Goal: Task Accomplishment & Management: Complete application form

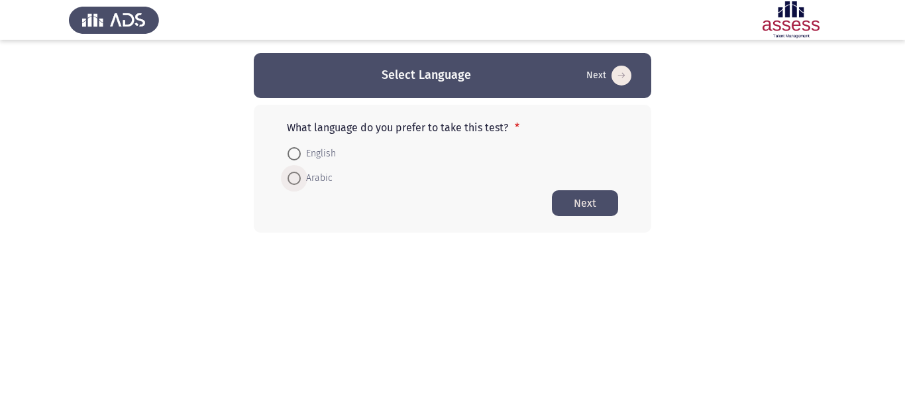
click at [306, 178] on span "Arabic" at bounding box center [317, 178] width 32 height 16
click at [301, 178] on input "Arabic" at bounding box center [294, 178] width 13 height 13
radio input "true"
click at [585, 205] on button "Next" at bounding box center [585, 203] width 66 height 26
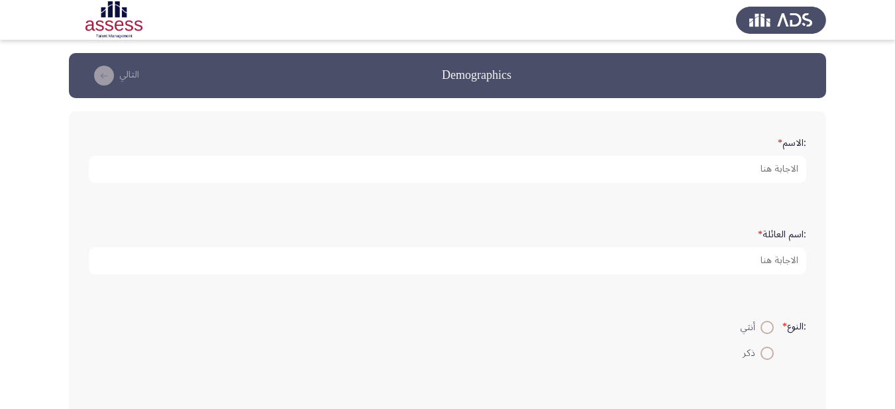
click at [746, 135] on form ":الاسم *" at bounding box center [448, 157] width 718 height 52
click at [757, 138] on form ":الاسم *" at bounding box center [448, 157] width 718 height 52
click at [701, 125] on div ":الاسم *" at bounding box center [447, 157] width 731 height 65
click at [756, 137] on form ":الاسم *" at bounding box center [448, 157] width 718 height 52
click at [800, 138] on label ":الاسم *" at bounding box center [792, 143] width 29 height 11
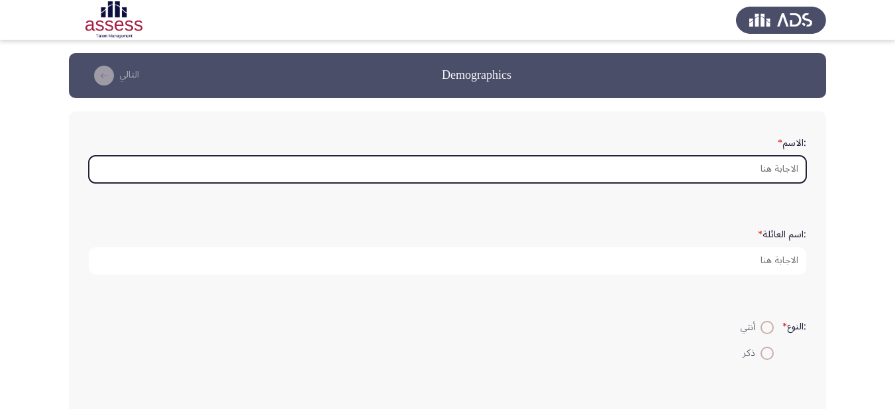
click at [800, 156] on input ":الاسم *" at bounding box center [448, 169] width 718 height 27
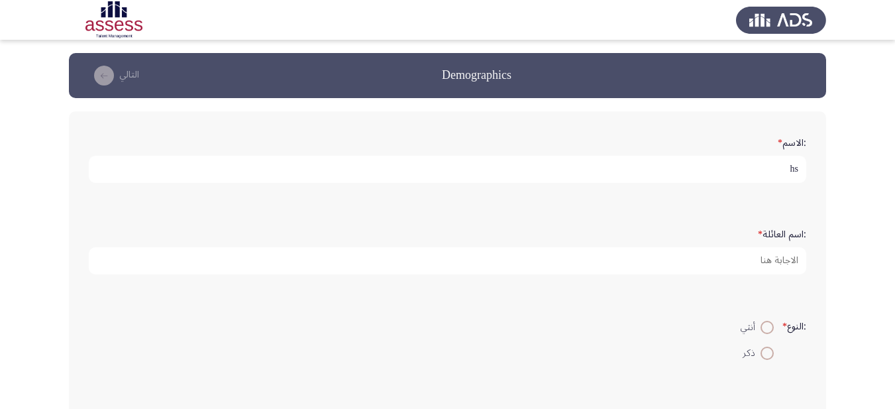
type input "h"
type input "اسلام نادي [PERSON_NAME]"
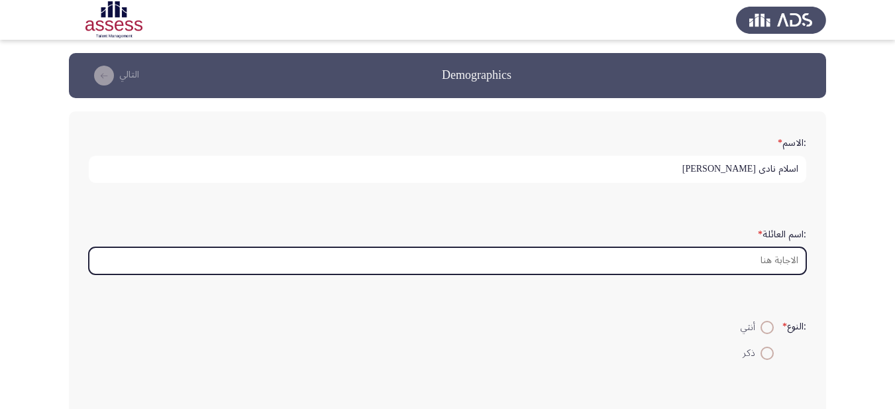
click at [709, 260] on input ":اسم العائلة *" at bounding box center [448, 260] width 718 height 27
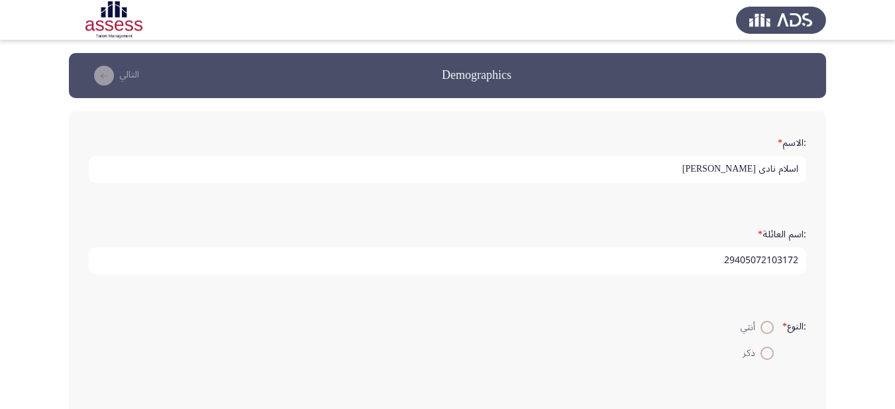
type input "29405072103172"
click at [762, 349] on span at bounding box center [767, 353] width 13 height 13
click at [762, 349] on input "ذكر" at bounding box center [767, 353] width 13 height 13
radio input "true"
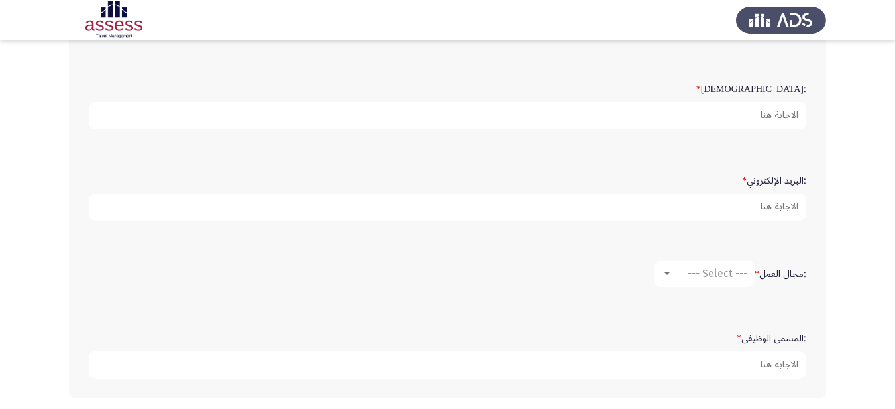
scroll to position [265, 0]
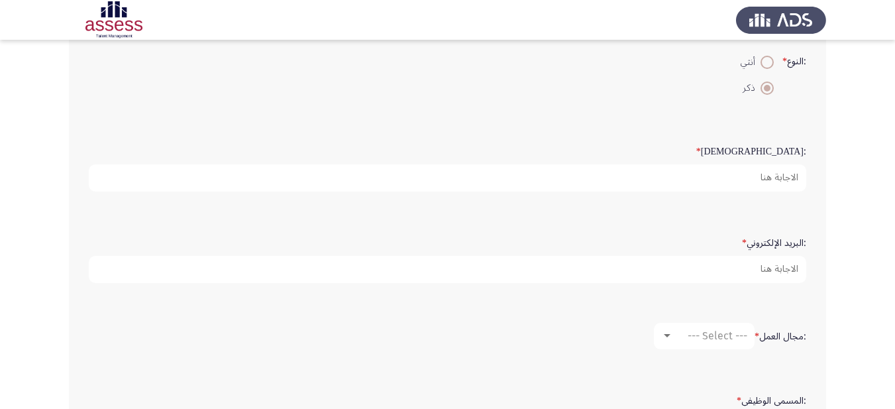
click at [754, 147] on form ":السن *" at bounding box center [448, 166] width 718 height 52
click at [771, 150] on form ":السن *" at bounding box center [448, 166] width 718 height 52
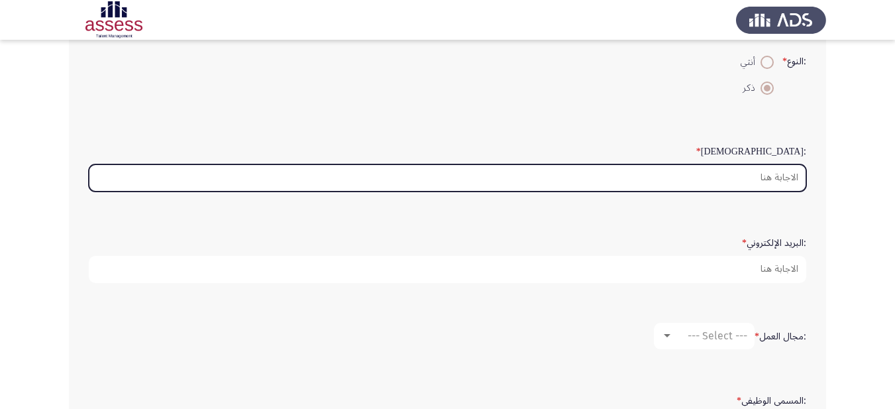
click at [742, 174] on input ":السن *" at bounding box center [448, 177] width 718 height 27
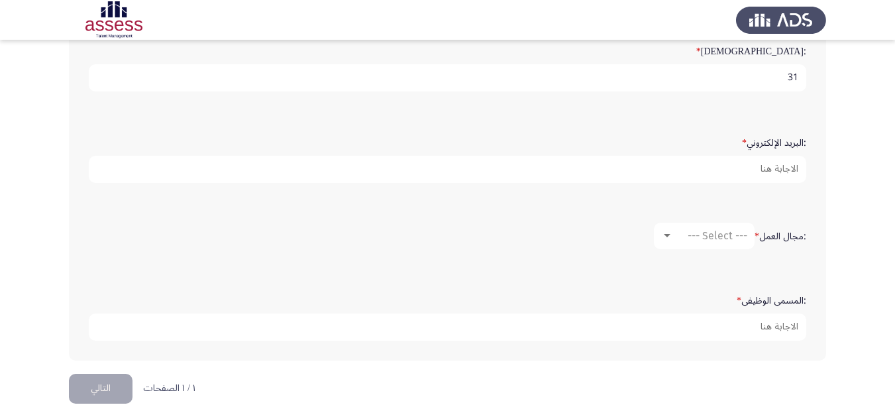
scroll to position [383, 0]
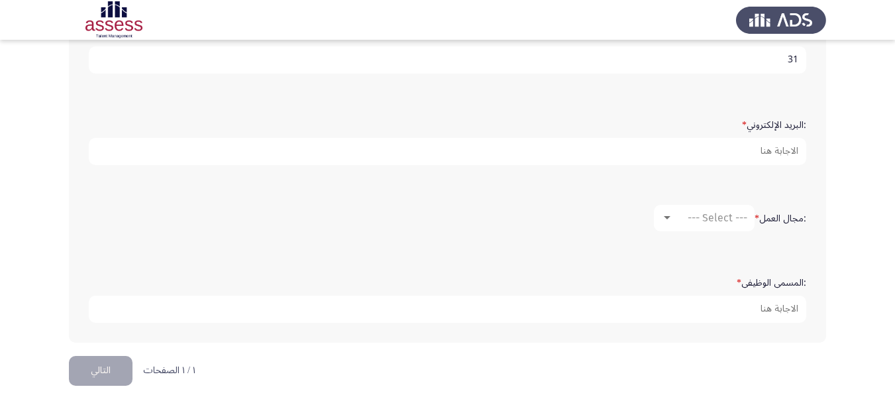
type input "31"
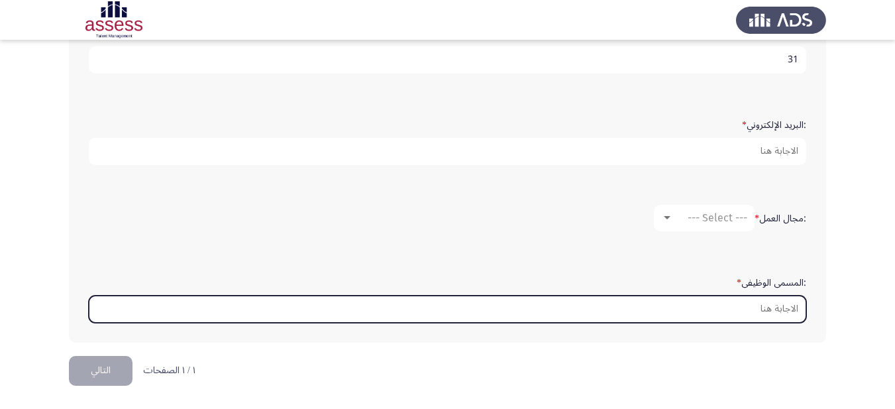
click at [734, 315] on input ":المسمى الوظيفى *" at bounding box center [448, 309] width 718 height 27
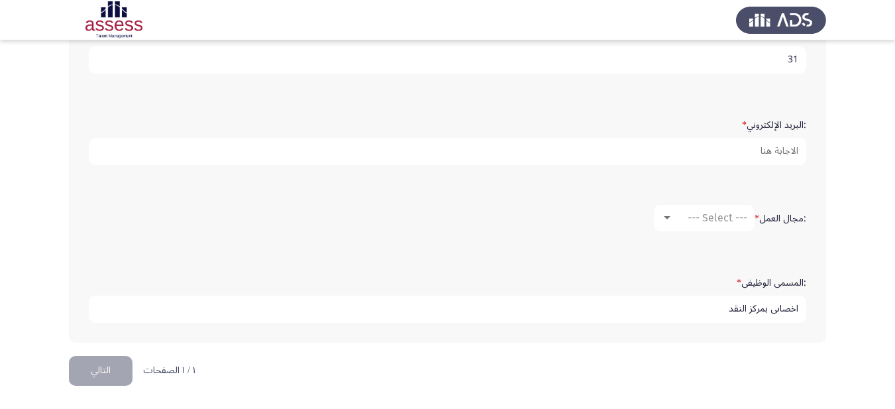
click at [775, 309] on input "اخصاىي بمركز النقد" at bounding box center [448, 309] width 718 height 27
type input "اخصاىئي بمركز النقد"
click at [772, 221] on label ":مجال العمل *" at bounding box center [781, 218] width 52 height 11
click at [781, 219] on label ":مجال العمل *" at bounding box center [781, 218] width 52 height 11
click at [675, 244] on div ":مجال العمل * --- Select ---" at bounding box center [447, 218] width 731 height 66
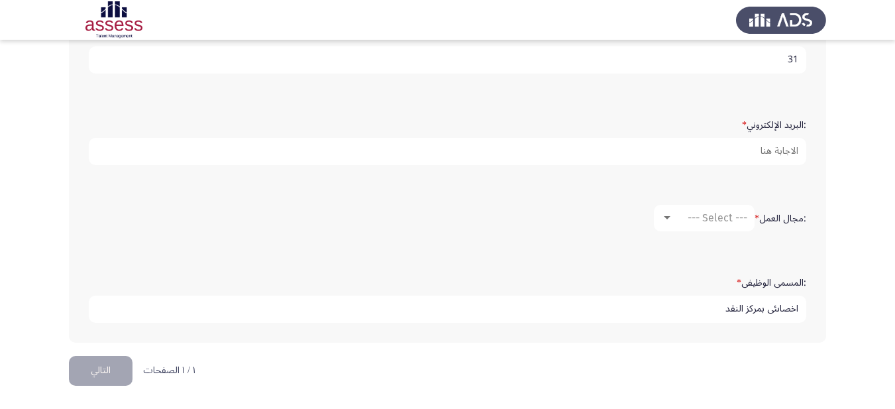
click at [795, 215] on label ":مجال العمل *" at bounding box center [781, 218] width 52 height 11
click at [781, 219] on label ":مجال العمل *" at bounding box center [781, 218] width 52 height 11
click at [707, 218] on span "--- Select ---" at bounding box center [718, 217] width 60 height 13
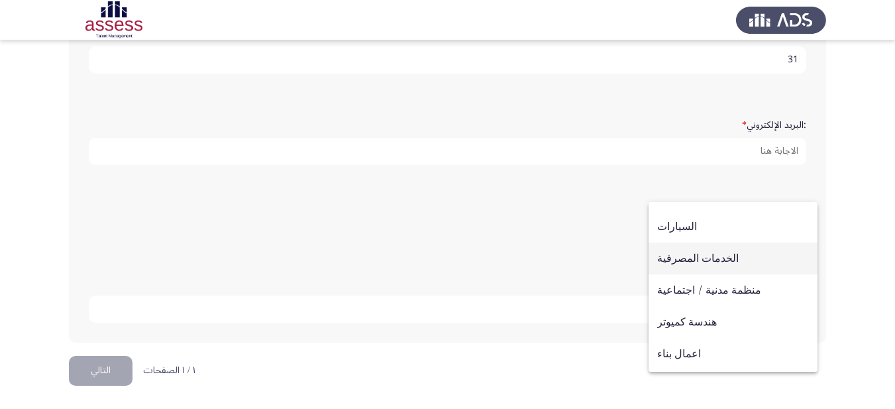
scroll to position [66, 0]
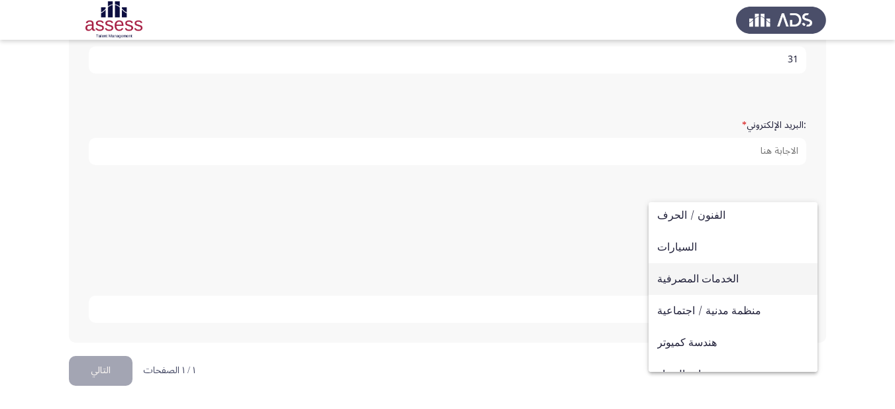
click at [711, 281] on span "الخدمات المصرفية" at bounding box center [733, 279] width 152 height 32
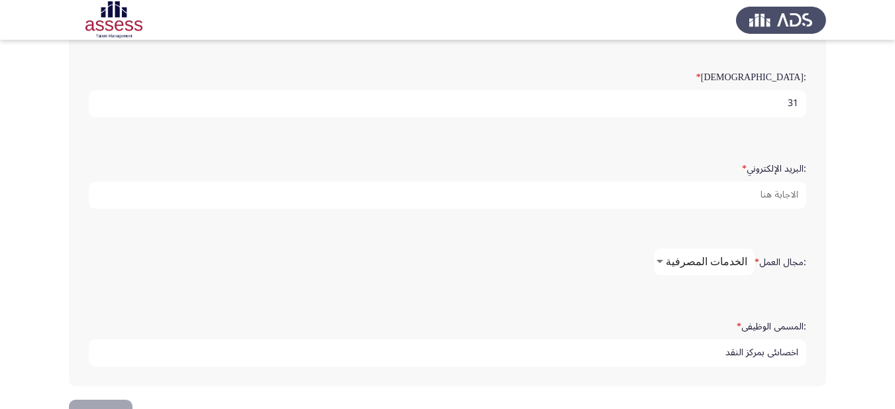
scroll to position [317, 0]
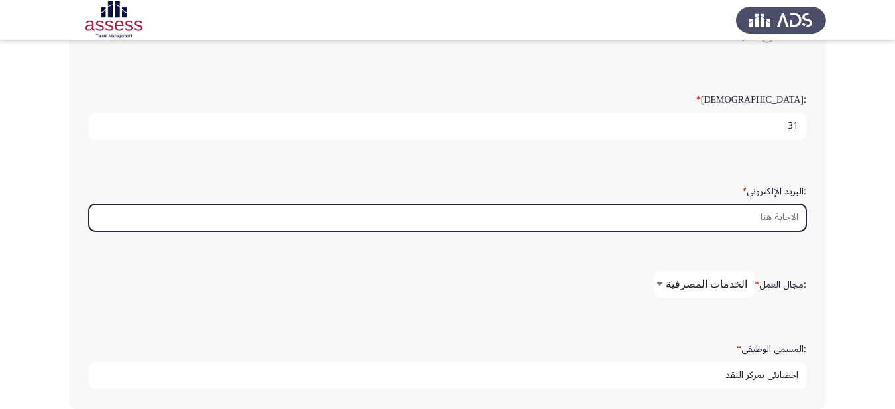
click at [775, 220] on input ":البريد الإلكتروني *" at bounding box center [448, 217] width 718 height 27
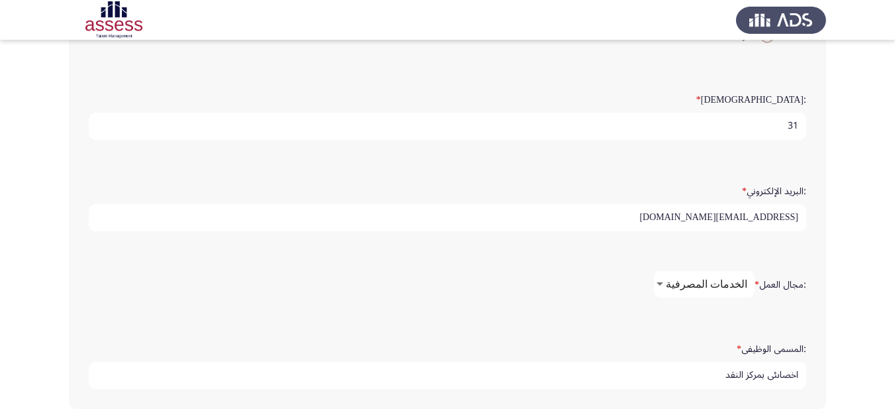
click at [797, 215] on input "[EMAIL_ADDRESS][DOMAIN_NAME]" at bounding box center [448, 217] width 718 height 27
drag, startPoint x: 795, startPoint y: 215, endPoint x: 705, endPoint y: 209, distance: 91.0
click at [705, 209] on input "[EMAIL_ADDRESS][DOMAIN_NAME]" at bounding box center [448, 217] width 718 height 27
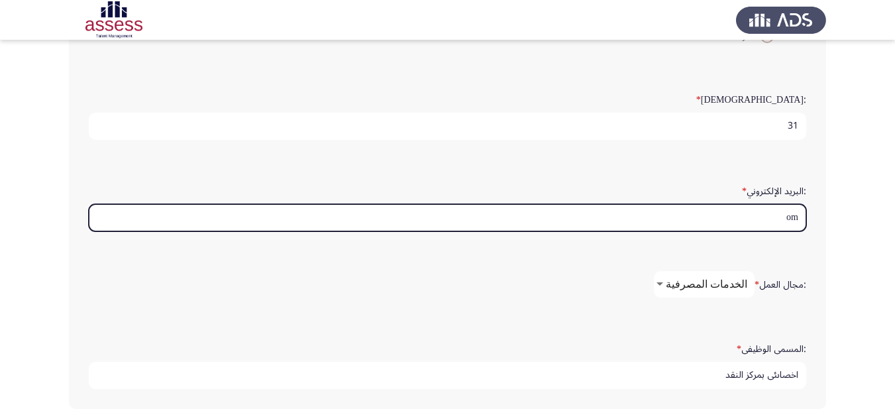
click at [764, 215] on input "om" at bounding box center [448, 217] width 718 height 27
type input "o"
type input "هسy"
drag, startPoint x: 769, startPoint y: 220, endPoint x: 838, endPoint y: 227, distance: 70.0
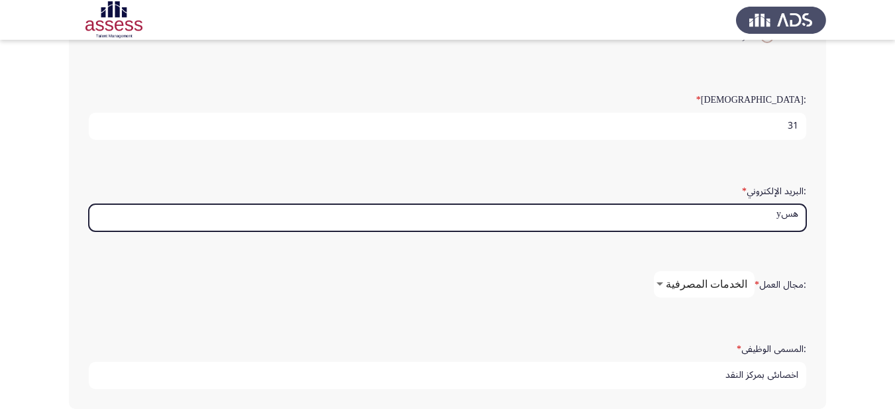
click at [838, 227] on app-assessment-container "Demographics التالي :الاسم * اسلام نادي [PERSON_NAME] :اسم العائلة * 2940507210…" at bounding box center [447, 79] width 895 height 686
type input "ه"
type input "ي"
type input "ا"
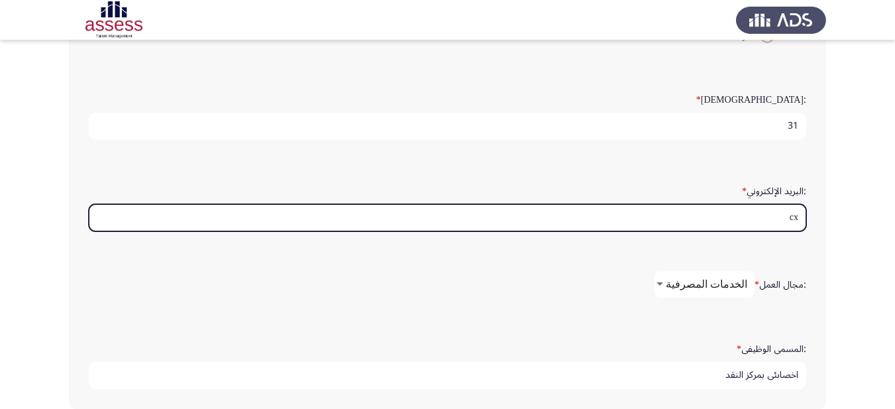
type input "c"
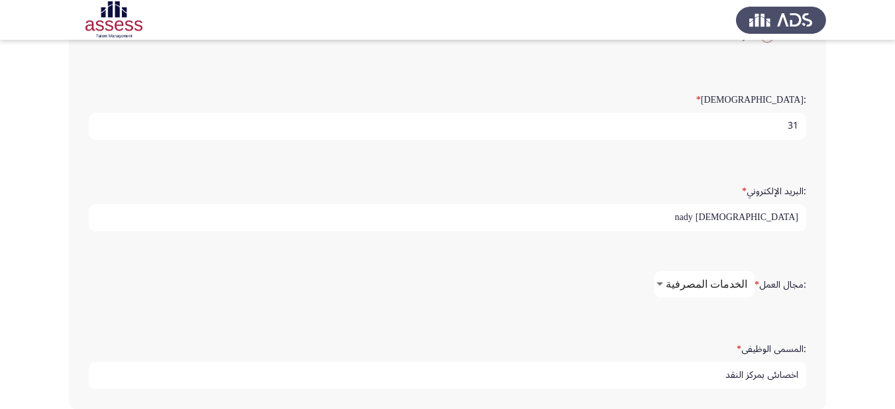
click at [846, 258] on app-assessment-container "Demographics التالي :الاسم * اسلام نادي [PERSON_NAME] :اسم العائلة * 2940507210…" at bounding box center [447, 79] width 895 height 686
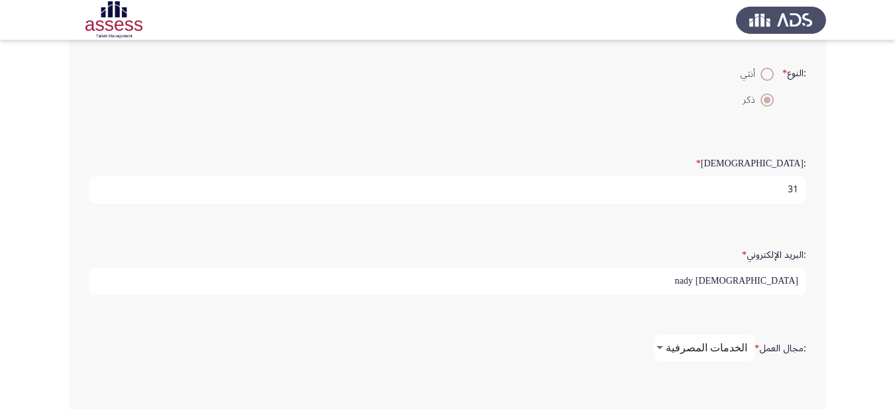
scroll to position [184, 0]
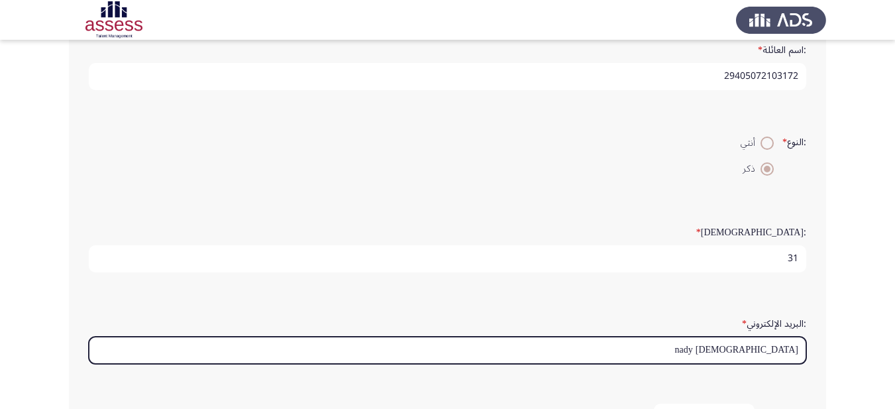
click at [800, 349] on input "[DEMOGRAPHIC_DATA] nady" at bounding box center [448, 350] width 718 height 27
drag, startPoint x: 735, startPoint y: 343, endPoint x: 867, endPoint y: 329, distance: 132.6
click at [861, 334] on app-assessment-container "Demographics التالي :الاسم * اسلام نادي [PERSON_NAME] :اسم العائلة * 2940507210…" at bounding box center [447, 212] width 895 height 686
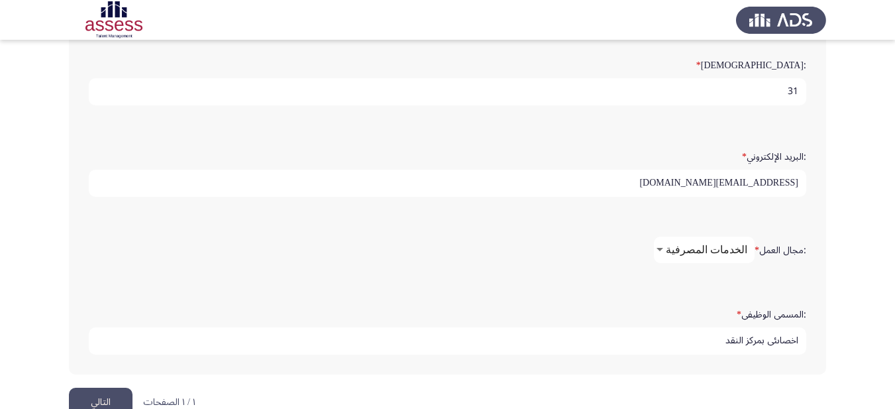
scroll to position [383, 0]
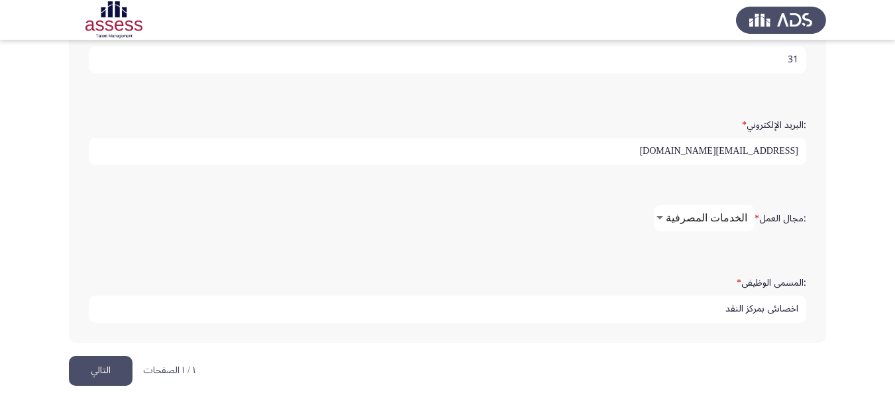
type input "[EMAIL_ADDRESS][DOMAIN_NAME]"
click at [776, 308] on input "اخصاىئي بمركز النقد" at bounding box center [448, 309] width 718 height 27
click at [437, 355] on div ":الاسم * اسلام نادي [PERSON_NAME] :اسم العائلة * 29405072103172 :النوع * أنثي ذ…" at bounding box center [448, 35] width 758 height 641
click at [693, 310] on input "اخصائي بمركز النقد" at bounding box center [448, 309] width 718 height 27
type input "اخصائي بمركز النقد"
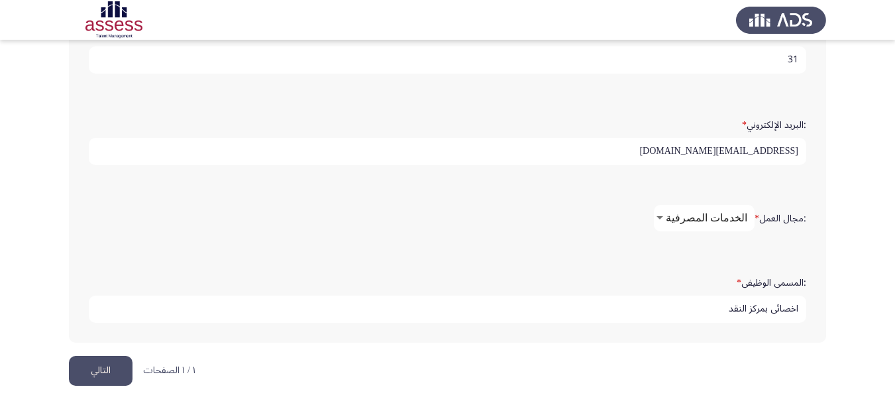
click at [622, 361] on html "Demographics التالي :الاسم * اسلام نادي [PERSON_NAME] :اسم العائلة * 2940507210…" at bounding box center [447, 13] width 895 height 792
click at [113, 374] on button "التالي" at bounding box center [101, 371] width 64 height 30
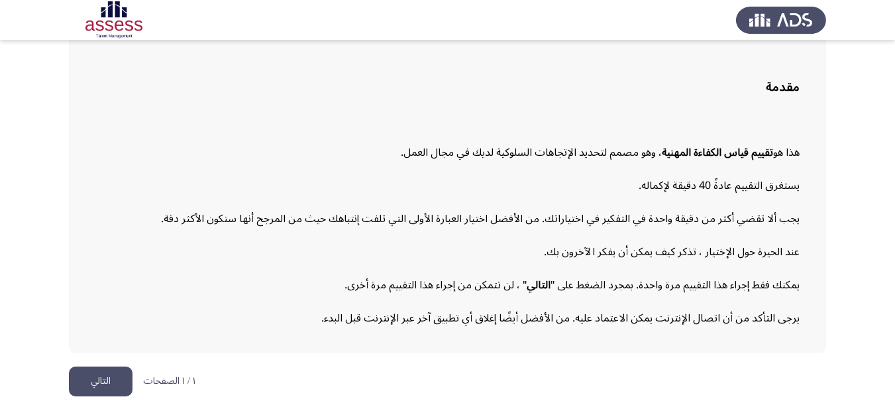
scroll to position [78, 0]
click at [101, 375] on button "التالي" at bounding box center [101, 381] width 64 height 30
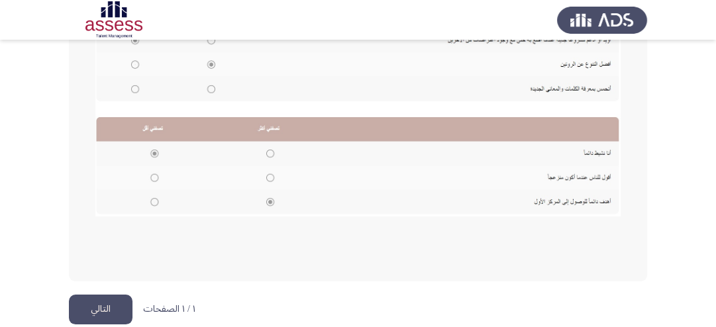
scroll to position [382, 0]
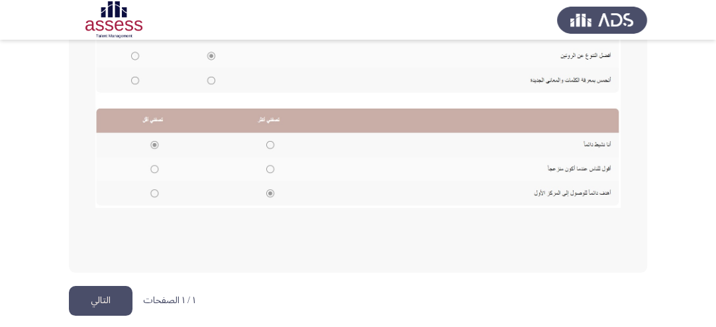
click at [125, 298] on button "التالي" at bounding box center [101, 301] width 64 height 30
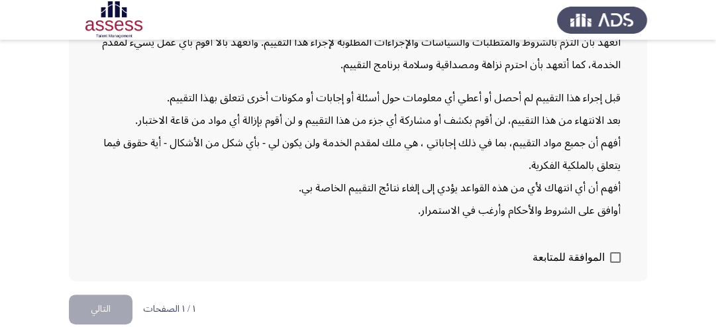
scroll to position [183, 0]
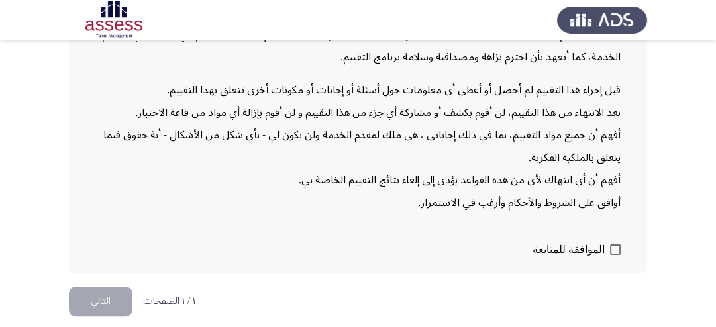
click at [614, 247] on span at bounding box center [615, 250] width 11 height 11
click at [615, 255] on input "الموافقة للمتابعة" at bounding box center [615, 255] width 1 height 1
checkbox input "true"
click at [109, 299] on button "التالي" at bounding box center [101, 302] width 64 height 30
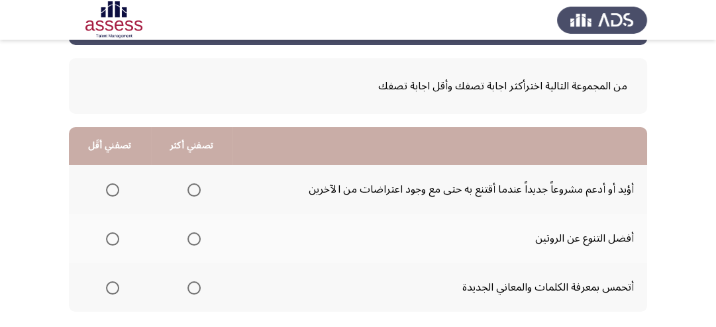
scroll to position [106, 0]
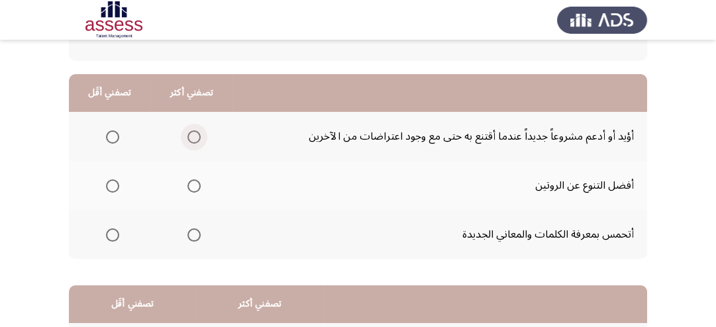
click at [192, 135] on span "Select an option" at bounding box center [194, 137] width 13 height 13
click at [192, 135] on input "Select an option" at bounding box center [194, 137] width 13 height 13
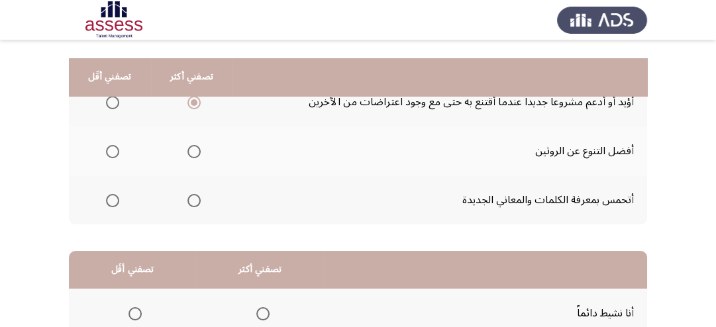
scroll to position [159, 0]
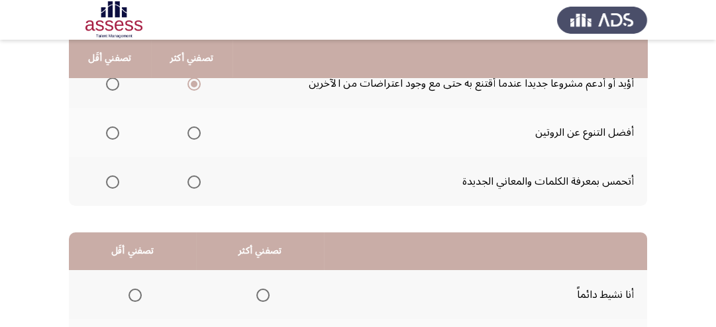
click at [109, 134] on span "Select an option" at bounding box center [112, 133] width 13 height 13
click at [109, 134] on input "Select an option" at bounding box center [112, 133] width 13 height 13
click at [190, 183] on span "Select an option" at bounding box center [194, 182] width 13 height 13
click at [190, 183] on input "Select an option" at bounding box center [194, 182] width 13 height 13
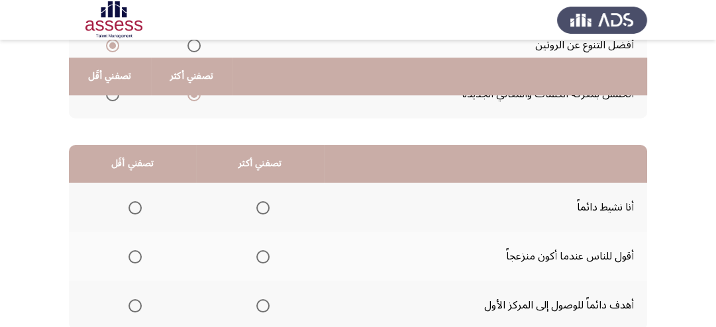
scroll to position [265, 0]
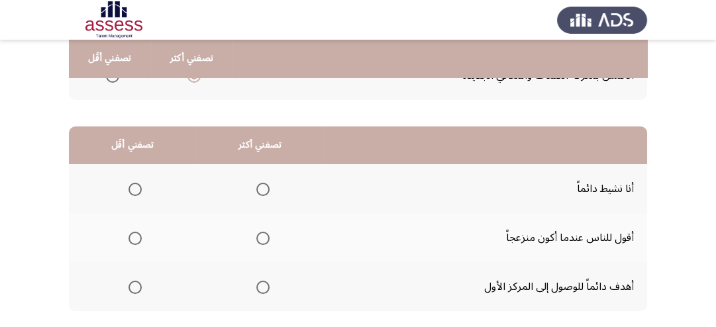
click at [257, 186] on span "Select an option" at bounding box center [263, 189] width 13 height 13
click at [257, 186] on input "Select an option" at bounding box center [263, 189] width 13 height 13
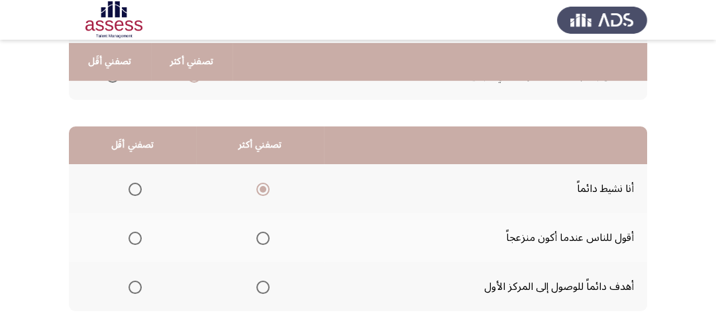
scroll to position [318, 0]
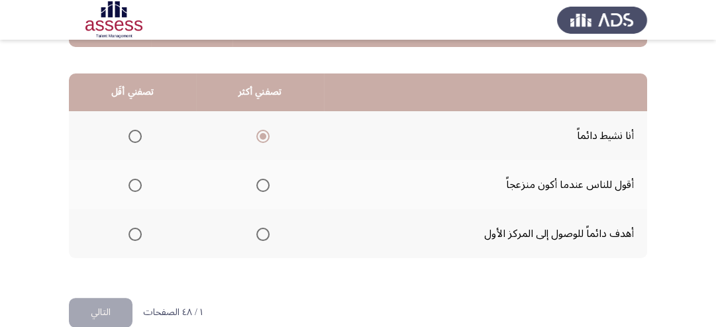
click at [138, 184] on span "Select an option" at bounding box center [135, 185] width 13 height 13
click at [138, 184] on input "Select an option" at bounding box center [135, 185] width 13 height 13
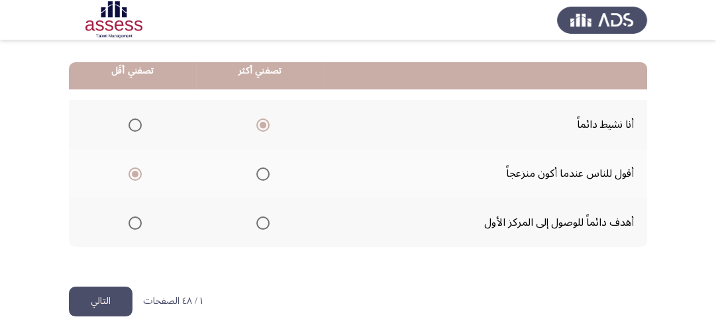
scroll to position [340, 0]
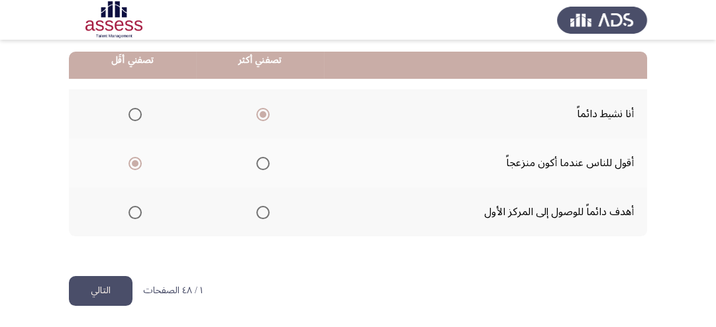
click at [260, 209] on span "Select an option" at bounding box center [263, 212] width 13 height 13
click at [260, 209] on input "Select an option" at bounding box center [263, 212] width 13 height 13
click at [125, 288] on button "التالي" at bounding box center [101, 291] width 64 height 30
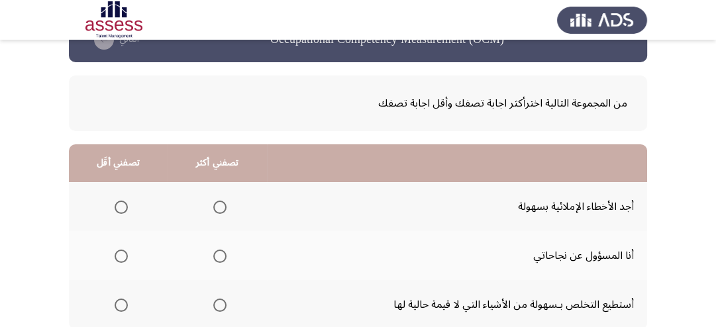
scroll to position [53, 0]
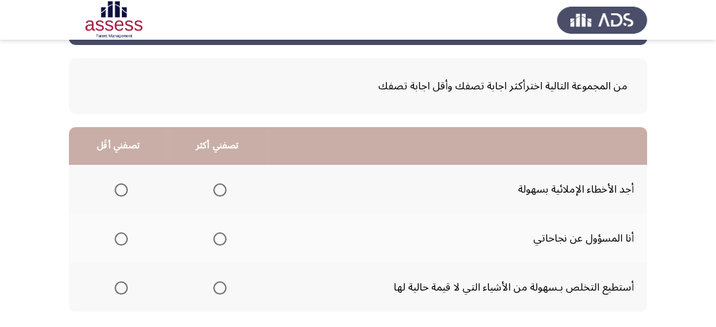
click at [219, 190] on span "Select an option" at bounding box center [219, 190] width 13 height 13
click at [219, 190] on input "Select an option" at bounding box center [219, 190] width 13 height 13
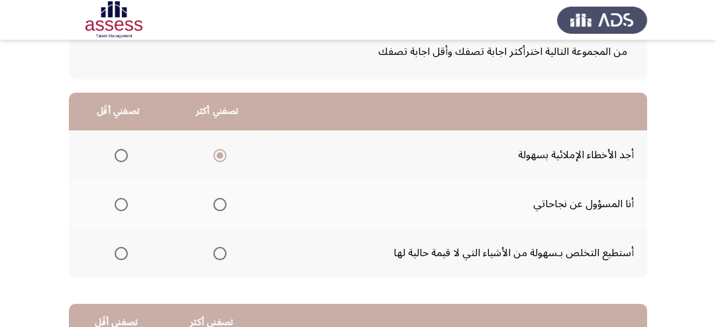
scroll to position [106, 0]
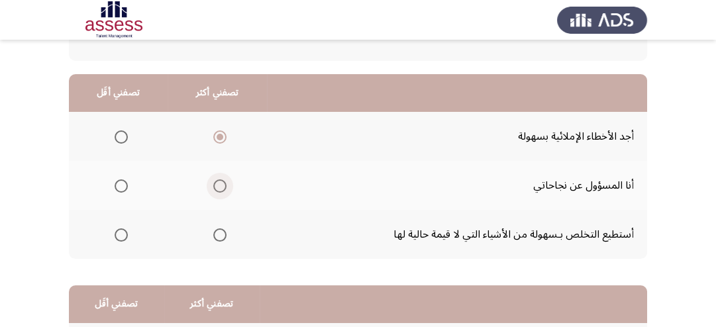
click at [215, 186] on span "Select an option" at bounding box center [219, 186] width 13 height 13
click at [215, 186] on input "Select an option" at bounding box center [219, 186] width 13 height 13
click at [221, 235] on span "Select an option" at bounding box center [219, 235] width 13 height 13
click at [221, 235] on input "Select an option" at bounding box center [219, 235] width 13 height 13
click at [219, 140] on span "Select an option" at bounding box center [219, 137] width 13 height 13
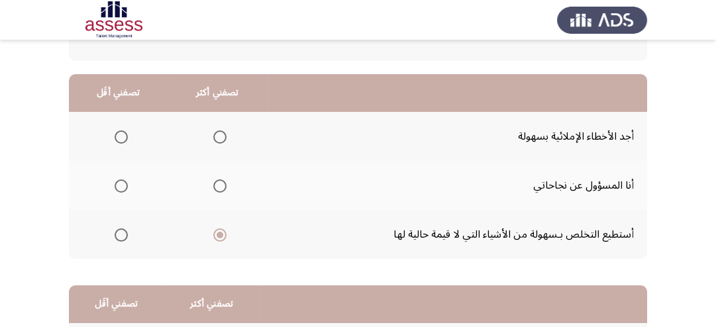
click at [219, 140] on input "Select an option" at bounding box center [219, 137] width 13 height 13
click at [221, 185] on span "Select an option" at bounding box center [219, 186] width 13 height 13
click at [221, 185] on input "Select an option" at bounding box center [219, 186] width 13 height 13
click at [213, 135] on span "Select an option" at bounding box center [219, 137] width 13 height 13
click at [213, 135] on input "Select an option" at bounding box center [219, 137] width 13 height 13
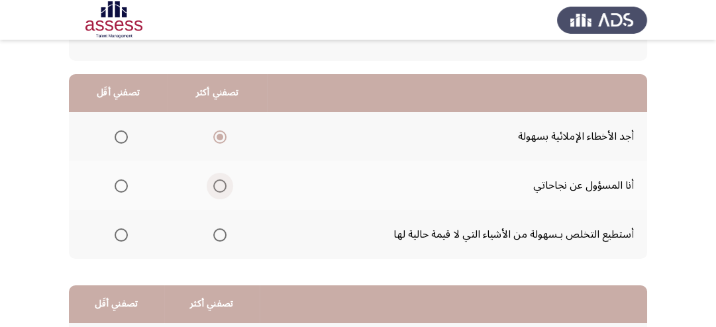
click at [217, 181] on span "Select an option" at bounding box center [219, 186] width 13 height 13
click at [217, 181] on input "Select an option" at bounding box center [219, 186] width 13 height 13
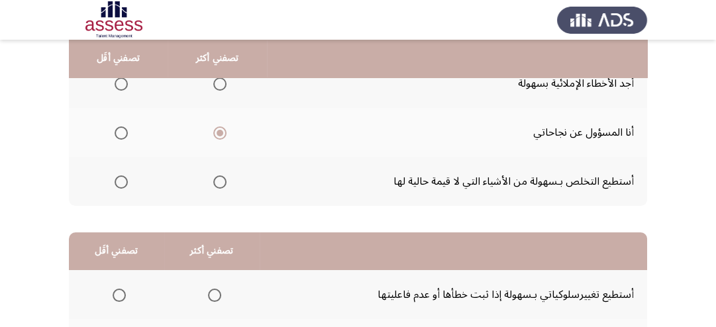
scroll to position [159, 0]
click at [217, 182] on span "Select an option" at bounding box center [219, 182] width 13 height 13
click at [217, 182] on input "Select an option" at bounding box center [219, 182] width 13 height 13
click at [220, 135] on span "Select an option" at bounding box center [219, 133] width 13 height 13
click at [220, 135] on input "Select an option" at bounding box center [219, 133] width 13 height 13
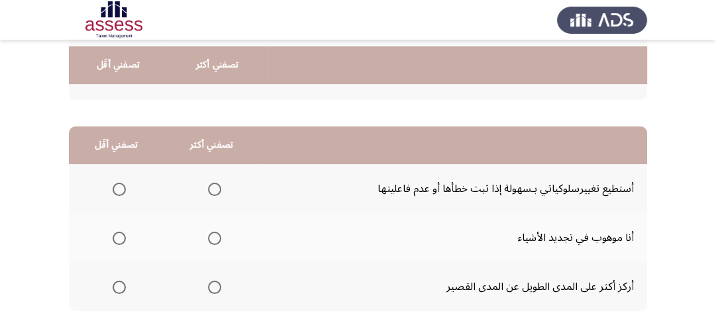
scroll to position [318, 0]
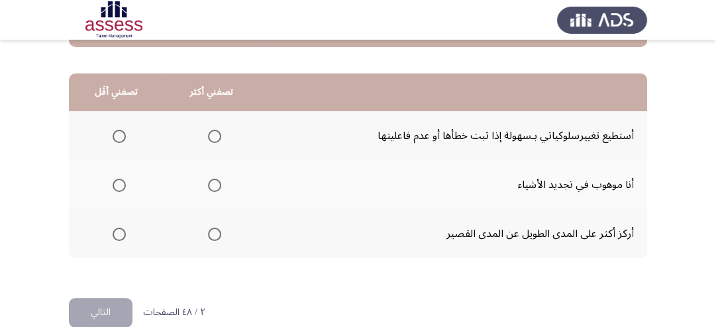
click at [209, 185] on span "Select an option" at bounding box center [214, 185] width 13 height 13
click at [209, 185] on input "Select an option" at bounding box center [214, 185] width 13 height 13
click at [215, 233] on span "Select an option" at bounding box center [214, 234] width 13 height 13
click at [215, 233] on input "Select an option" at bounding box center [214, 234] width 13 height 13
click at [208, 180] on span "Select an option" at bounding box center [214, 185] width 13 height 13
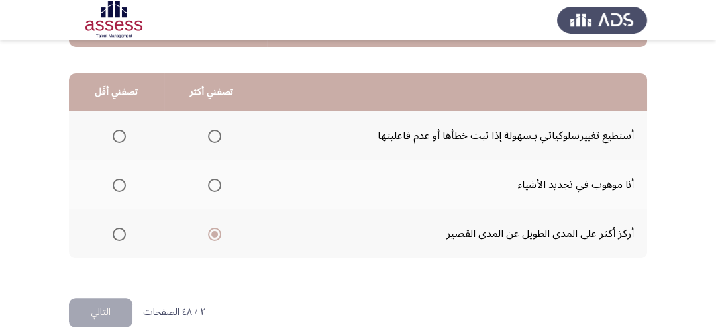
click at [208, 180] on input "Select an option" at bounding box center [214, 185] width 13 height 13
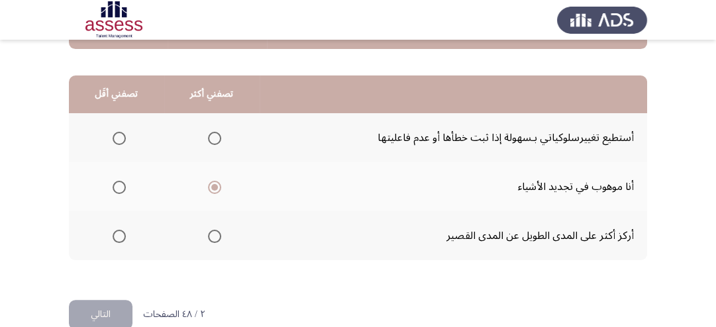
scroll to position [340, 0]
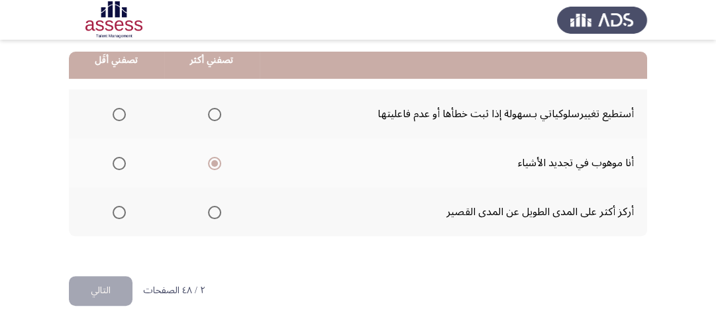
click at [211, 116] on span "Select an option" at bounding box center [214, 114] width 13 height 13
click at [211, 116] on input "Select an option" at bounding box center [214, 114] width 13 height 13
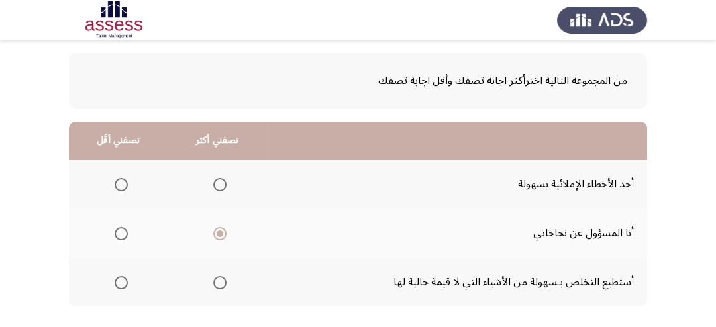
scroll to position [128, 0]
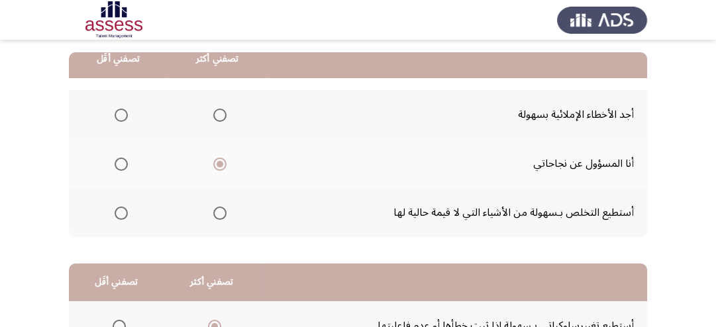
click at [115, 211] on span "Select an option" at bounding box center [121, 213] width 13 height 13
click at [115, 211] on input "Select an option" at bounding box center [121, 213] width 13 height 13
click at [215, 214] on span "Select an option" at bounding box center [219, 213] width 13 height 13
click at [215, 214] on input "Select an option" at bounding box center [219, 213] width 13 height 13
click at [117, 209] on span "Select an option" at bounding box center [121, 213] width 13 height 13
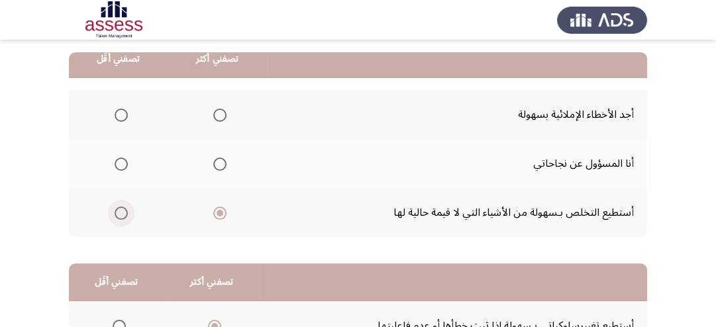
click at [117, 209] on input "Select an option" at bounding box center [121, 213] width 13 height 13
click at [222, 164] on span "Select an option" at bounding box center [219, 164] width 13 height 13
click at [222, 164] on input "Select an option" at bounding box center [219, 164] width 13 height 13
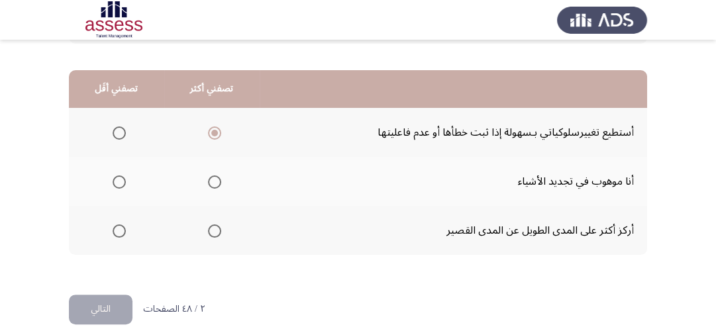
scroll to position [340, 0]
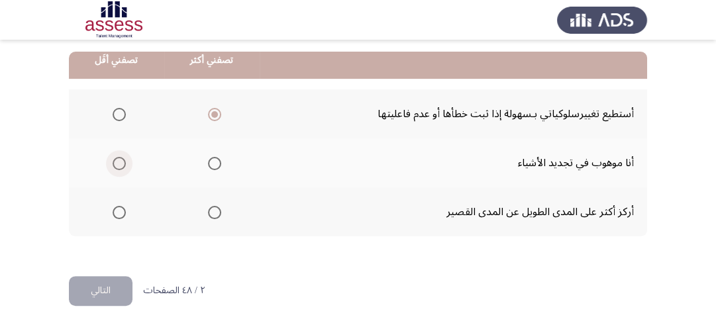
click at [119, 165] on span "Select an option" at bounding box center [119, 163] width 13 height 13
click at [119, 165] on input "Select an option" at bounding box center [119, 163] width 13 height 13
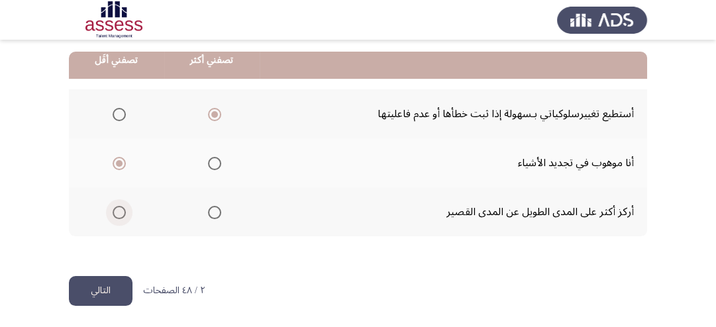
click at [115, 212] on span "Select an option" at bounding box center [119, 212] width 13 height 13
click at [115, 212] on input "Select an option" at bounding box center [119, 212] width 13 height 13
click at [114, 290] on button "التالي" at bounding box center [101, 291] width 64 height 30
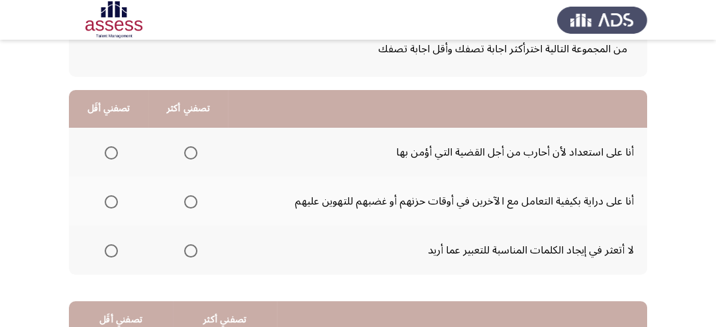
scroll to position [106, 0]
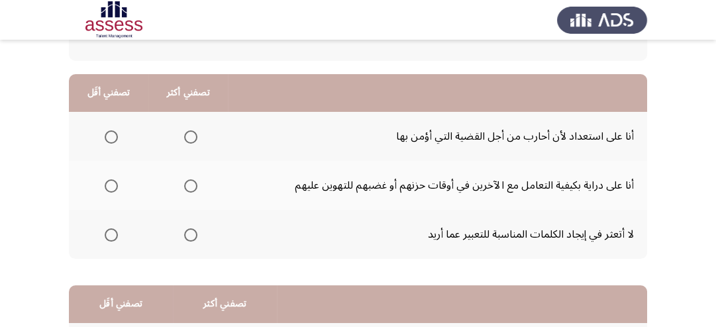
click at [187, 182] on span "Select an option" at bounding box center [190, 186] width 13 height 13
click at [187, 182] on input "Select an option" at bounding box center [190, 186] width 13 height 13
click at [113, 138] on span "Select an option" at bounding box center [111, 137] width 13 height 13
click at [113, 138] on input "Select an option" at bounding box center [111, 137] width 13 height 13
click at [188, 137] on span "Select an option" at bounding box center [190, 137] width 13 height 13
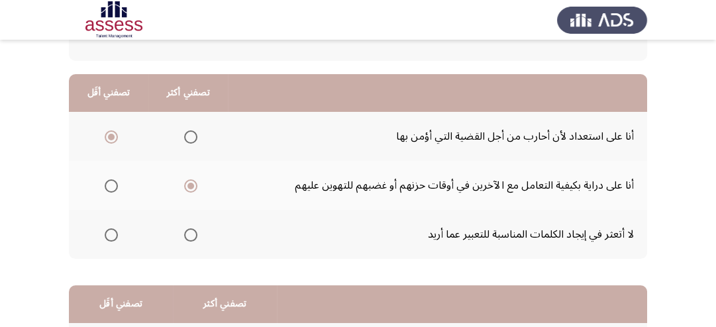
click at [188, 137] on input "Select an option" at bounding box center [190, 137] width 13 height 13
click at [109, 136] on span "Select an option" at bounding box center [111, 137] width 13 height 13
click at [109, 136] on input "Select an option" at bounding box center [111, 137] width 13 height 13
click at [188, 187] on span "Select an option" at bounding box center [190, 186] width 13 height 13
click at [188, 187] on input "Select an option" at bounding box center [190, 186] width 13 height 13
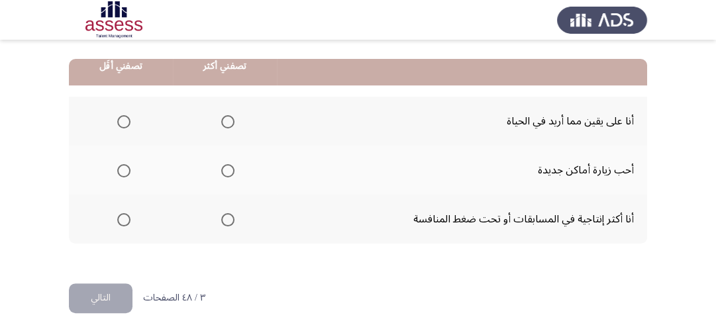
scroll to position [340, 0]
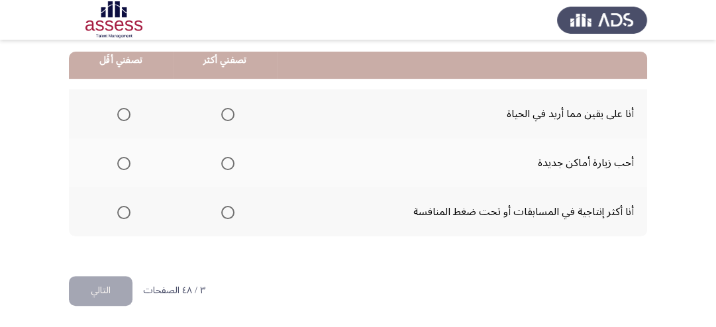
click at [223, 209] on span "Select an option" at bounding box center [227, 212] width 13 height 13
click at [223, 209] on input "Select an option" at bounding box center [227, 212] width 13 height 13
click at [124, 163] on span "Select an option" at bounding box center [123, 163] width 13 height 13
click at [124, 163] on input "Select an option" at bounding box center [123, 163] width 13 height 13
click at [124, 288] on button "التالي" at bounding box center [101, 291] width 64 height 30
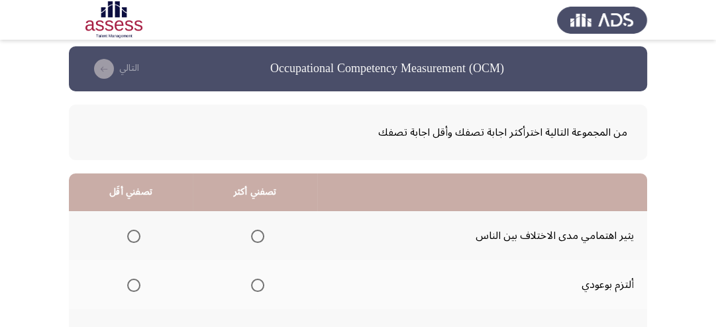
scroll to position [106, 0]
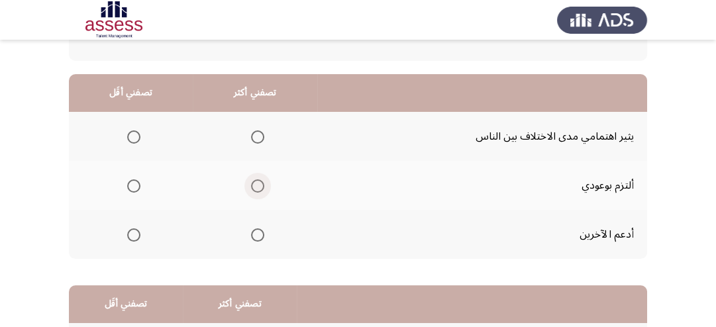
click at [252, 186] on span "Select an option" at bounding box center [257, 186] width 13 height 13
click at [252, 186] on input "Select an option" at bounding box center [257, 186] width 13 height 13
click at [133, 137] on span "Select an option" at bounding box center [133, 137] width 13 height 13
click at [133, 137] on input "Select an option" at bounding box center [133, 137] width 13 height 13
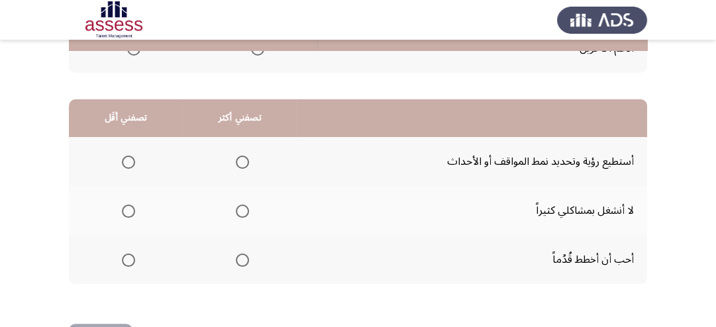
scroll to position [318, 0]
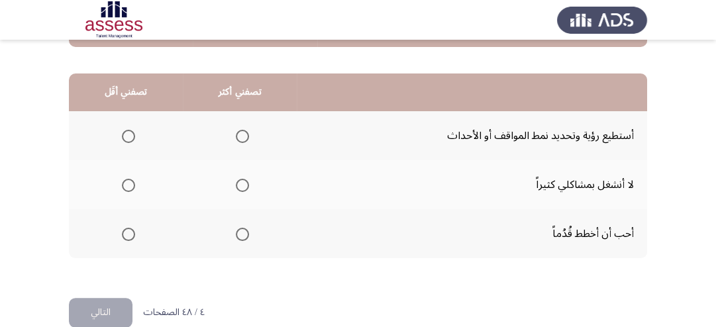
click at [246, 234] on span "Select an option" at bounding box center [242, 234] width 13 height 13
click at [246, 234] on input "Select an option" at bounding box center [242, 234] width 13 height 13
click at [128, 186] on span "Select an option" at bounding box center [128, 185] width 13 height 13
click at [128, 186] on input "Select an option" at bounding box center [128, 185] width 13 height 13
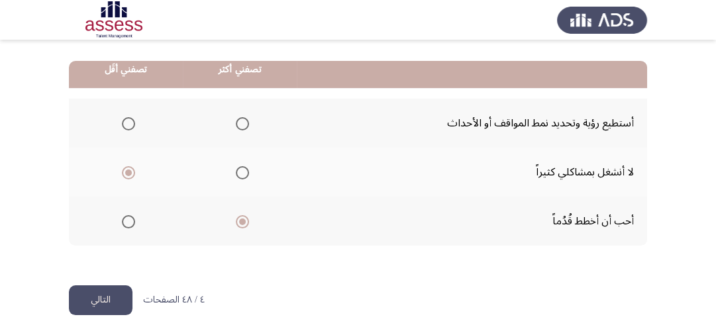
scroll to position [340, 0]
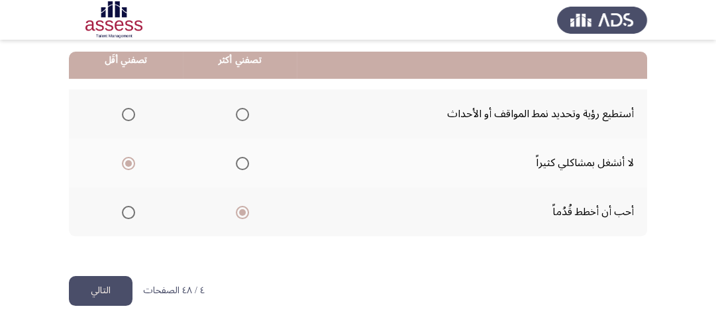
click at [118, 289] on button "التالي" at bounding box center [101, 291] width 64 height 30
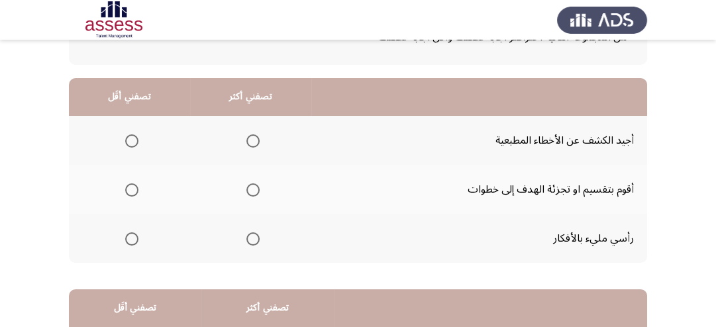
scroll to position [106, 0]
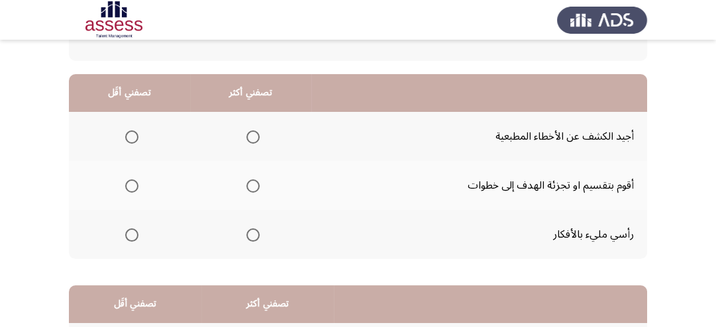
click at [249, 186] on span "Select an option" at bounding box center [253, 186] width 13 height 13
click at [249, 186] on input "Select an option" at bounding box center [253, 186] width 13 height 13
click at [131, 234] on span "Select an option" at bounding box center [131, 235] width 13 height 13
click at [131, 234] on input "Select an option" at bounding box center [131, 235] width 13 height 13
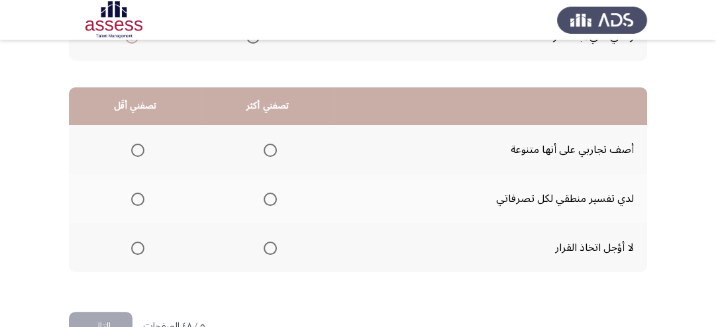
scroll to position [318, 0]
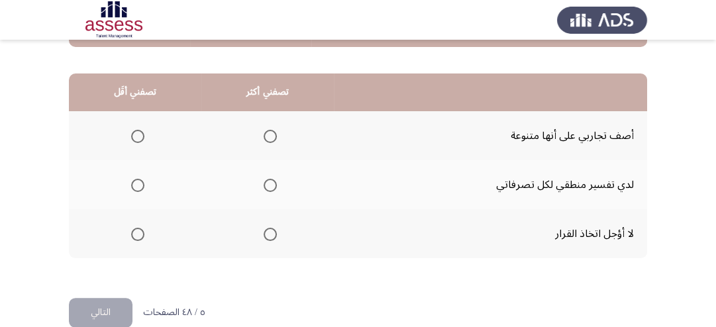
click at [272, 234] on span "Select an option" at bounding box center [270, 234] width 13 height 13
click at [272, 234] on input "Select an option" at bounding box center [270, 234] width 13 height 13
click at [132, 135] on span "Select an option" at bounding box center [137, 136] width 13 height 13
click at [132, 135] on input "Select an option" at bounding box center [137, 136] width 13 height 13
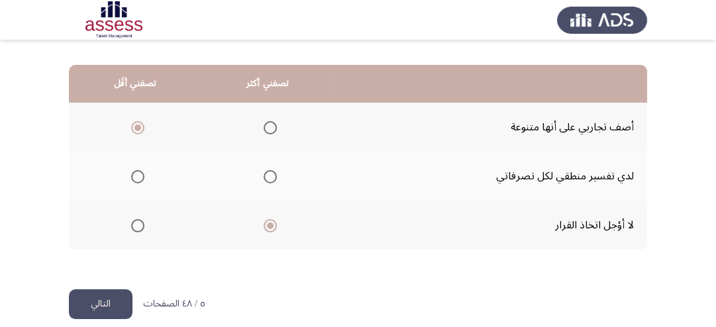
scroll to position [340, 0]
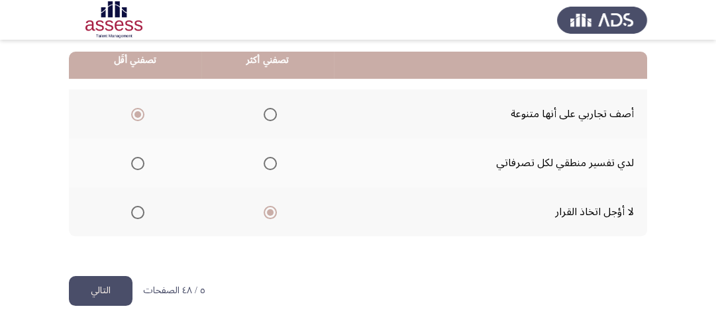
click at [117, 284] on button "التالي" at bounding box center [101, 291] width 64 height 30
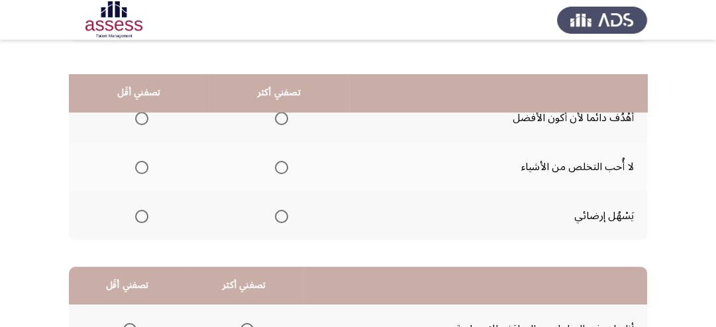
scroll to position [106, 0]
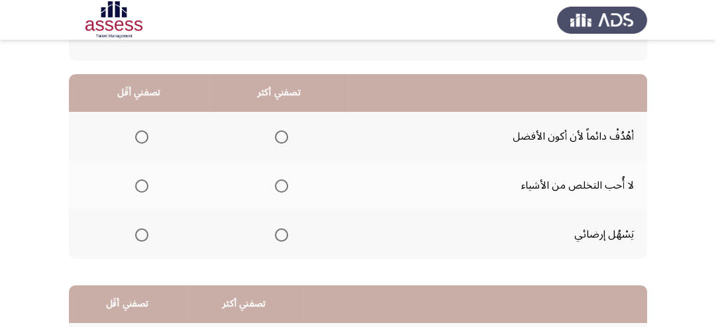
click at [278, 135] on span "Select an option" at bounding box center [281, 137] width 13 height 13
click at [278, 135] on input "Select an option" at bounding box center [281, 137] width 13 height 13
click at [142, 185] on span "Select an option" at bounding box center [141, 186] width 13 height 13
click at [142, 185] on input "Select an option" at bounding box center [141, 186] width 13 height 13
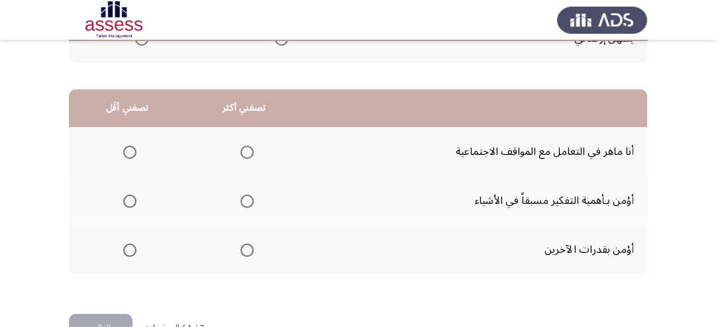
scroll to position [318, 0]
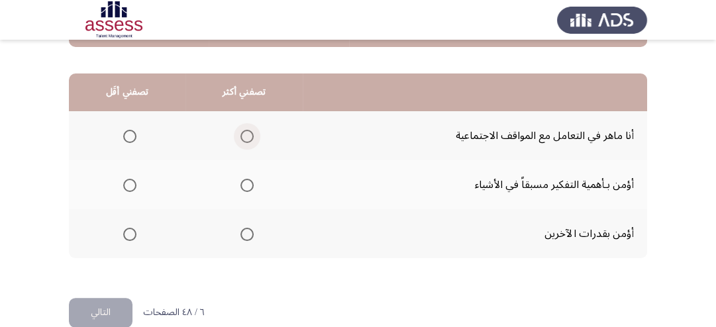
click at [249, 139] on span "Select an option" at bounding box center [247, 136] width 13 height 13
click at [249, 139] on input "Select an option" at bounding box center [247, 136] width 13 height 13
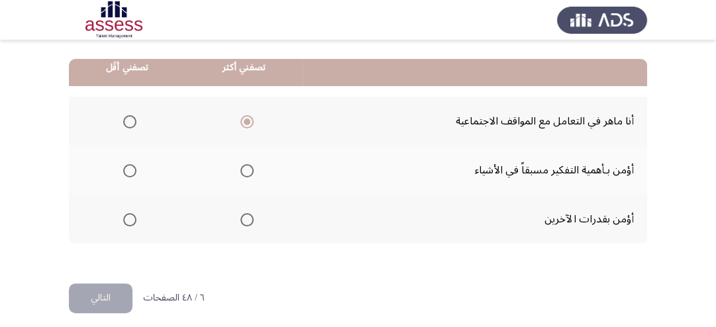
scroll to position [340, 0]
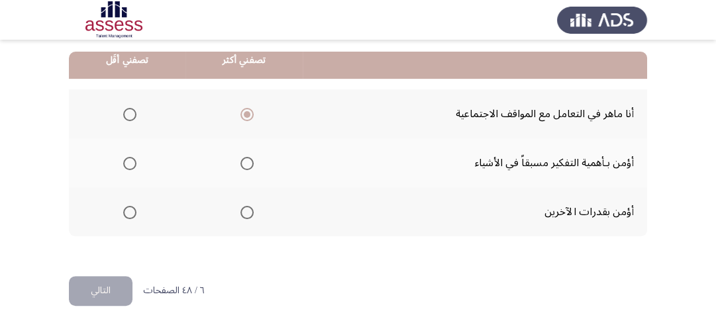
click at [135, 166] on span "Select an option" at bounding box center [129, 163] width 13 height 13
click at [135, 166] on input "Select an option" at bounding box center [129, 163] width 13 height 13
click at [121, 286] on button "التالي" at bounding box center [101, 291] width 64 height 30
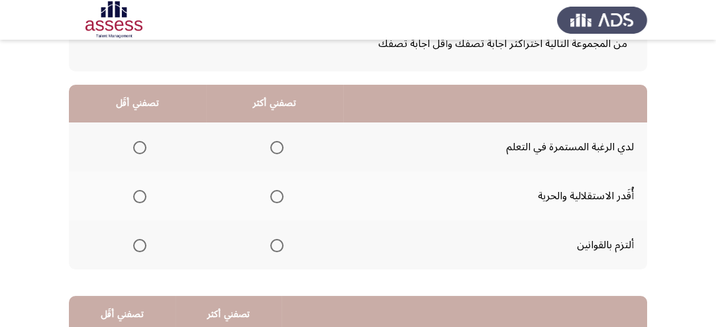
scroll to position [106, 0]
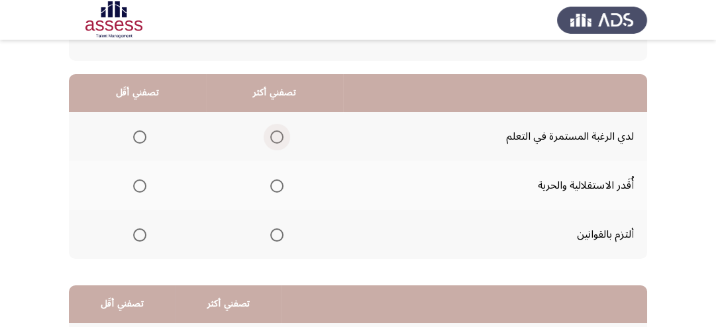
click at [275, 141] on span "Select an option" at bounding box center [276, 137] width 13 height 13
click at [275, 141] on input "Select an option" at bounding box center [276, 137] width 13 height 13
click at [273, 233] on span "Select an option" at bounding box center [276, 235] width 13 height 13
click at [273, 233] on input "Select an option" at bounding box center [276, 235] width 13 height 13
click at [136, 184] on span "Select an option" at bounding box center [139, 186] width 13 height 13
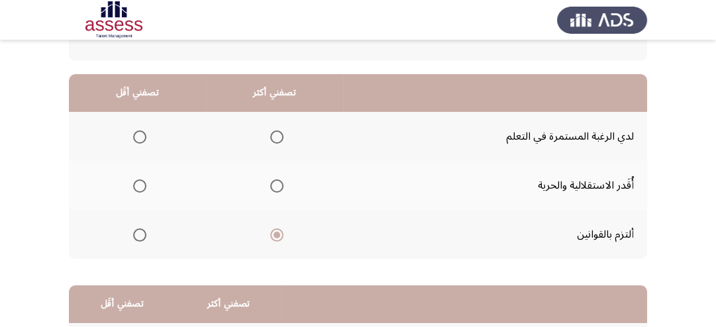
click at [136, 184] on input "Select an option" at bounding box center [139, 186] width 13 height 13
click at [141, 135] on span "Select an option" at bounding box center [139, 137] width 13 height 13
click at [141, 135] on input "Select an option" at bounding box center [139, 137] width 13 height 13
click at [141, 186] on span "Select an option" at bounding box center [139, 186] width 13 height 13
click at [141, 186] on input "Select an option" at bounding box center [139, 186] width 13 height 13
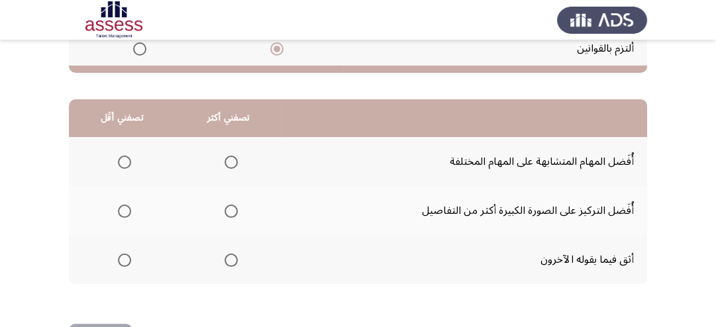
scroll to position [318, 0]
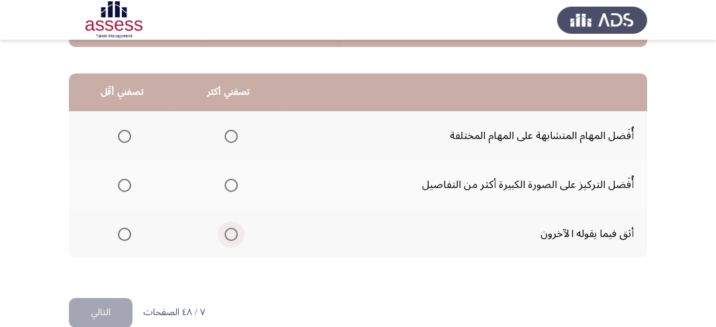
click at [231, 228] on span "Select an option" at bounding box center [231, 234] width 13 height 13
click at [231, 228] on input "Select an option" at bounding box center [231, 234] width 13 height 13
click at [127, 181] on span "Select an option" at bounding box center [124, 185] width 13 height 13
click at [127, 181] on input "Select an option" at bounding box center [124, 185] width 13 height 13
click at [124, 131] on span "Select an option" at bounding box center [124, 136] width 13 height 13
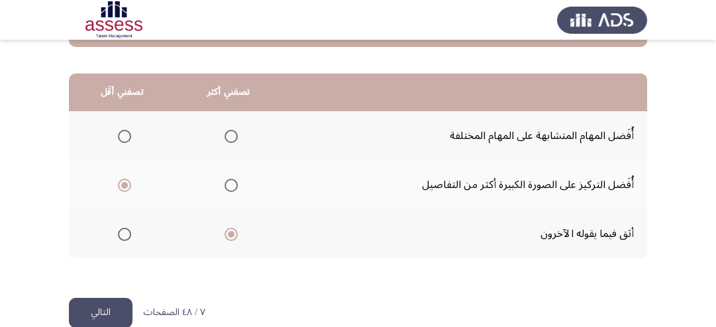
click at [124, 131] on input "Select an option" at bounding box center [124, 136] width 13 height 13
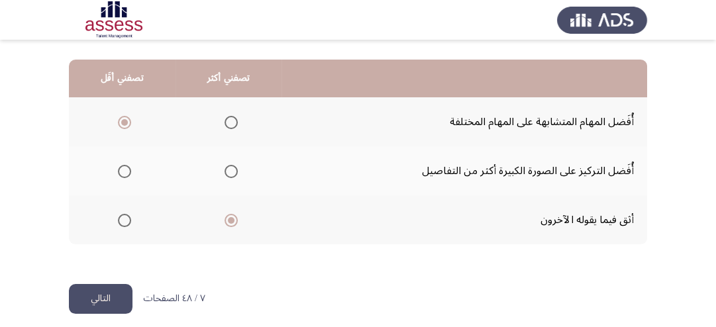
scroll to position [340, 0]
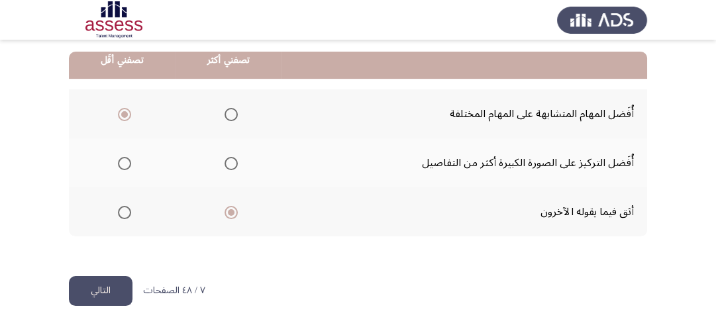
click at [138, 292] on div "٧ / ٤٨ الصفحات التالي" at bounding box center [137, 291] width 137 height 30
click at [114, 286] on button "التالي" at bounding box center [101, 291] width 64 height 30
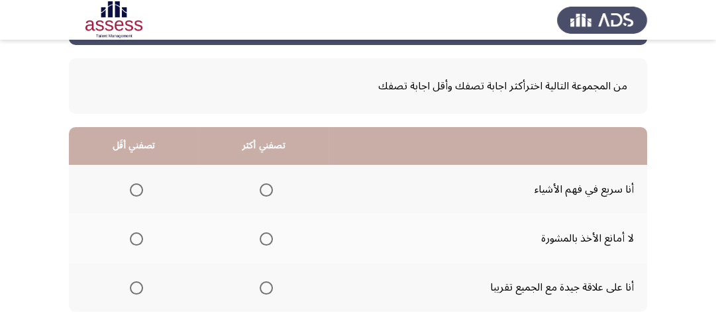
scroll to position [106, 0]
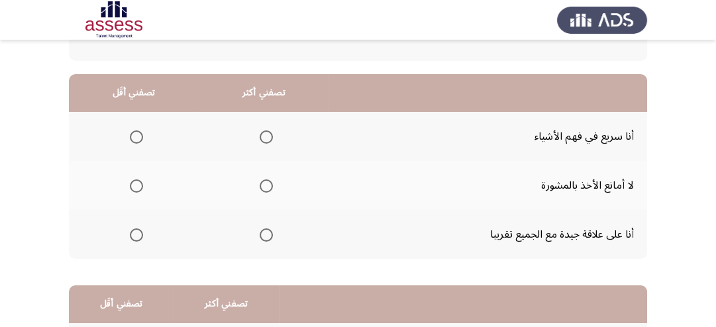
click at [260, 235] on span "Select an option" at bounding box center [266, 235] width 13 height 13
click at [260, 235] on input "Select an option" at bounding box center [266, 235] width 13 height 13
click at [134, 187] on span "Select an option" at bounding box center [136, 186] width 13 height 13
click at [134, 187] on input "Select an option" at bounding box center [136, 186] width 13 height 13
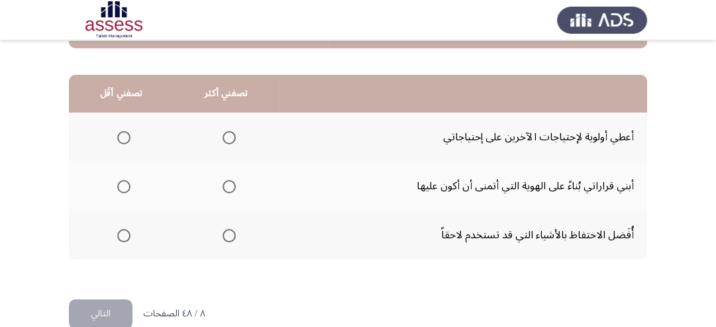
scroll to position [318, 0]
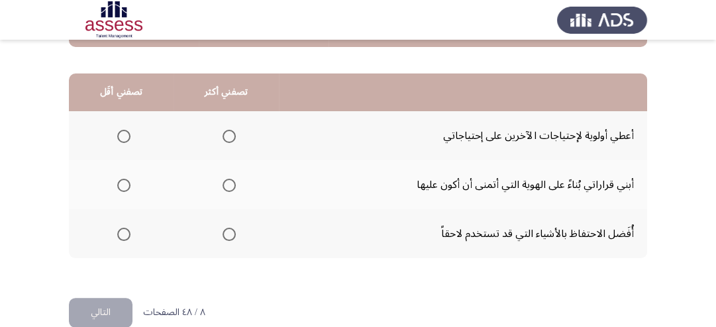
click at [119, 180] on span "Select an option" at bounding box center [123, 185] width 13 height 13
click at [119, 180] on input "Select an option" at bounding box center [123, 185] width 13 height 13
click at [228, 235] on span "Select an option" at bounding box center [229, 234] width 13 height 13
click at [228, 235] on input "Select an option" at bounding box center [229, 234] width 13 height 13
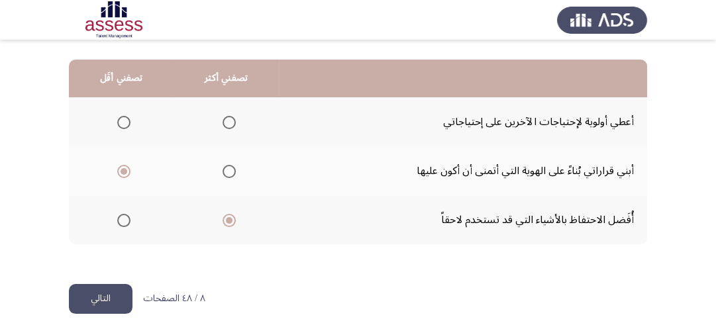
scroll to position [340, 0]
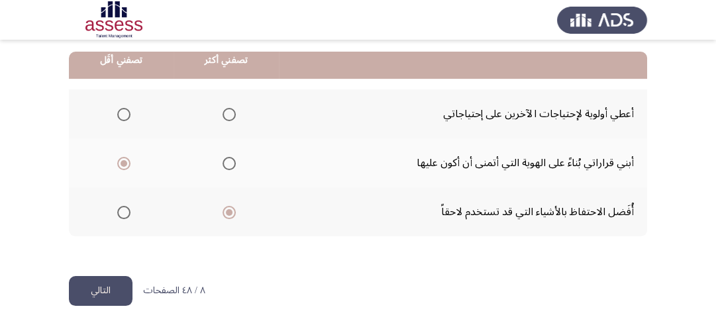
click at [104, 292] on button "التالي" at bounding box center [101, 291] width 64 height 30
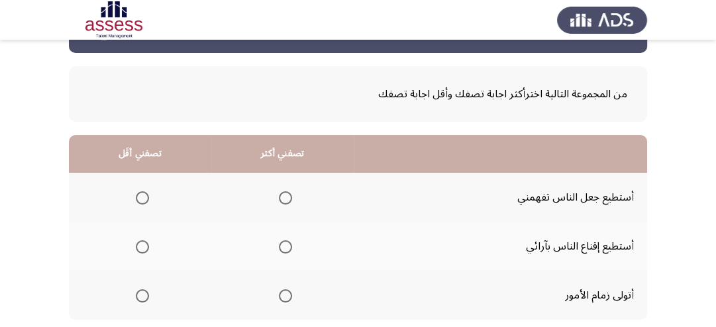
scroll to position [106, 0]
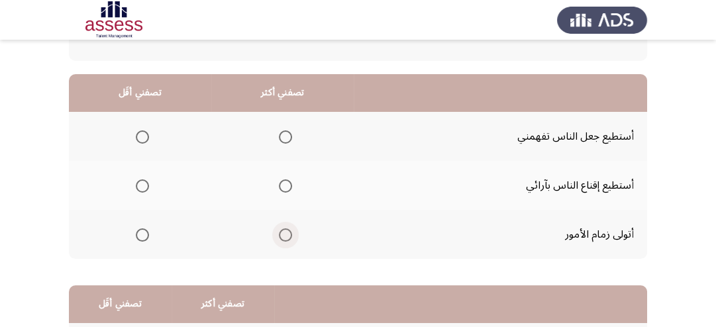
click at [284, 232] on span "Select an option" at bounding box center [285, 235] width 13 height 13
click at [284, 232] on input "Select an option" at bounding box center [285, 235] width 13 height 13
click at [282, 135] on span "Select an option" at bounding box center [285, 137] width 13 height 13
click at [282, 135] on input "Select an option" at bounding box center [285, 137] width 13 height 13
click at [284, 240] on span "Select an option" at bounding box center [285, 235] width 13 height 13
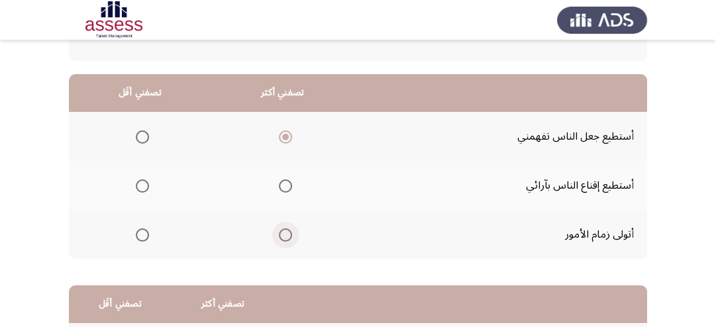
click at [284, 240] on input "Select an option" at bounding box center [285, 235] width 13 height 13
click at [143, 139] on span "Select an option" at bounding box center [142, 137] width 13 height 13
click at [143, 139] on input "Select an option" at bounding box center [142, 137] width 13 height 13
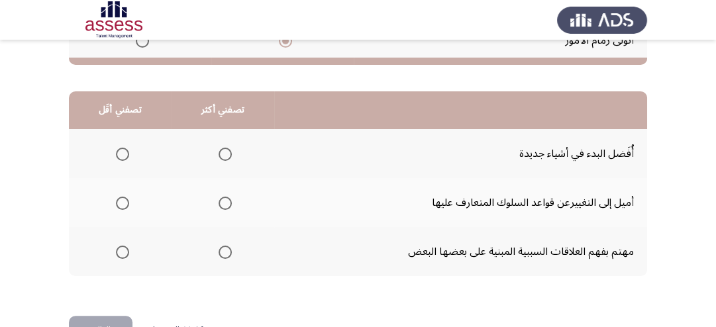
scroll to position [318, 0]
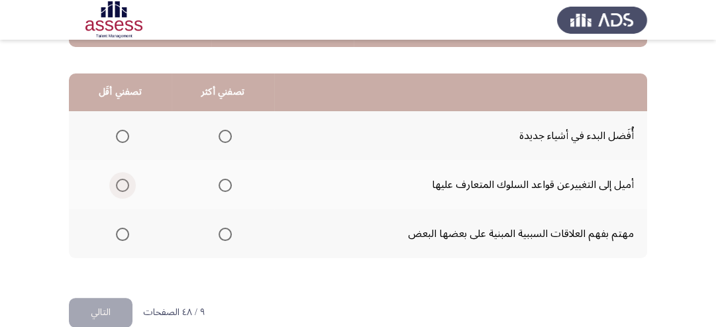
click at [116, 184] on span "Select an option" at bounding box center [122, 185] width 13 height 13
click at [116, 184] on input "Select an option" at bounding box center [122, 185] width 13 height 13
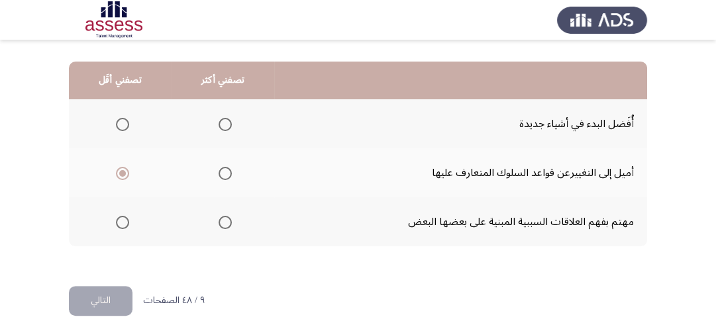
scroll to position [340, 0]
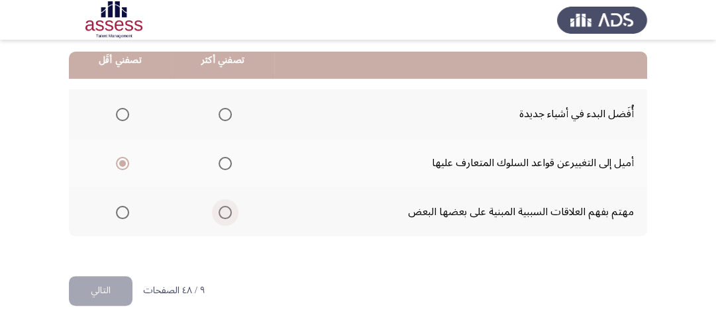
click at [228, 211] on span "Select an option" at bounding box center [225, 212] width 13 height 13
click at [228, 211] on input "Select an option" at bounding box center [225, 212] width 13 height 13
click at [115, 286] on button "التالي" at bounding box center [101, 291] width 64 height 30
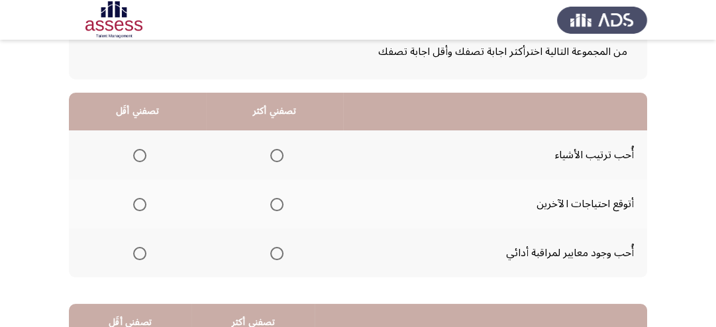
scroll to position [106, 0]
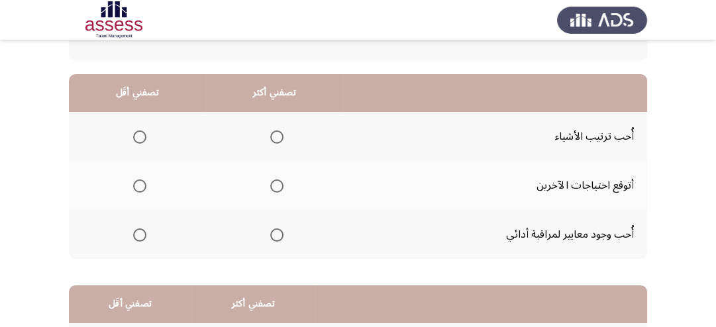
click at [140, 181] on span "Select an option" at bounding box center [139, 186] width 13 height 13
click at [140, 181] on input "Select an option" at bounding box center [139, 186] width 13 height 13
click at [276, 135] on span "Select an option" at bounding box center [276, 137] width 13 height 13
click at [276, 135] on input "Select an option" at bounding box center [276, 137] width 13 height 13
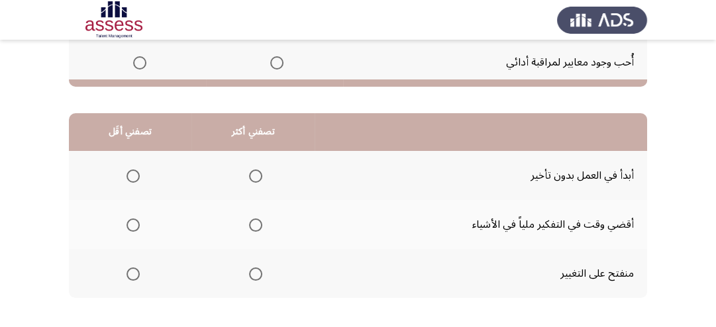
scroll to position [318, 0]
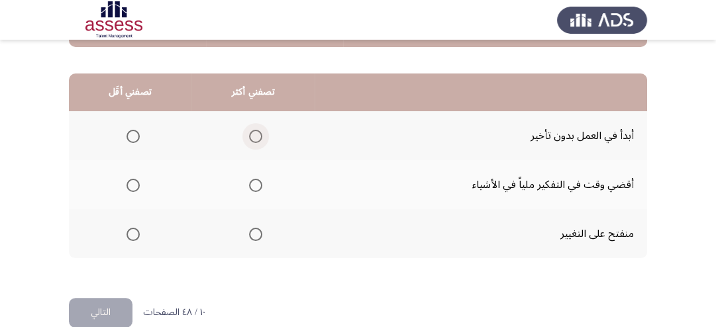
click at [256, 137] on span "Select an option" at bounding box center [255, 136] width 13 height 13
click at [256, 137] on input "Select an option" at bounding box center [255, 136] width 13 height 13
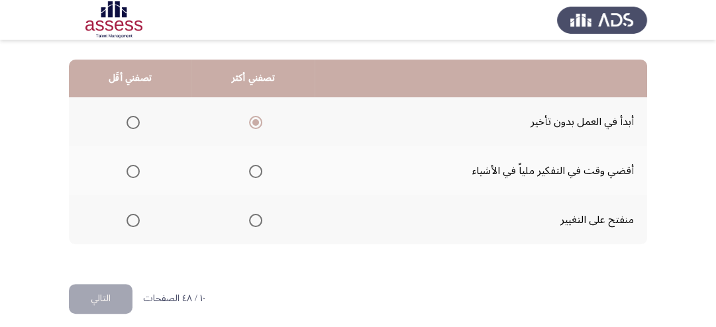
scroll to position [340, 0]
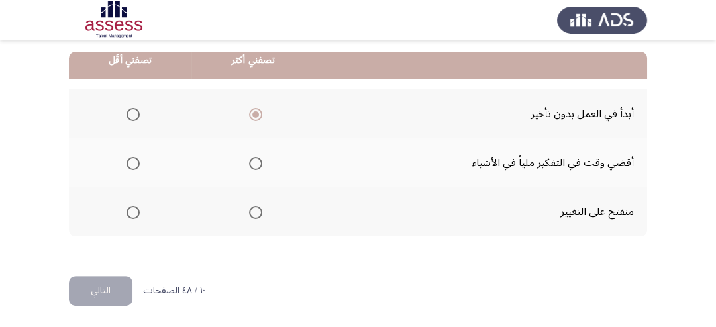
click at [132, 161] on span "Select an option" at bounding box center [133, 163] width 13 height 13
click at [132, 161] on input "Select an option" at bounding box center [133, 163] width 13 height 13
click at [121, 280] on button "التالي" at bounding box center [101, 291] width 64 height 30
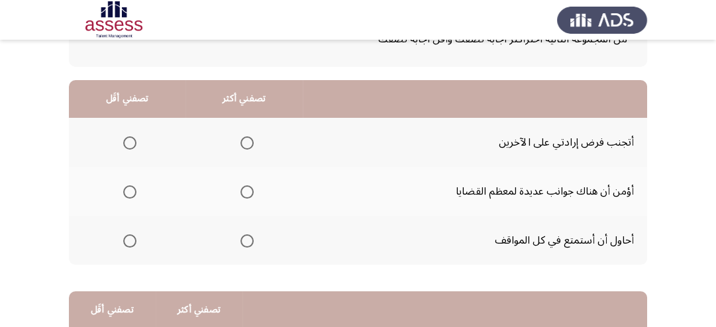
scroll to position [106, 0]
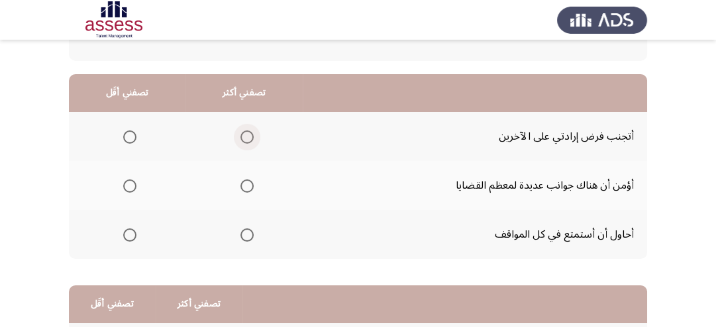
click at [243, 139] on span "Select an option" at bounding box center [247, 137] width 13 height 13
click at [243, 139] on input "Select an option" at bounding box center [247, 137] width 13 height 13
click at [127, 238] on span "Select an option" at bounding box center [129, 235] width 13 height 13
click at [127, 238] on input "Select an option" at bounding box center [129, 235] width 13 height 13
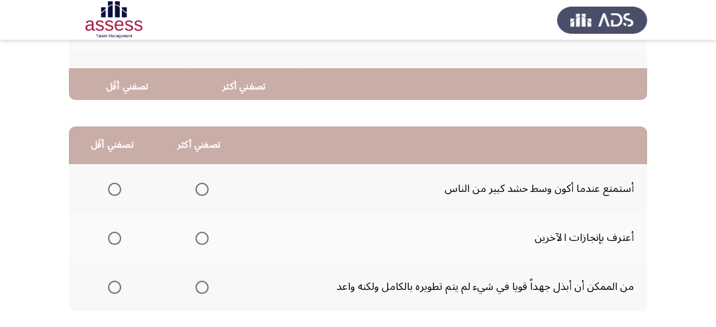
scroll to position [318, 0]
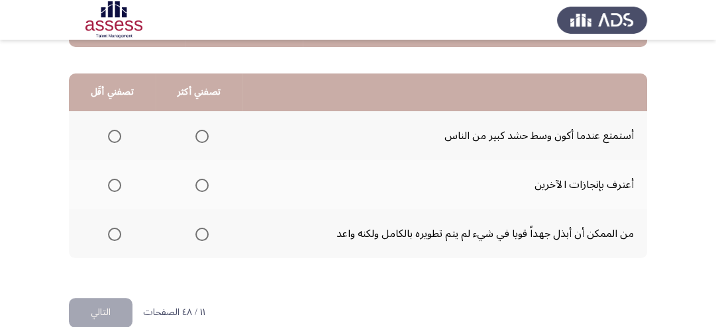
click at [113, 135] on span "Select an option" at bounding box center [114, 136] width 13 height 13
click at [113, 135] on input "Select an option" at bounding box center [114, 136] width 13 height 13
click at [205, 186] on span "Select an option" at bounding box center [202, 185] width 13 height 13
click at [205, 186] on input "Select an option" at bounding box center [202, 185] width 13 height 13
click at [115, 230] on span "Select an option" at bounding box center [114, 234] width 13 height 13
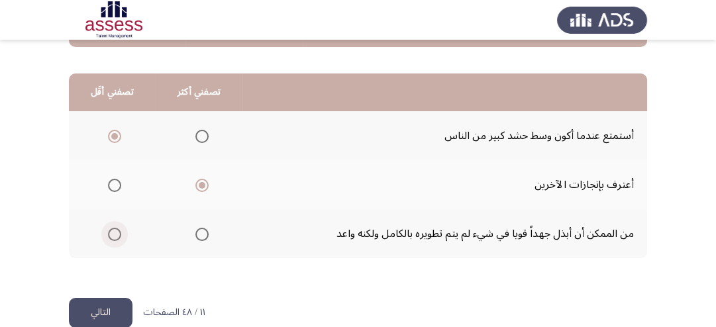
click at [115, 230] on input "Select an option" at bounding box center [114, 234] width 13 height 13
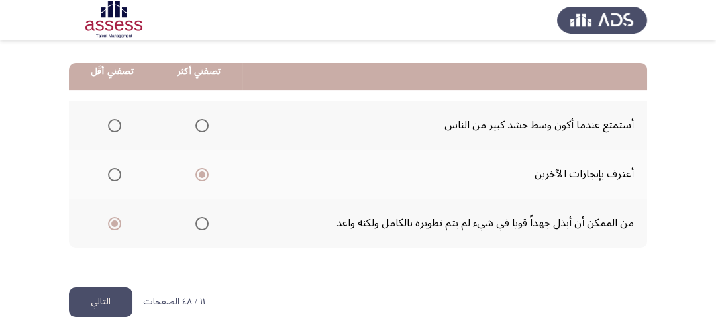
scroll to position [340, 0]
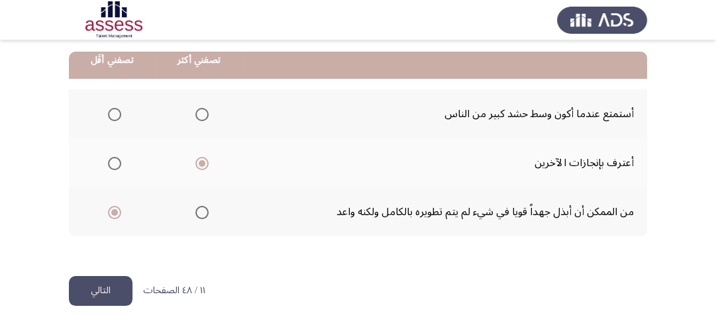
click at [196, 111] on span "Select an option" at bounding box center [202, 114] width 13 height 13
click at [196, 111] on input "Select an option" at bounding box center [202, 114] width 13 height 13
click at [202, 209] on span "Select an option" at bounding box center [202, 212] width 13 height 13
click at [202, 209] on input "Select an option" at bounding box center [202, 212] width 13 height 13
click at [111, 108] on span "Select an option" at bounding box center [114, 114] width 13 height 13
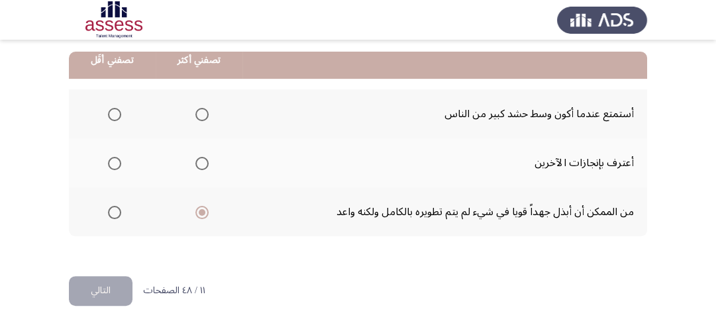
click at [111, 108] on input "Select an option" at bounding box center [114, 114] width 13 height 13
click at [199, 166] on span "Select an option" at bounding box center [202, 163] width 13 height 13
click at [199, 166] on input "Select an option" at bounding box center [202, 163] width 13 height 13
click at [115, 286] on button "التالي" at bounding box center [101, 291] width 64 height 30
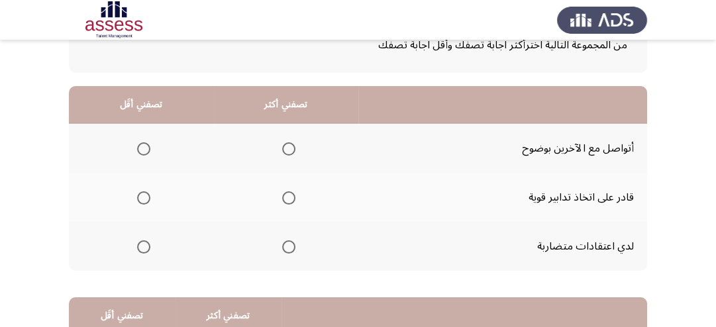
scroll to position [106, 0]
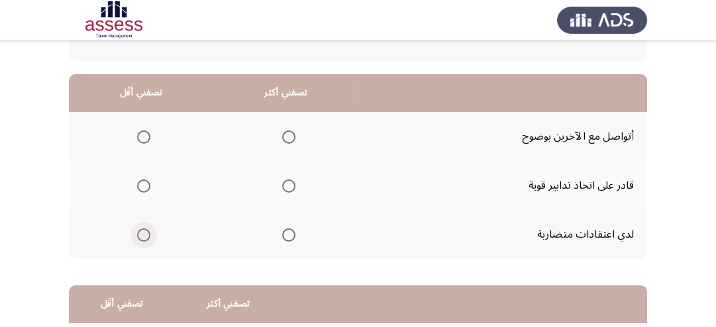
click at [142, 237] on span "Select an option" at bounding box center [143, 235] width 13 height 13
click at [142, 237] on input "Select an option" at bounding box center [143, 235] width 13 height 13
click at [287, 186] on span "Select an option" at bounding box center [288, 186] width 13 height 13
click at [287, 186] on input "Select an option" at bounding box center [288, 186] width 13 height 13
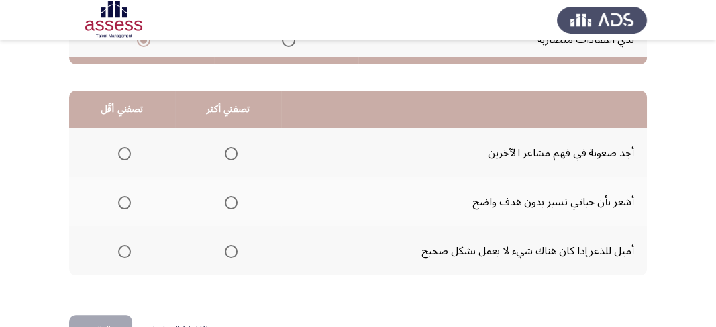
scroll to position [318, 0]
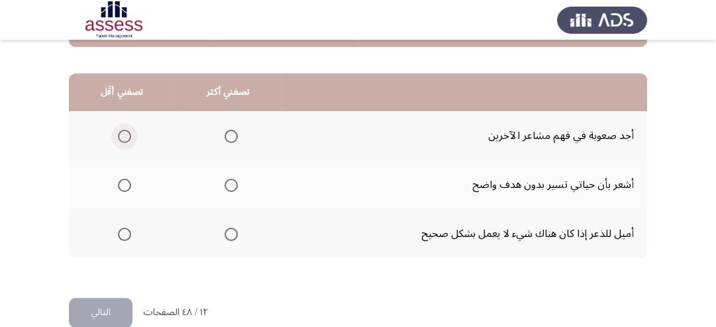
click at [119, 139] on span "Select an option" at bounding box center [124, 136] width 13 height 13
click at [119, 139] on input "Select an option" at bounding box center [124, 136] width 13 height 13
click at [231, 235] on span "Select an option" at bounding box center [231, 234] width 13 height 13
click at [231, 235] on input "Select an option" at bounding box center [231, 234] width 13 height 13
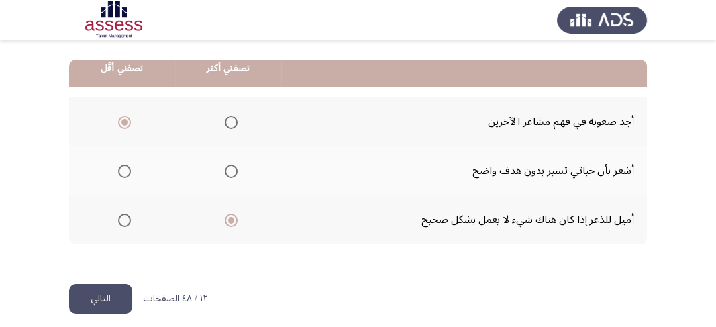
scroll to position [340, 0]
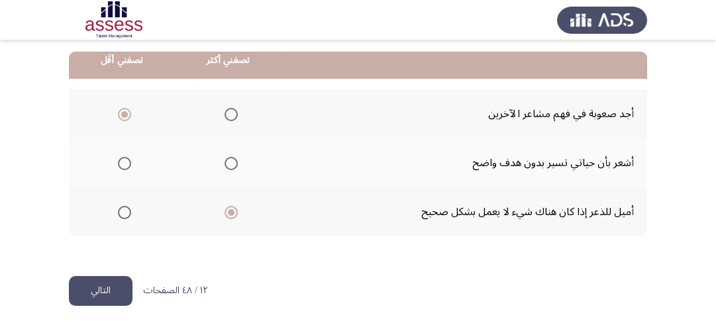
click at [117, 278] on button "التالي" at bounding box center [101, 291] width 64 height 30
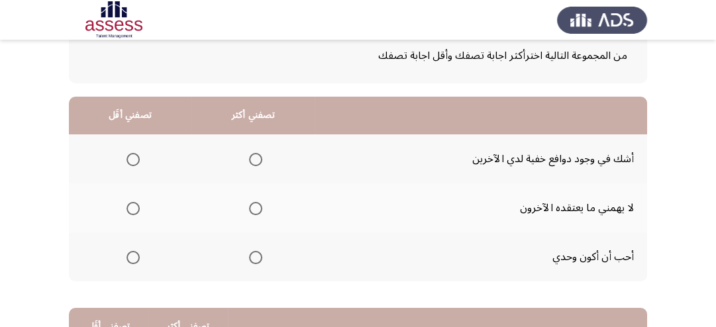
scroll to position [106, 0]
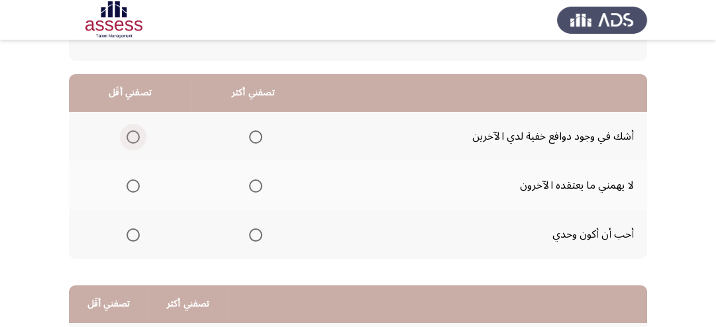
click at [127, 134] on span "Select an option" at bounding box center [133, 137] width 13 height 13
click at [127, 134] on input "Select an option" at bounding box center [133, 137] width 13 height 13
click at [255, 184] on span "Select an option" at bounding box center [255, 186] width 13 height 13
click at [255, 184] on input "Select an option" at bounding box center [255, 186] width 13 height 13
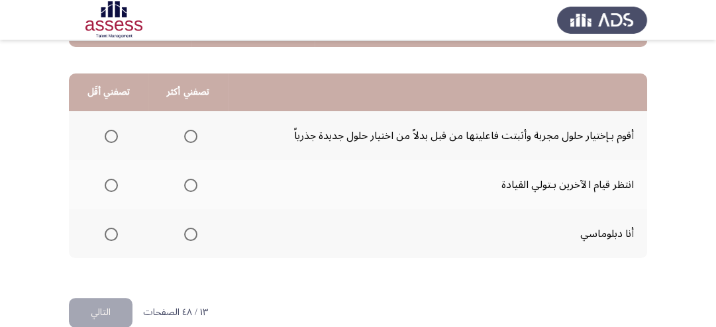
scroll to position [340, 0]
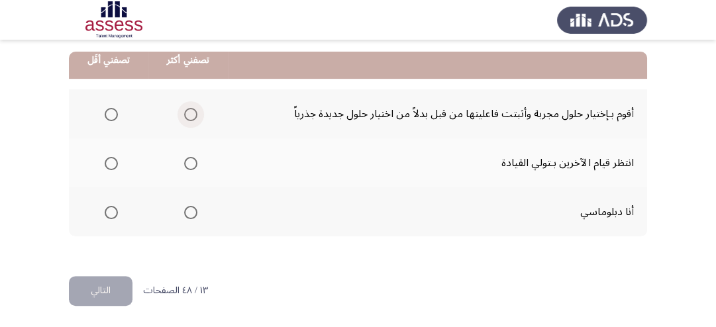
click at [184, 111] on span "Select an option" at bounding box center [190, 114] width 13 height 13
click at [184, 111] on input "Select an option" at bounding box center [190, 114] width 13 height 13
click at [107, 157] on span "Select an option" at bounding box center [111, 163] width 13 height 13
click at [107, 157] on input "Select an option" at bounding box center [111, 163] width 13 height 13
click at [190, 207] on span "Select an option" at bounding box center [190, 212] width 13 height 13
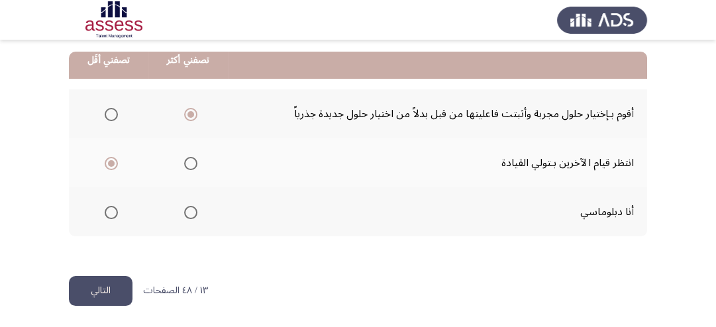
click at [190, 207] on input "Select an option" at bounding box center [190, 212] width 13 height 13
click at [188, 115] on span "Select an option" at bounding box center [190, 114] width 13 height 13
click at [188, 115] on input "Select an option" at bounding box center [190, 114] width 13 height 13
click at [194, 212] on span "Select an option" at bounding box center [190, 212] width 13 height 13
click at [194, 212] on input "Select an option" at bounding box center [190, 212] width 13 height 13
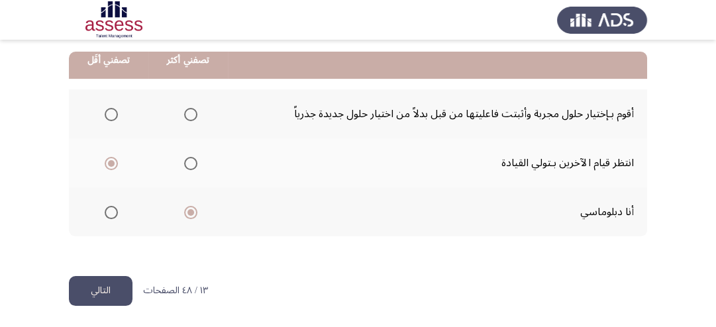
click at [111, 281] on button "التالي" at bounding box center [101, 291] width 64 height 30
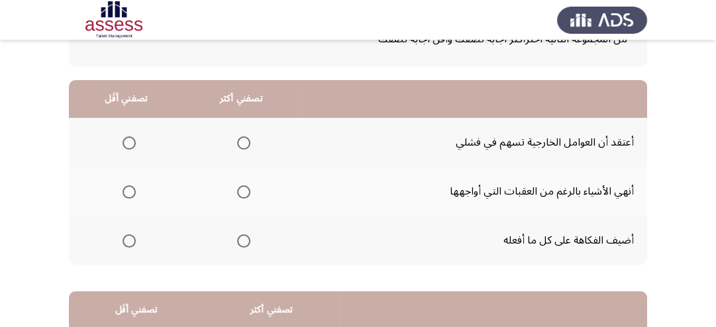
scroll to position [106, 0]
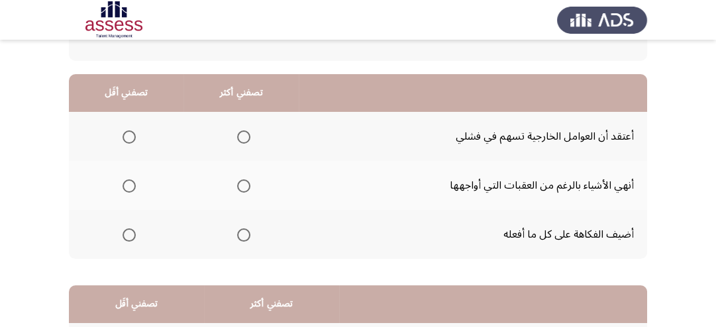
click at [241, 180] on span "Select an option" at bounding box center [243, 186] width 13 height 13
click at [241, 180] on input "Select an option" at bounding box center [243, 186] width 13 height 13
click at [134, 234] on span "Select an option" at bounding box center [129, 235] width 13 height 13
click at [134, 234] on input "Select an option" at bounding box center [129, 235] width 13 height 13
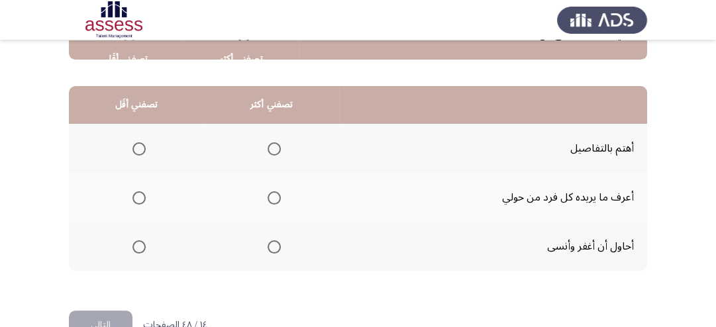
scroll to position [287, 0]
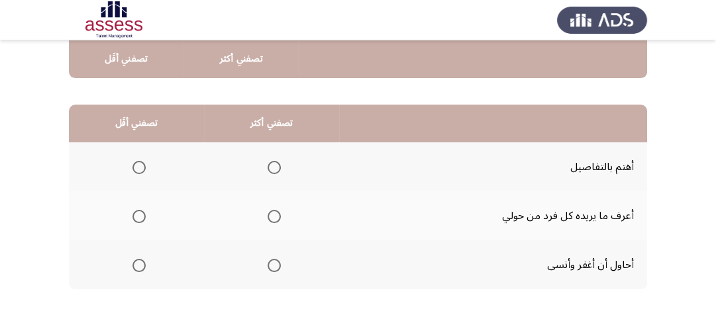
click at [273, 260] on span "Select an option" at bounding box center [274, 265] width 13 height 13
click at [273, 260] on input "Select an option" at bounding box center [274, 265] width 13 height 13
click at [137, 218] on span "Select an option" at bounding box center [139, 216] width 13 height 13
click at [137, 218] on input "Select an option" at bounding box center [139, 216] width 13 height 13
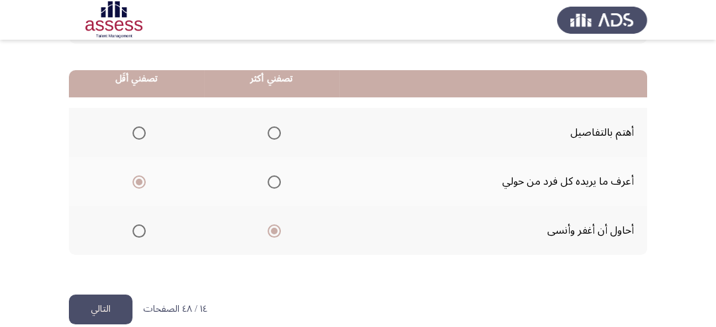
scroll to position [340, 0]
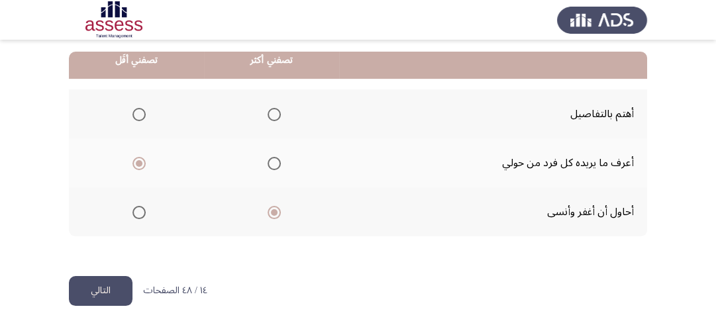
click at [98, 294] on button "التالي" at bounding box center [101, 291] width 64 height 30
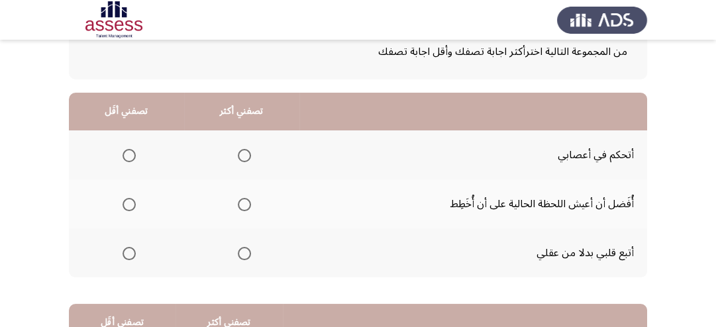
scroll to position [106, 0]
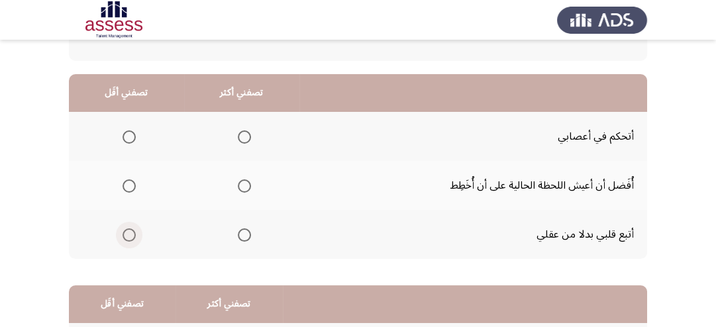
click at [125, 233] on span "Select an option" at bounding box center [129, 235] width 13 height 13
click at [125, 233] on input "Select an option" at bounding box center [129, 235] width 13 height 13
click at [242, 139] on span "Select an option" at bounding box center [244, 137] width 13 height 13
click at [242, 139] on input "Select an option" at bounding box center [244, 137] width 13 height 13
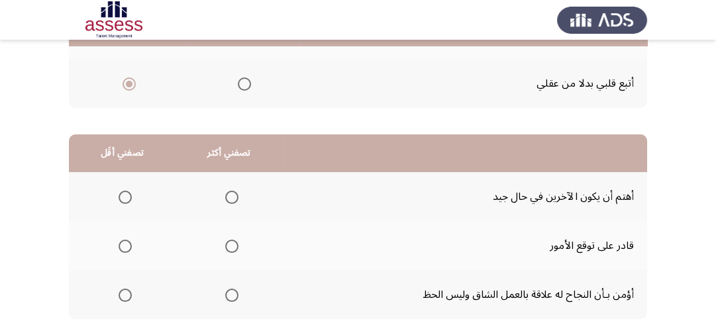
scroll to position [318, 0]
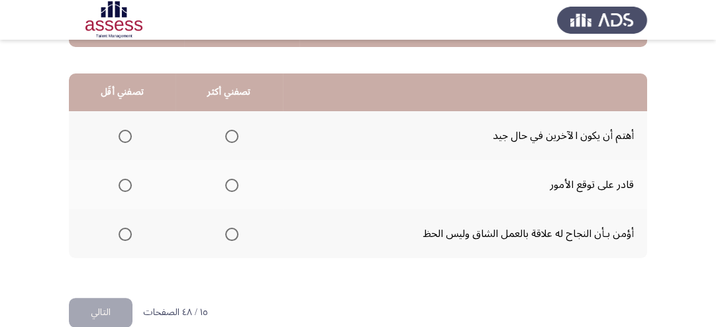
click at [229, 235] on span "Select an option" at bounding box center [231, 234] width 13 height 13
click at [229, 235] on input "Select an option" at bounding box center [231, 234] width 13 height 13
click at [122, 186] on span "Select an option" at bounding box center [125, 185] width 13 height 13
click at [122, 186] on input "Select an option" at bounding box center [125, 185] width 13 height 13
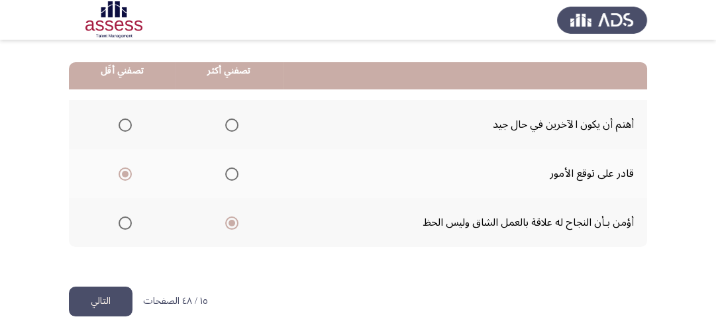
scroll to position [340, 0]
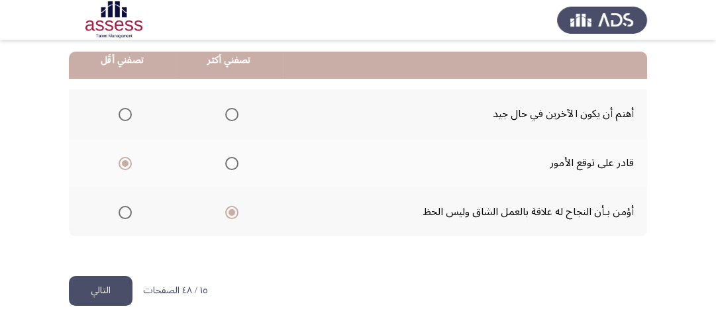
click at [119, 294] on button "التالي" at bounding box center [101, 291] width 64 height 30
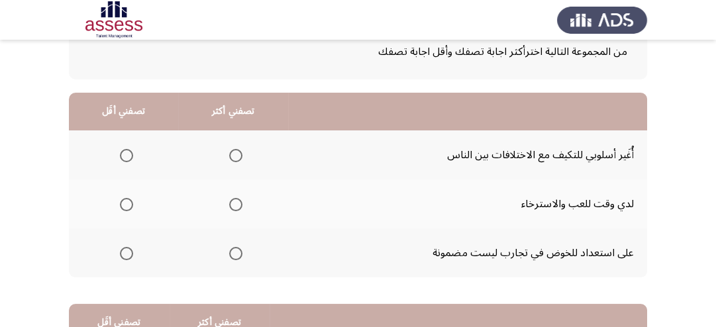
scroll to position [106, 0]
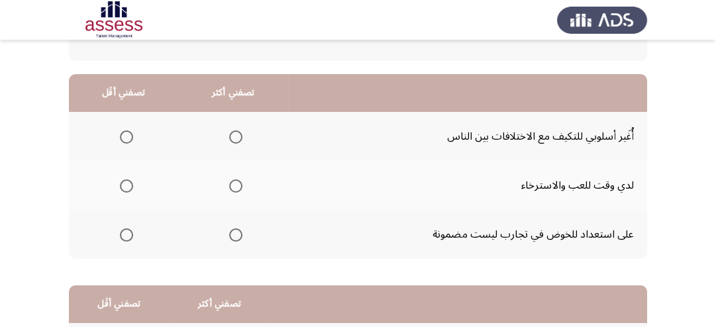
click at [236, 137] on span "Select an option" at bounding box center [235, 137] width 13 height 13
click at [236, 137] on input "Select an option" at bounding box center [235, 137] width 13 height 13
click at [131, 233] on span "Select an option" at bounding box center [126, 235] width 13 height 13
click at [131, 233] on input "Select an option" at bounding box center [126, 235] width 13 height 13
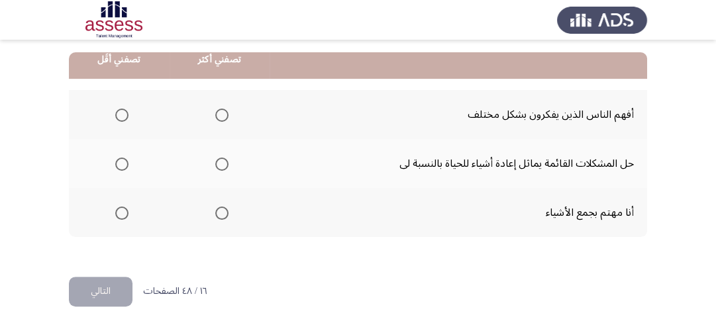
scroll to position [340, 0]
click at [223, 164] on span "Select an option" at bounding box center [221, 163] width 13 height 13
click at [223, 164] on input "Select an option" at bounding box center [221, 163] width 13 height 13
click at [119, 206] on span "Select an option" at bounding box center [121, 212] width 13 height 13
click at [119, 206] on input "Select an option" at bounding box center [121, 212] width 13 height 13
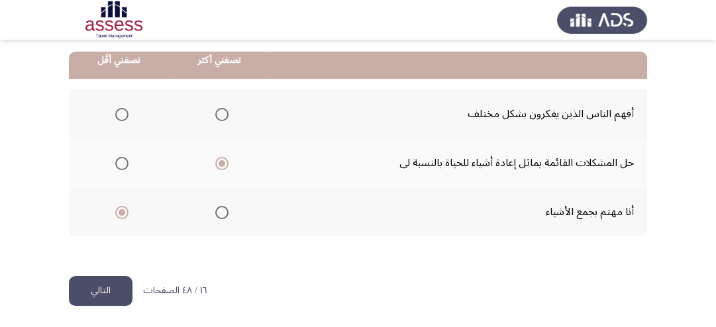
click at [123, 292] on button "التالي" at bounding box center [101, 291] width 64 height 30
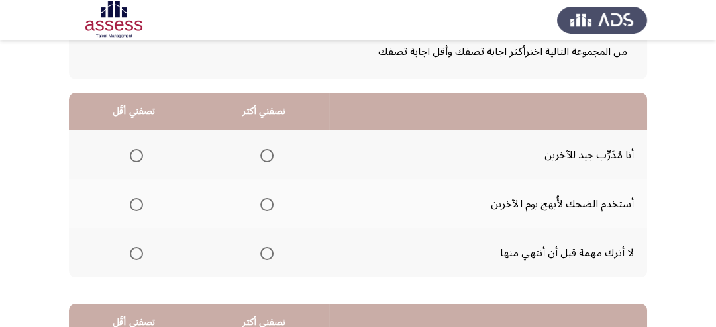
scroll to position [106, 0]
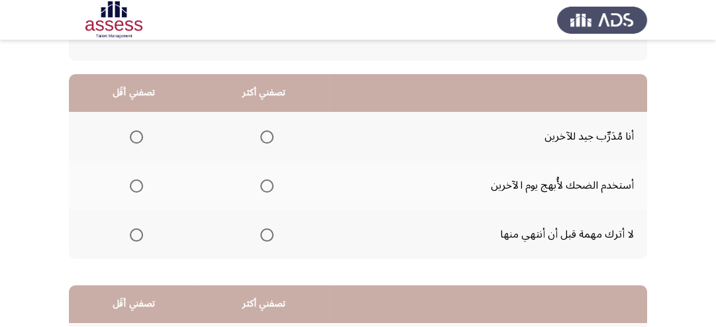
click at [266, 235] on span "Select an option" at bounding box center [266, 235] width 13 height 13
click at [266, 235] on input "Select an option" at bounding box center [266, 235] width 13 height 13
click at [140, 186] on span "Select an option" at bounding box center [136, 186] width 13 height 13
click at [140, 186] on input "Select an option" at bounding box center [136, 186] width 13 height 13
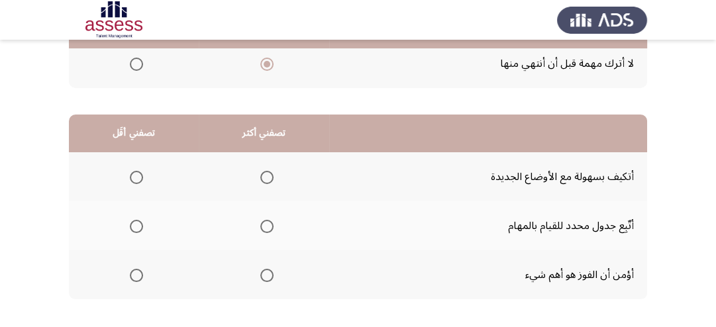
scroll to position [318, 0]
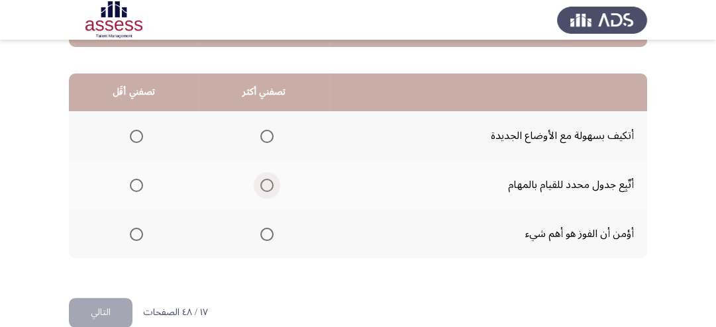
click at [265, 186] on span "Select an option" at bounding box center [266, 185] width 13 height 13
click at [265, 186] on input "Select an option" at bounding box center [266, 185] width 13 height 13
click at [141, 135] on span "Select an option" at bounding box center [136, 136] width 13 height 13
click at [141, 135] on input "Select an option" at bounding box center [136, 136] width 13 height 13
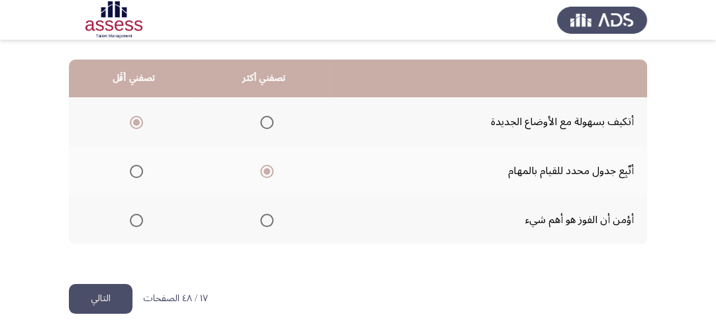
scroll to position [340, 0]
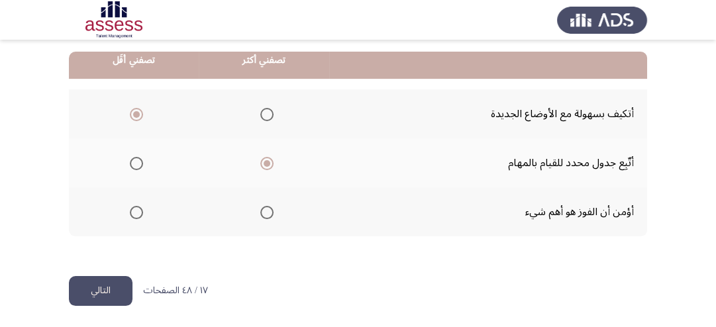
click at [127, 285] on button "التالي" at bounding box center [101, 291] width 64 height 30
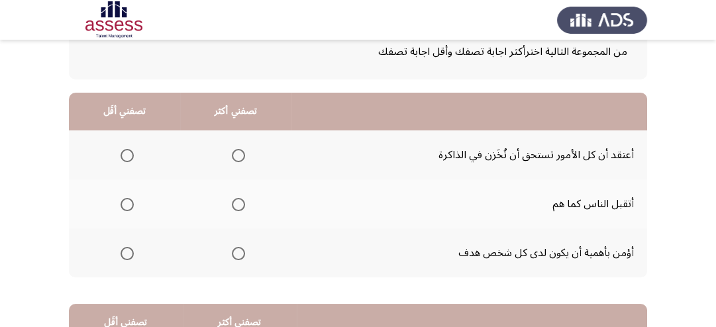
scroll to position [106, 0]
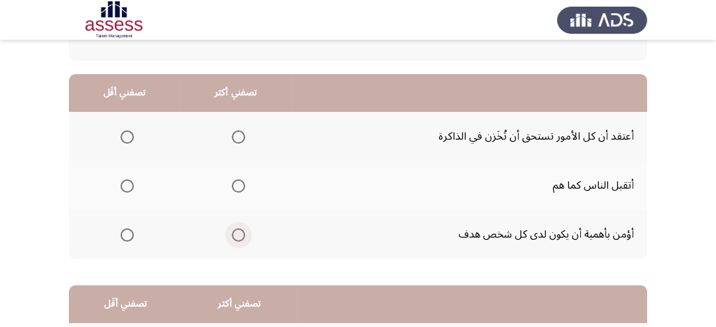
click at [239, 234] on span "Select an option" at bounding box center [238, 235] width 13 height 13
click at [239, 234] on input "Select an option" at bounding box center [238, 235] width 13 height 13
click at [124, 135] on span "Select an option" at bounding box center [127, 137] width 13 height 13
click at [124, 135] on input "Select an option" at bounding box center [127, 137] width 13 height 13
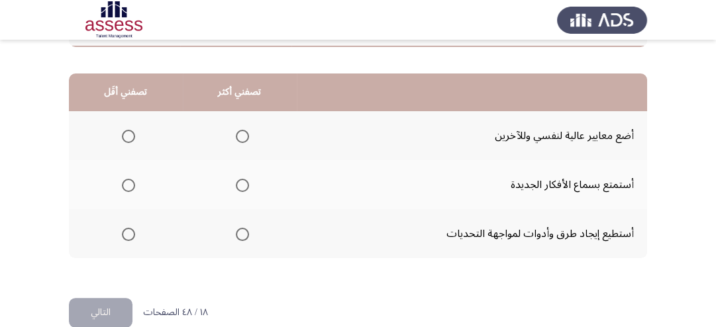
scroll to position [340, 0]
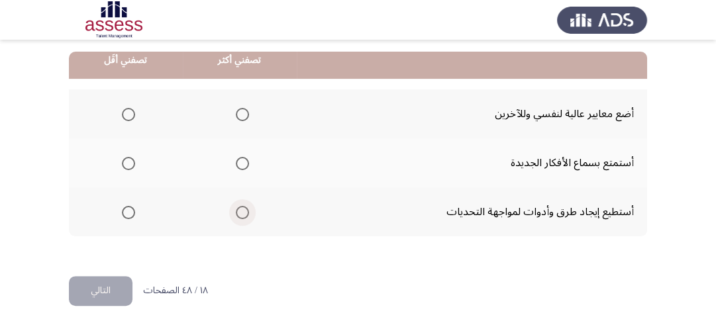
click at [240, 207] on span "Select an option" at bounding box center [242, 212] width 13 height 13
click at [240, 207] on input "Select an option" at bounding box center [242, 212] width 13 height 13
click at [132, 164] on span "Select an option" at bounding box center [128, 163] width 13 height 13
click at [132, 164] on input "Select an option" at bounding box center [128, 163] width 13 height 13
click at [121, 287] on button "التالي" at bounding box center [101, 291] width 64 height 30
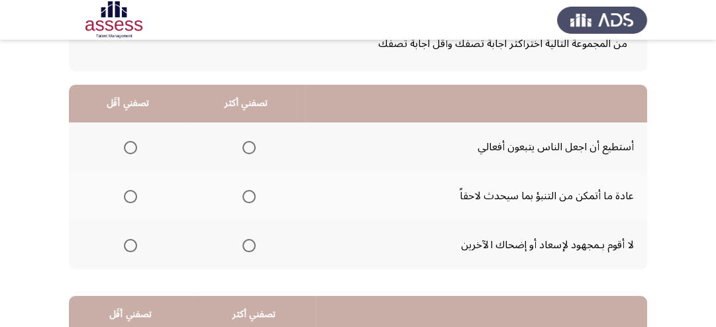
scroll to position [106, 0]
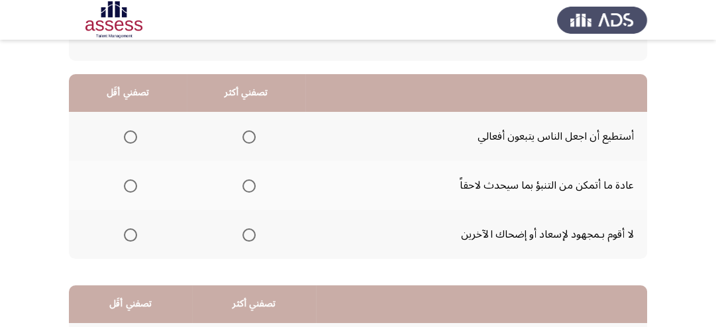
click at [127, 235] on span "Select an option" at bounding box center [130, 235] width 13 height 13
click at [127, 235] on input "Select an option" at bounding box center [130, 235] width 13 height 13
click at [243, 135] on span "Select an option" at bounding box center [249, 137] width 13 height 13
click at [243, 135] on input "Select an option" at bounding box center [249, 137] width 13 height 13
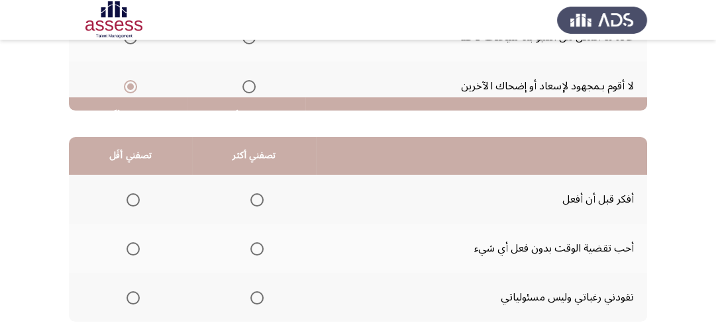
scroll to position [318, 0]
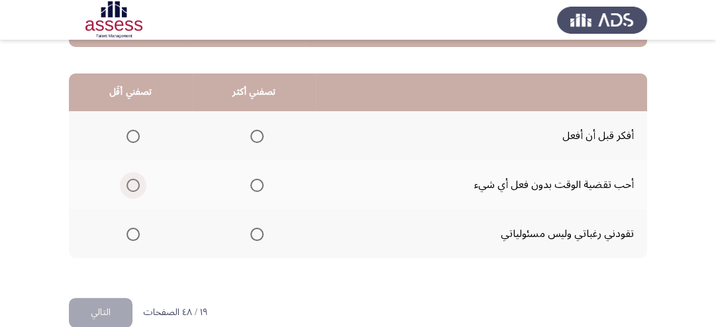
click at [125, 182] on label "Select an option" at bounding box center [130, 185] width 19 height 13
click at [127, 182] on input "Select an option" at bounding box center [133, 185] width 13 height 13
click at [255, 133] on span "Select an option" at bounding box center [257, 136] width 13 height 13
click at [255, 133] on input "Select an option" at bounding box center [257, 136] width 13 height 13
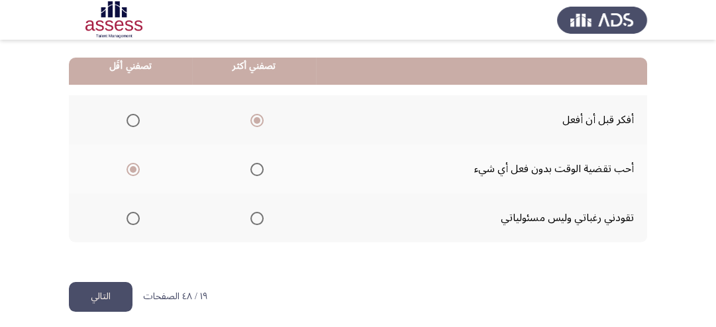
scroll to position [340, 0]
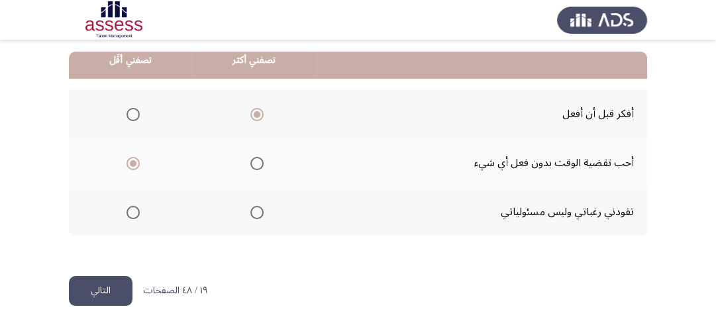
click at [117, 285] on button "التالي" at bounding box center [101, 291] width 64 height 30
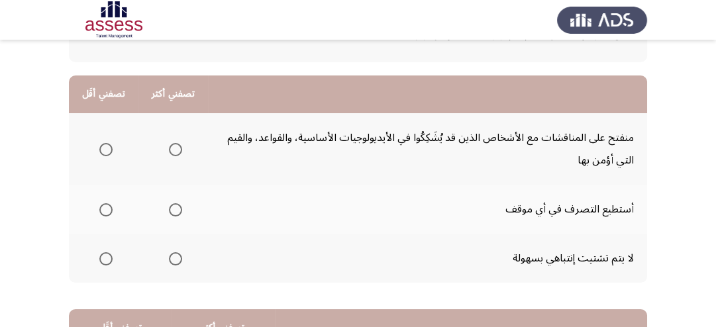
scroll to position [106, 0]
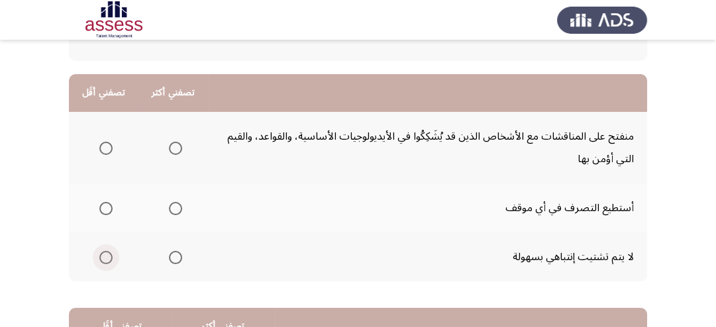
click at [102, 257] on span "Select an option" at bounding box center [105, 257] width 13 height 13
click at [102, 257] on input "Select an option" at bounding box center [105, 257] width 13 height 13
click at [173, 209] on span "Select an option" at bounding box center [175, 208] width 13 height 13
click at [173, 209] on input "Select an option" at bounding box center [175, 208] width 13 height 13
click at [106, 146] on span "Select an option" at bounding box center [105, 148] width 13 height 13
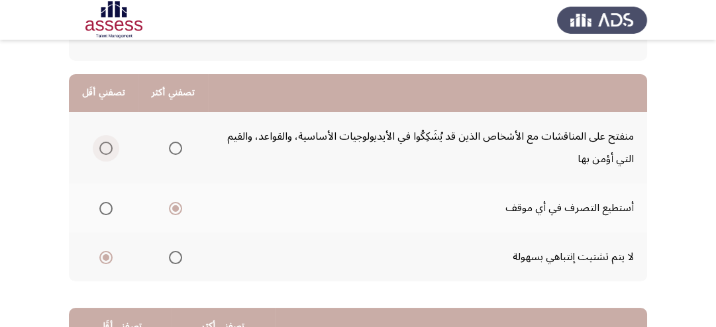
click at [106, 146] on input "Select an option" at bounding box center [105, 148] width 13 height 13
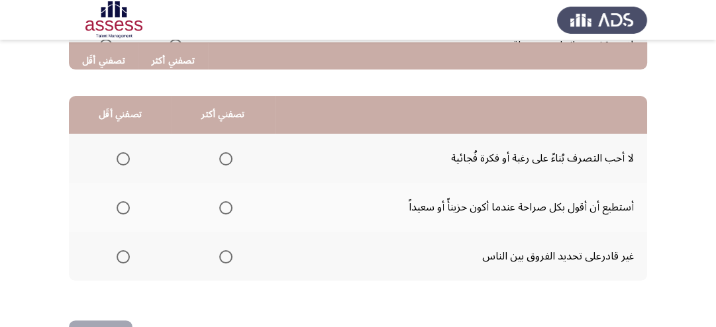
scroll to position [363, 0]
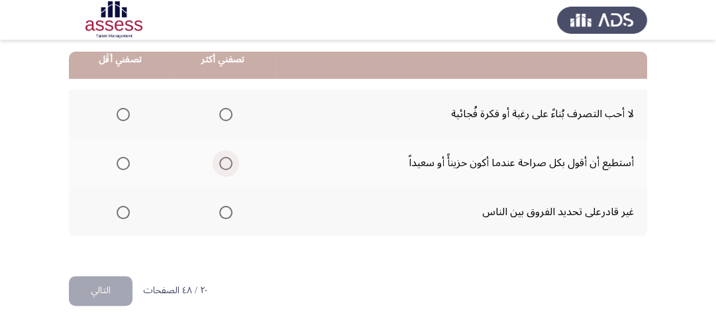
click at [222, 164] on span "Select an option" at bounding box center [225, 163] width 13 height 13
click at [222, 164] on input "Select an option" at bounding box center [225, 163] width 13 height 13
click at [122, 118] on span "Select an option" at bounding box center [123, 114] width 13 height 13
click at [122, 118] on input "Select an option" at bounding box center [123, 114] width 13 height 13
click at [127, 211] on span "Select an option" at bounding box center [123, 212] width 13 height 13
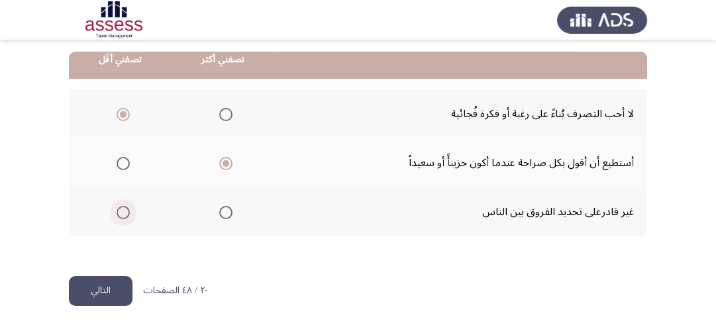
click at [127, 211] on input "Select an option" at bounding box center [123, 212] width 13 height 13
click at [107, 288] on button "التالي" at bounding box center [101, 291] width 64 height 30
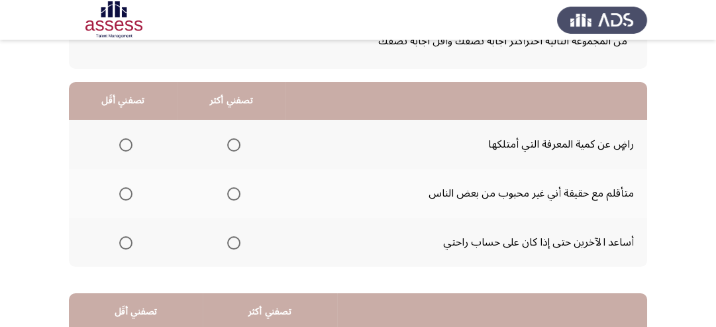
scroll to position [106, 0]
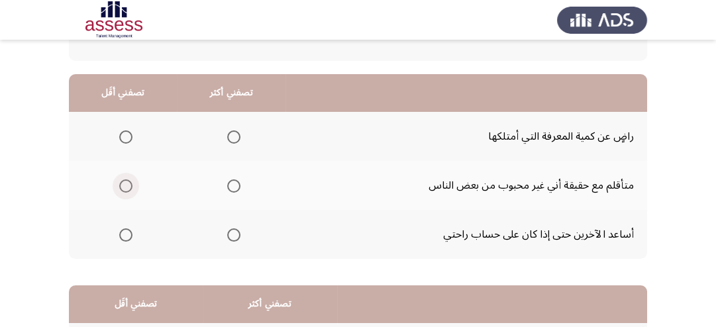
click at [127, 189] on span "Select an option" at bounding box center [125, 186] width 13 height 13
click at [127, 189] on input "Select an option" at bounding box center [125, 186] width 13 height 13
click at [233, 232] on span "Select an option" at bounding box center [233, 235] width 13 height 13
click at [233, 232] on input "Select an option" at bounding box center [233, 235] width 13 height 13
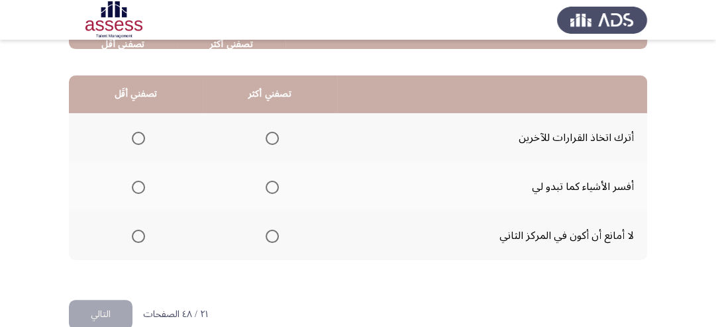
scroll to position [318, 0]
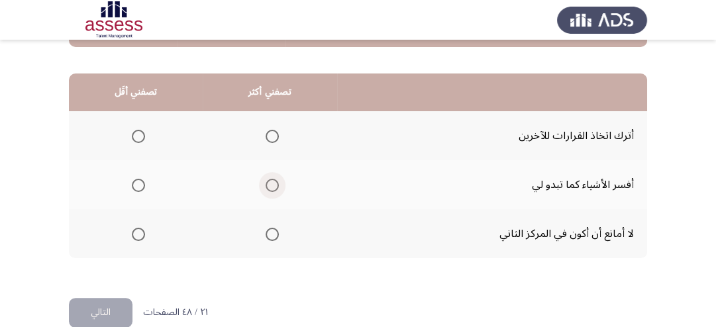
click at [269, 185] on span "Select an option" at bounding box center [272, 185] width 13 height 13
click at [269, 185] on input "Select an option" at bounding box center [272, 185] width 13 height 13
click at [142, 139] on span "Select an option" at bounding box center [138, 136] width 13 height 13
click at [142, 139] on input "Select an option" at bounding box center [138, 136] width 13 height 13
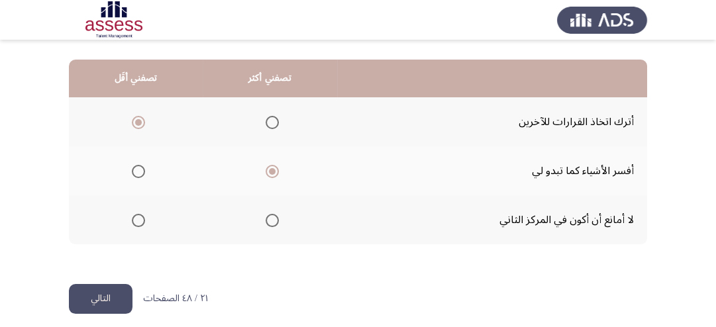
scroll to position [340, 0]
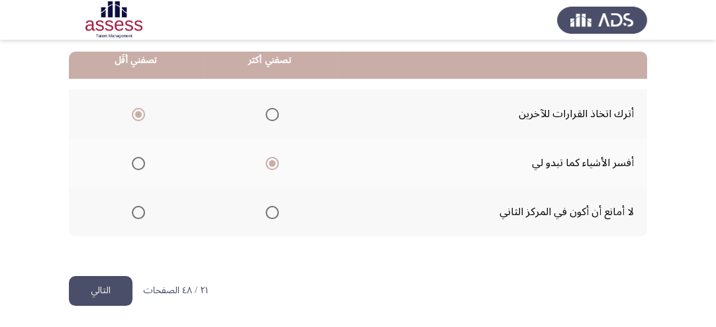
click at [121, 294] on button "التالي" at bounding box center [101, 291] width 64 height 30
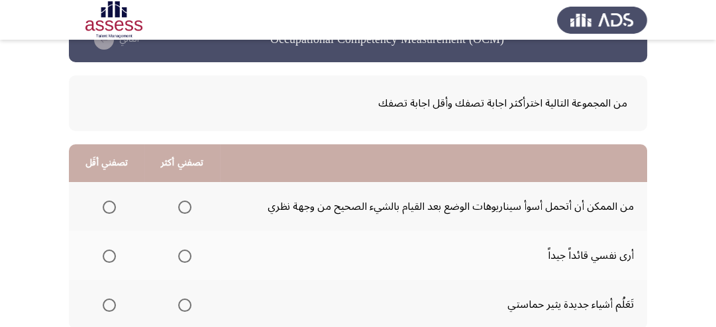
scroll to position [106, 0]
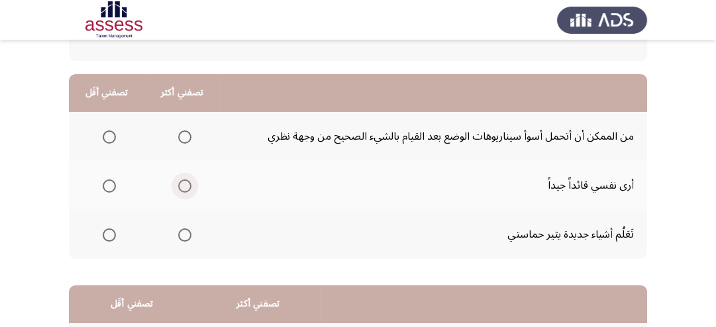
click at [183, 184] on span "Select an option" at bounding box center [184, 186] width 13 height 13
click at [183, 184] on input "Select an option" at bounding box center [184, 186] width 13 height 13
click at [109, 235] on span "Select an option" at bounding box center [109, 235] width 13 height 13
click at [109, 235] on input "Select an option" at bounding box center [109, 235] width 13 height 13
click at [108, 141] on span "Select an option" at bounding box center [109, 137] width 13 height 13
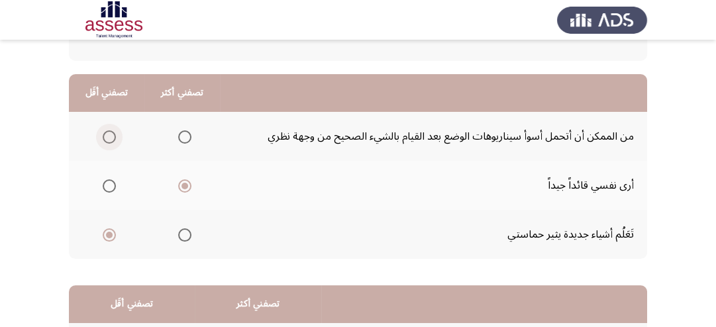
click at [108, 141] on input "Select an option" at bounding box center [109, 137] width 13 height 13
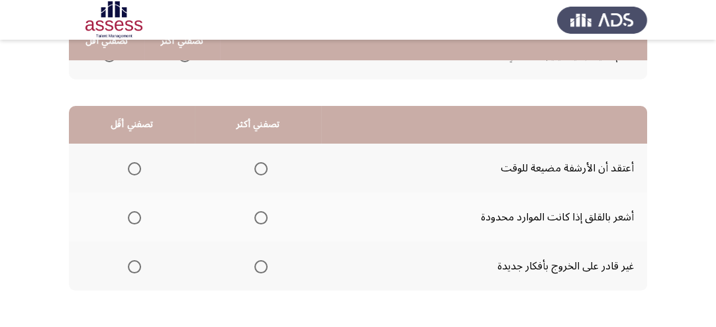
scroll to position [318, 0]
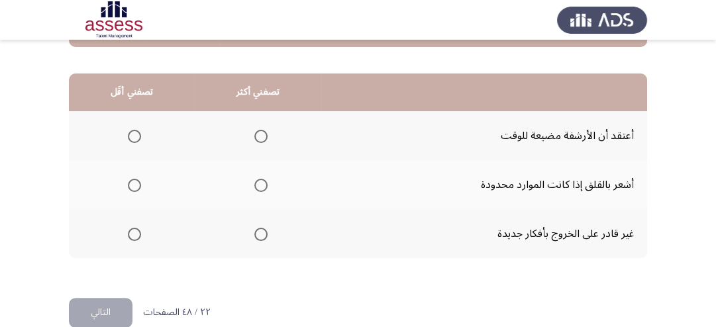
click at [261, 186] on span "Select an option" at bounding box center [261, 185] width 13 height 13
click at [261, 186] on input "Select an option" at bounding box center [261, 185] width 13 height 13
click at [135, 235] on span "Select an option" at bounding box center [135, 235] width 0 height 0
click at [134, 232] on input "Select an option" at bounding box center [134, 234] width 13 height 13
click at [265, 137] on span "Select an option" at bounding box center [261, 136] width 13 height 13
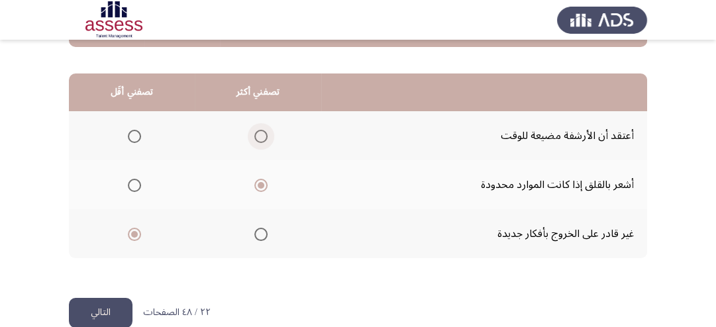
click at [265, 137] on input "Select an option" at bounding box center [261, 136] width 13 height 13
click at [259, 191] on mat-radio-group "Select an option" at bounding box center [258, 185] width 19 height 23
click at [264, 186] on span "Select an option" at bounding box center [261, 185] width 13 height 13
click at [264, 186] on input "Select an option" at bounding box center [261, 185] width 13 height 13
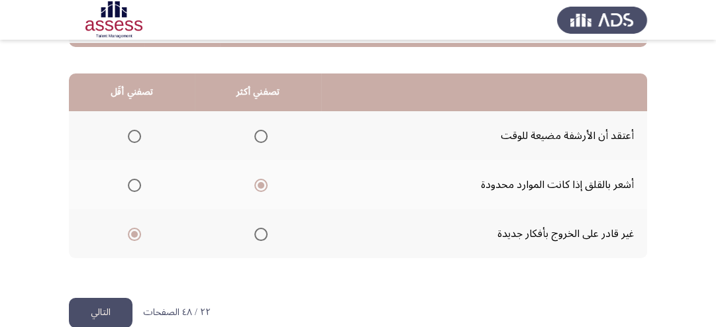
scroll to position [340, 0]
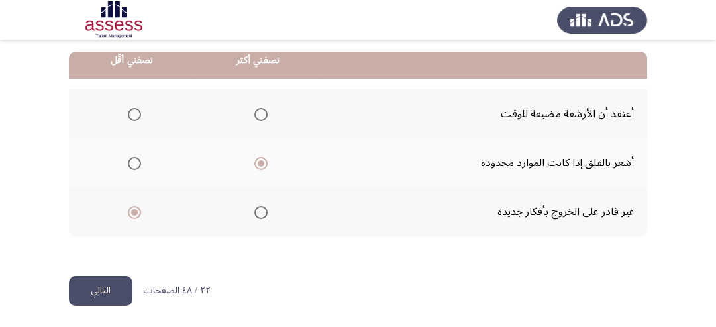
click at [105, 292] on button "التالي" at bounding box center [101, 291] width 64 height 30
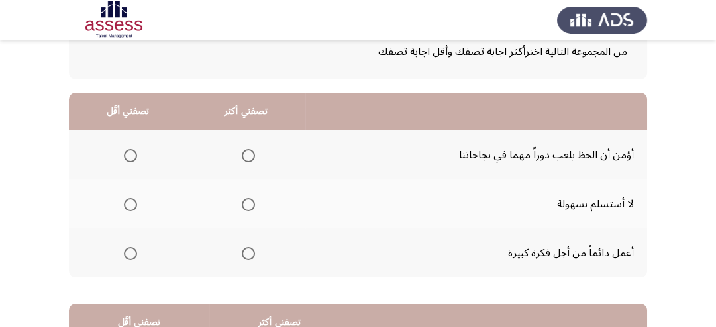
scroll to position [106, 0]
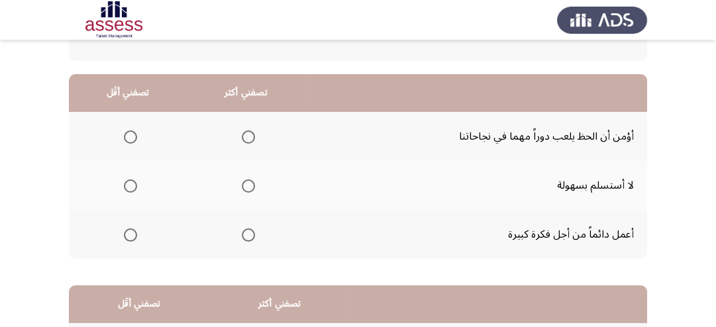
click at [242, 235] on span "Select an option" at bounding box center [248, 235] width 13 height 13
click at [242, 235] on input "Select an option" at bounding box center [248, 235] width 13 height 13
click at [128, 136] on span "Select an option" at bounding box center [130, 137] width 13 height 13
click at [128, 136] on input "Select an option" at bounding box center [130, 137] width 13 height 13
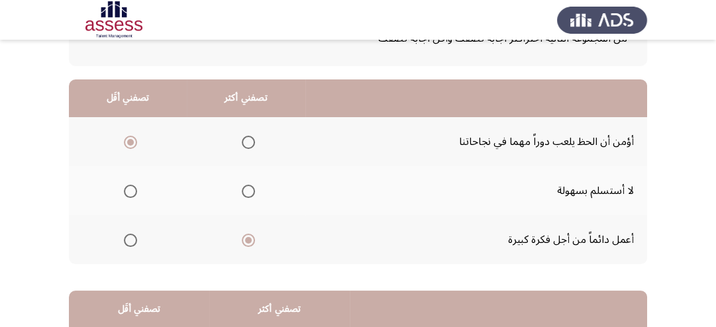
scroll to position [75, 0]
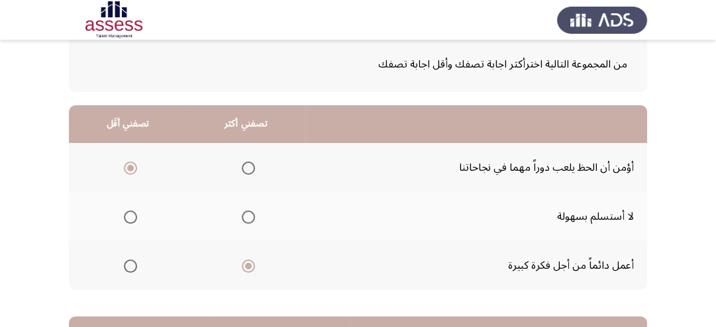
click at [252, 217] on span "Select an option" at bounding box center [248, 217] width 13 height 13
click at [252, 217] on input "Select an option" at bounding box center [248, 217] width 13 height 13
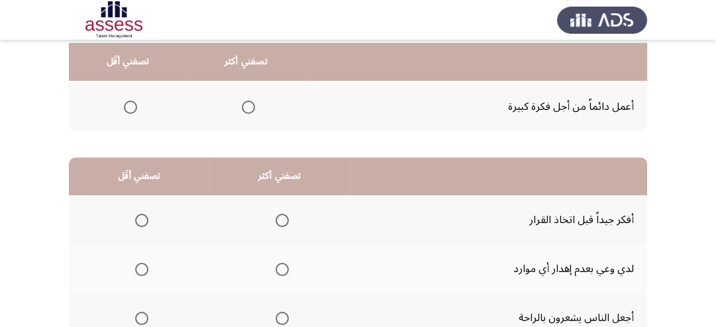
scroll to position [287, 0]
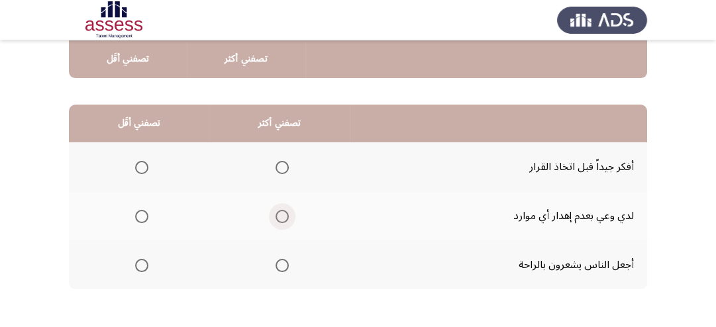
click at [286, 217] on span "Select an option" at bounding box center [282, 216] width 13 height 13
click at [286, 217] on input "Select an option" at bounding box center [282, 216] width 13 height 13
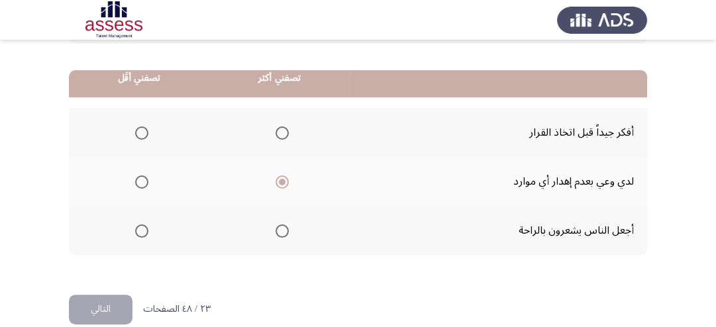
scroll to position [340, 0]
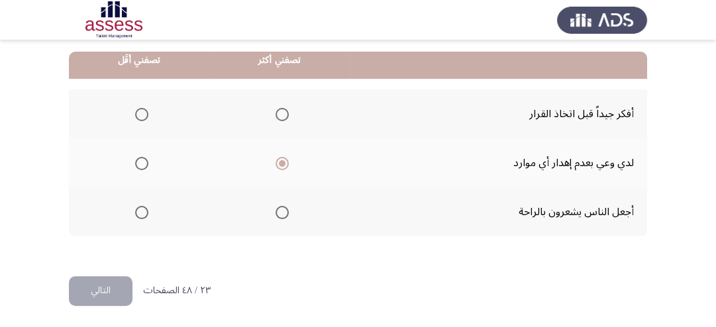
click at [139, 213] on span "Select an option" at bounding box center [141, 212] width 13 height 13
click at [139, 213] on input "Select an option" at bounding box center [141, 212] width 13 height 13
click at [279, 111] on span "Select an option" at bounding box center [282, 114] width 13 height 13
click at [279, 111] on input "Select an option" at bounding box center [282, 114] width 13 height 13
click at [146, 111] on span "Select an option" at bounding box center [141, 114] width 13 height 13
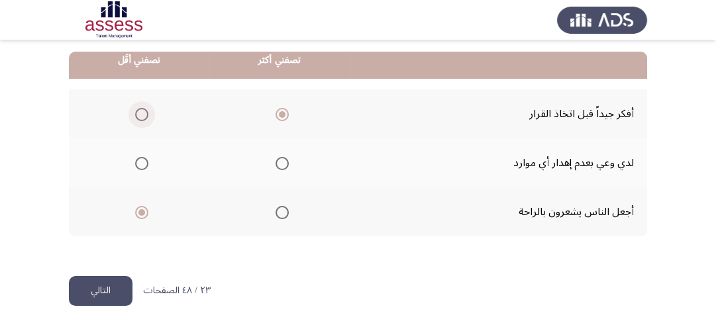
click at [146, 111] on input "Select an option" at bounding box center [141, 114] width 13 height 13
click at [284, 162] on span "Select an option" at bounding box center [282, 163] width 13 height 13
click at [284, 162] on input "Select an option" at bounding box center [282, 163] width 13 height 13
click at [141, 210] on span "Select an option" at bounding box center [141, 212] width 13 height 13
click at [141, 210] on input "Select an option" at bounding box center [141, 212] width 13 height 13
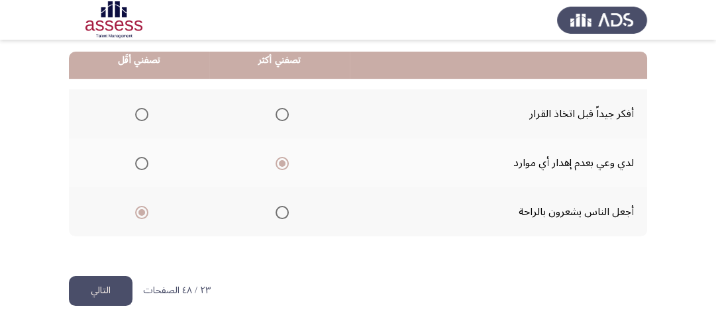
click at [136, 117] on span "Select an option" at bounding box center [141, 114] width 13 height 13
click at [136, 117] on input "Select an option" at bounding box center [141, 114] width 13 height 13
click at [109, 288] on button "التالي" at bounding box center [101, 291] width 64 height 30
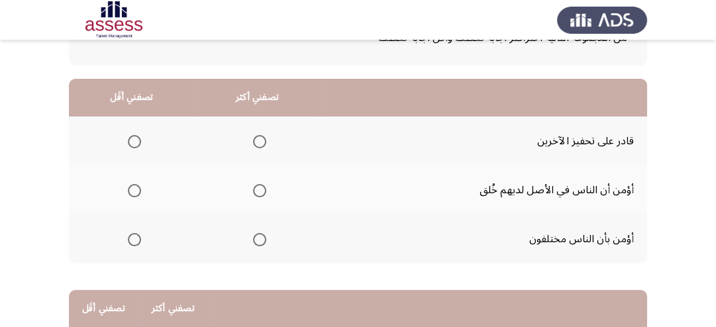
scroll to position [106, 0]
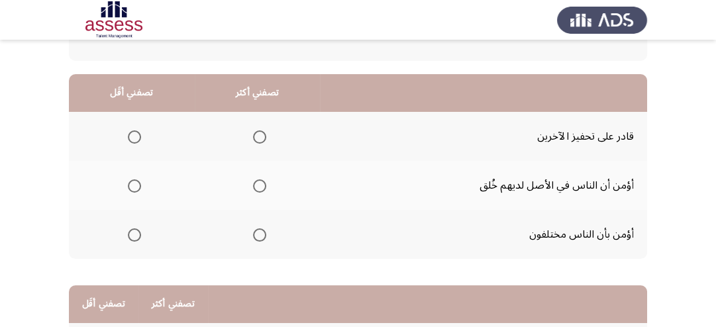
click at [253, 184] on span "Select an option" at bounding box center [259, 186] width 13 height 13
click at [253, 184] on input "Select an option" at bounding box center [259, 186] width 13 height 13
click at [130, 235] on span "Select an option" at bounding box center [134, 235] width 13 height 13
click at [130, 235] on input "Select an option" at bounding box center [134, 235] width 13 height 13
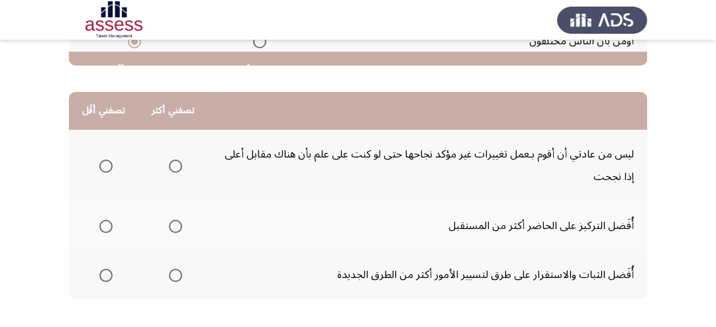
scroll to position [318, 0]
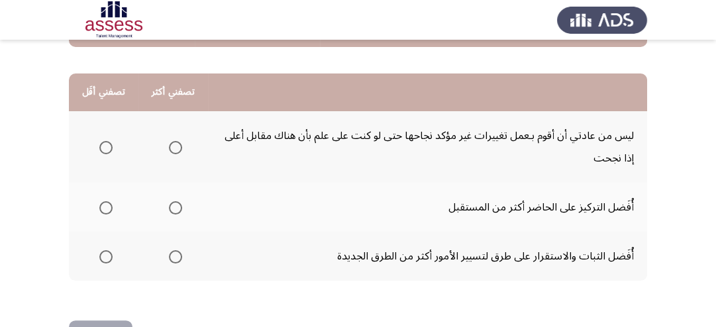
click at [109, 146] on span "Select an option" at bounding box center [105, 147] width 13 height 13
click at [109, 146] on input "Select an option" at bounding box center [105, 147] width 13 height 13
click at [174, 142] on span "Select an option" at bounding box center [175, 147] width 13 height 13
click at [174, 142] on input "Select an option" at bounding box center [175, 147] width 13 height 13
click at [104, 201] on span "Select an option" at bounding box center [105, 207] width 13 height 13
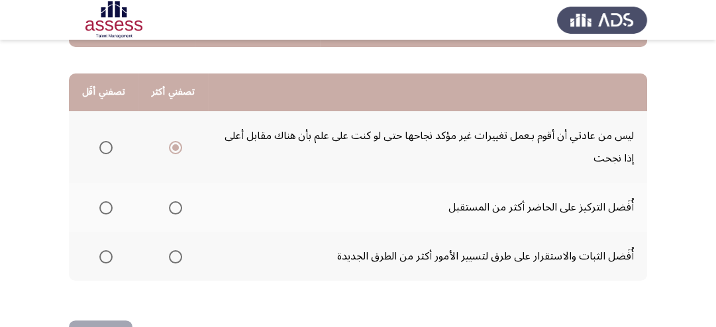
click at [104, 201] on input "Select an option" at bounding box center [105, 207] width 13 height 13
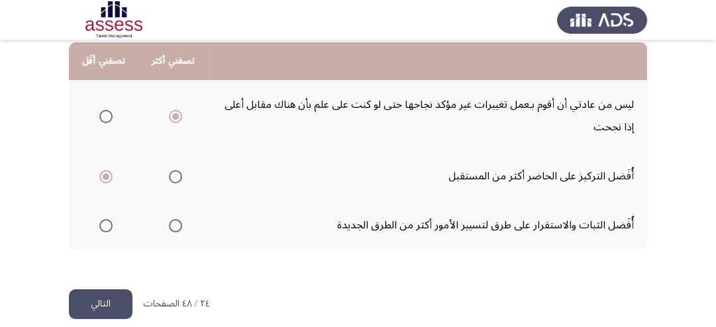
scroll to position [363, 0]
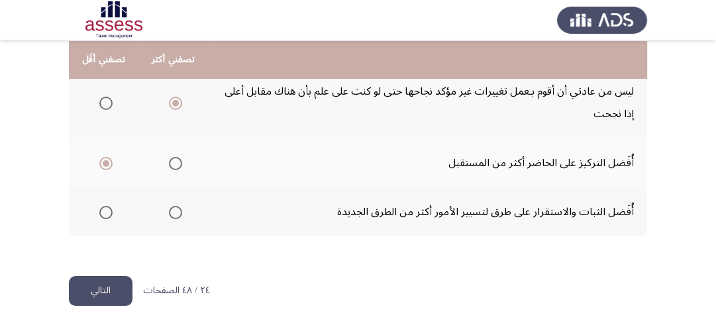
click at [114, 294] on button "التالي" at bounding box center [101, 291] width 64 height 30
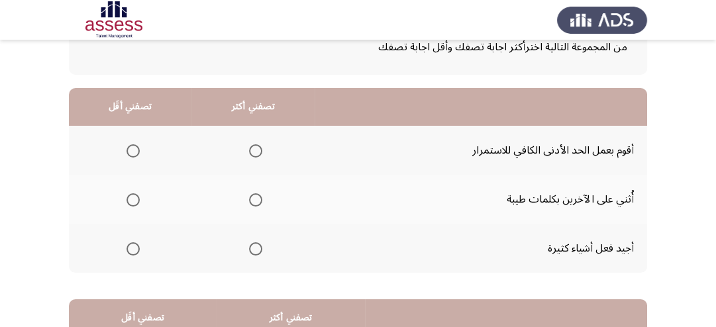
scroll to position [106, 0]
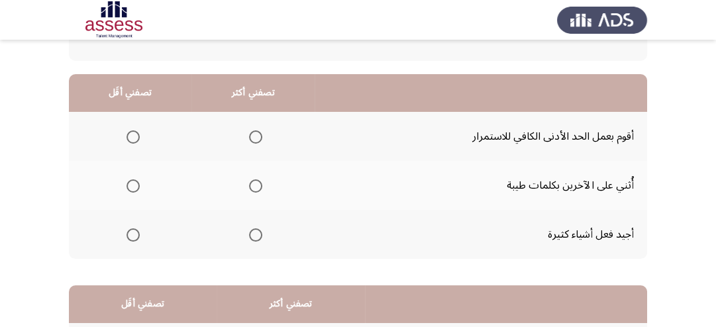
click at [137, 138] on span "Select an option" at bounding box center [133, 137] width 13 height 13
click at [137, 138] on input "Select an option" at bounding box center [133, 137] width 13 height 13
click at [246, 187] on label "Select an option" at bounding box center [253, 186] width 19 height 13
click at [249, 187] on input "Select an option" at bounding box center [255, 186] width 13 height 13
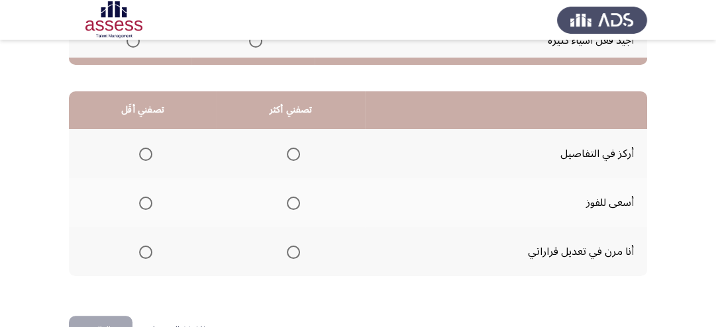
scroll to position [318, 0]
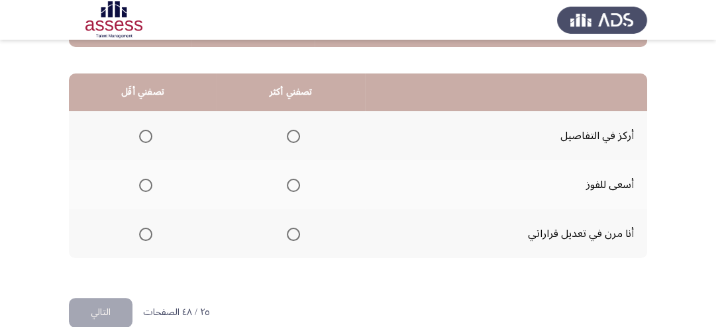
click at [292, 184] on span "Select an option" at bounding box center [293, 185] width 13 height 13
click at [292, 184] on input "Select an option" at bounding box center [293, 185] width 13 height 13
click at [148, 136] on span "Select an option" at bounding box center [145, 136] width 13 height 13
click at [148, 136] on input "Select an option" at bounding box center [145, 136] width 13 height 13
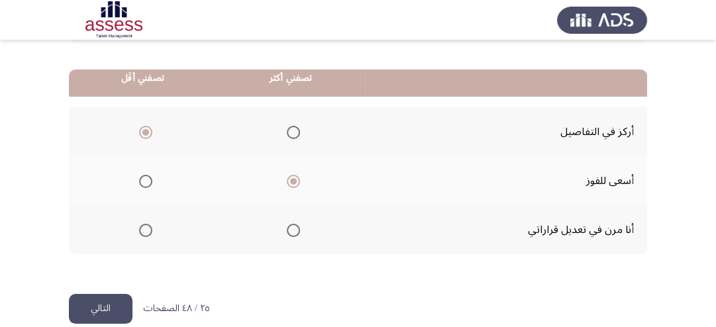
scroll to position [340, 0]
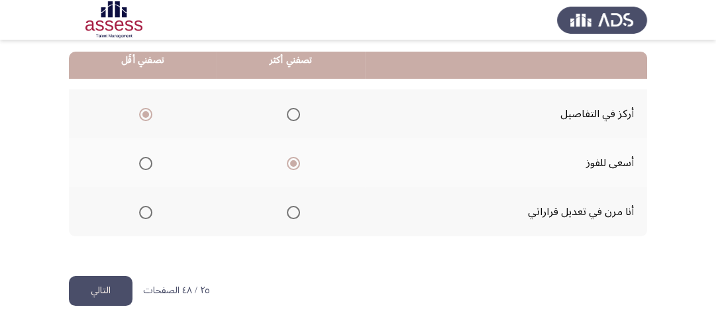
click at [84, 286] on button "التالي" at bounding box center [101, 291] width 64 height 30
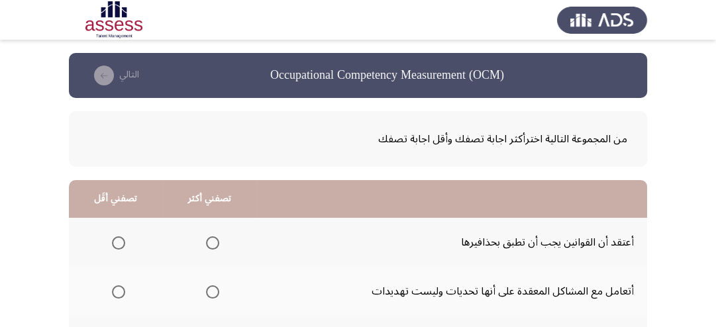
scroll to position [53, 0]
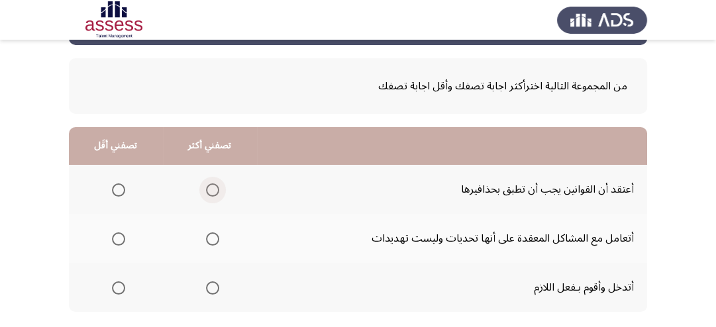
click at [210, 191] on span "Select an option" at bounding box center [212, 190] width 13 height 13
click at [210, 191] on input "Select an option" at bounding box center [212, 190] width 13 height 13
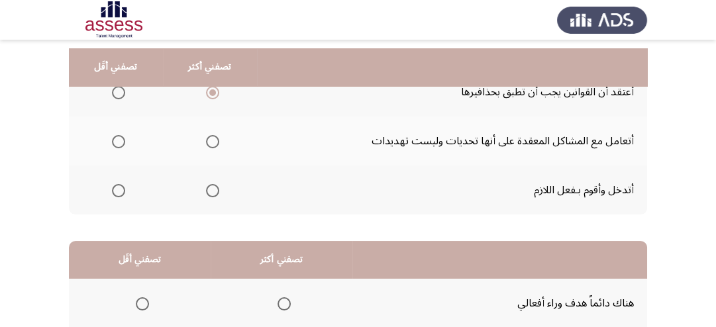
scroll to position [159, 0]
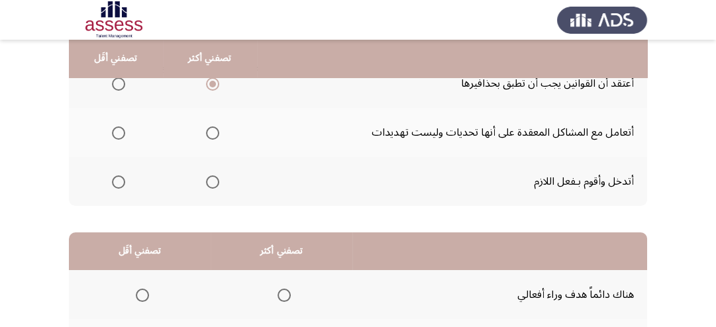
click at [116, 130] on span "Select an option" at bounding box center [118, 133] width 13 height 13
click at [116, 130] on input "Select an option" at bounding box center [118, 133] width 13 height 13
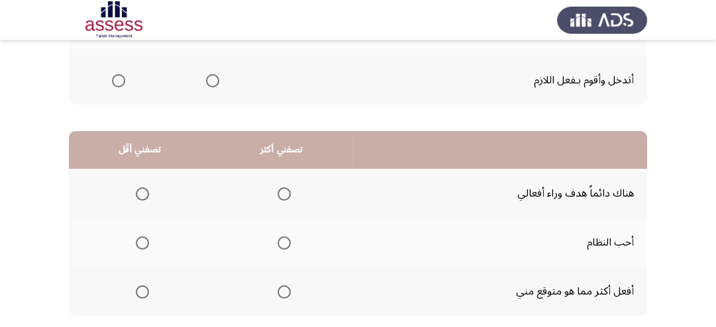
scroll to position [265, 0]
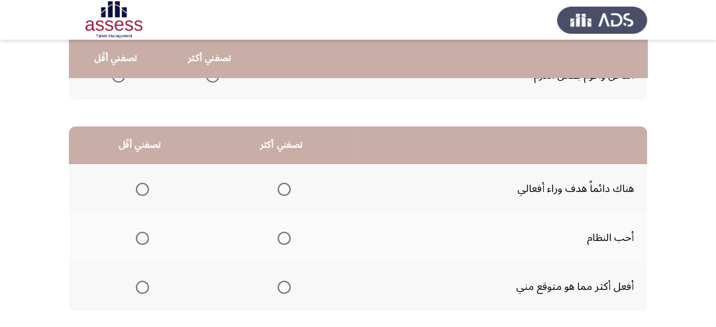
click at [284, 236] on span "Select an option" at bounding box center [284, 238] width 13 height 13
click at [284, 236] on input "Select an option" at bounding box center [284, 238] width 13 height 13
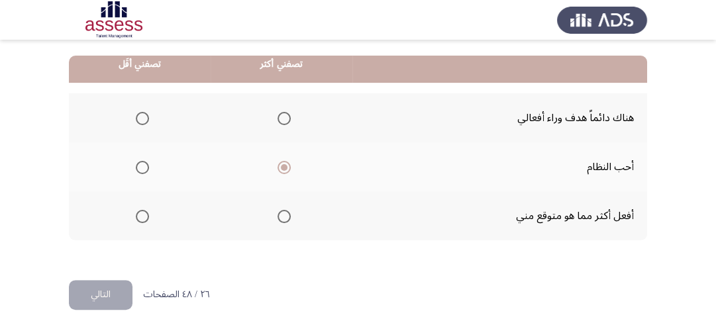
scroll to position [340, 0]
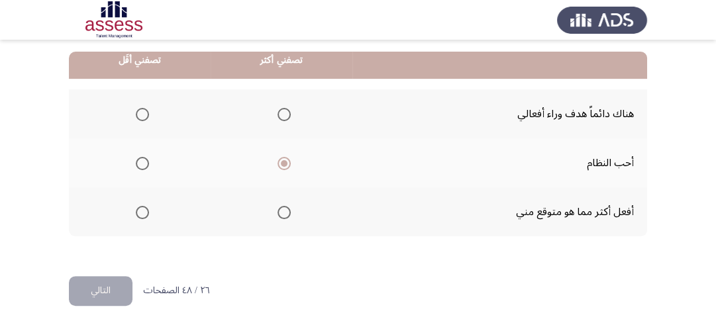
click at [142, 119] on span "Select an option" at bounding box center [142, 114] width 13 height 13
click at [142, 119] on input "Select an option" at bounding box center [142, 114] width 13 height 13
click at [114, 285] on button "التالي" at bounding box center [101, 291] width 64 height 30
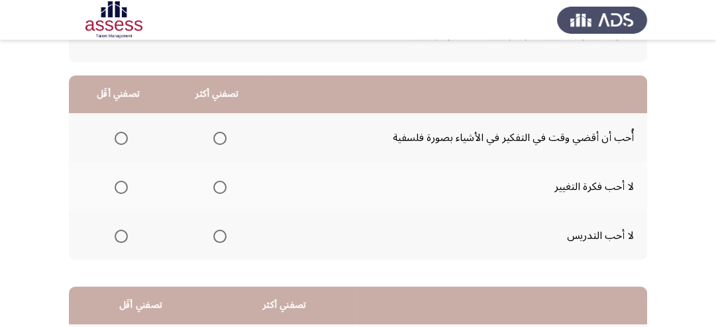
scroll to position [106, 0]
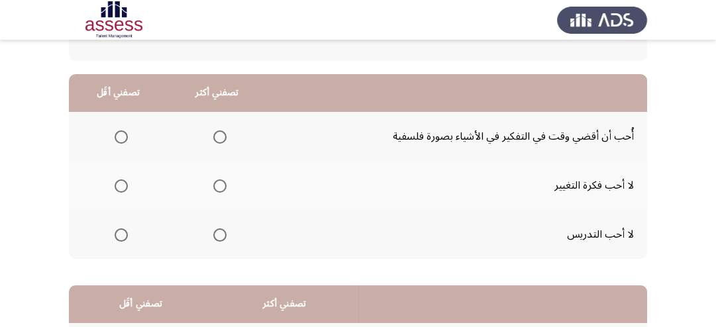
click at [217, 137] on span "Select an option" at bounding box center [219, 137] width 13 height 13
click at [217, 137] on input "Select an option" at bounding box center [219, 137] width 13 height 13
click at [117, 231] on span "Select an option" at bounding box center [121, 235] width 13 height 13
click at [117, 231] on input "Select an option" at bounding box center [121, 235] width 13 height 13
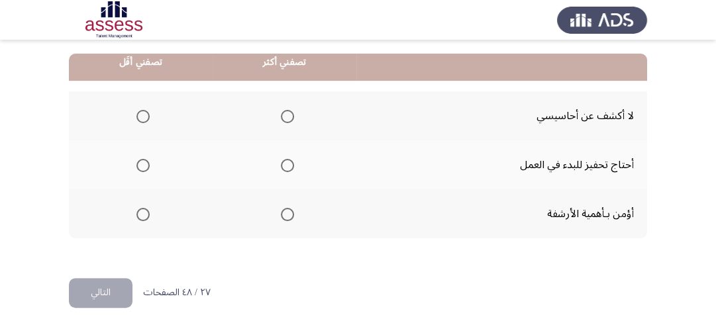
scroll to position [340, 0]
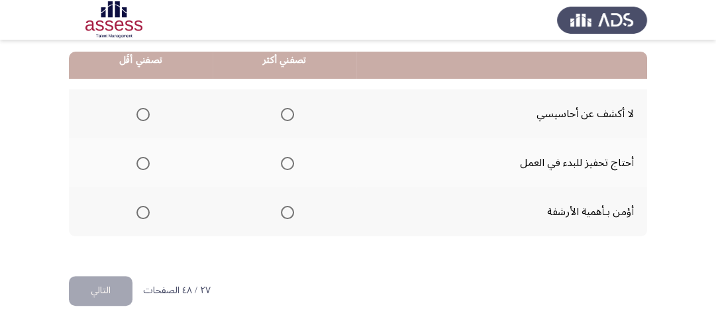
click at [146, 211] on span "Select an option" at bounding box center [143, 212] width 13 height 13
click at [146, 211] on input "Select an option" at bounding box center [143, 212] width 13 height 13
click at [289, 111] on span "Select an option" at bounding box center [287, 114] width 13 height 13
click at [289, 111] on input "Select an option" at bounding box center [287, 114] width 13 height 13
click at [142, 162] on span "Select an option" at bounding box center [143, 163] width 13 height 13
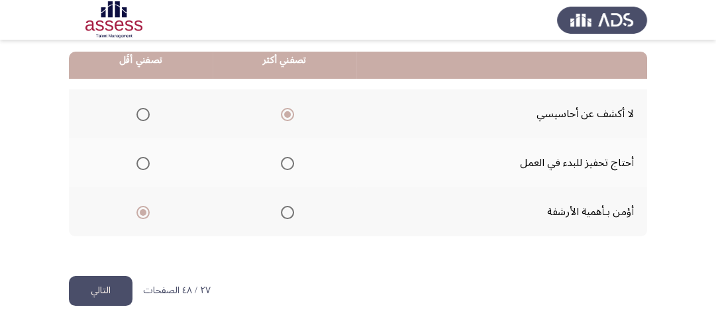
click at [142, 162] on input "Select an option" at bounding box center [143, 163] width 13 height 13
click at [111, 284] on button "التالي" at bounding box center [101, 291] width 64 height 30
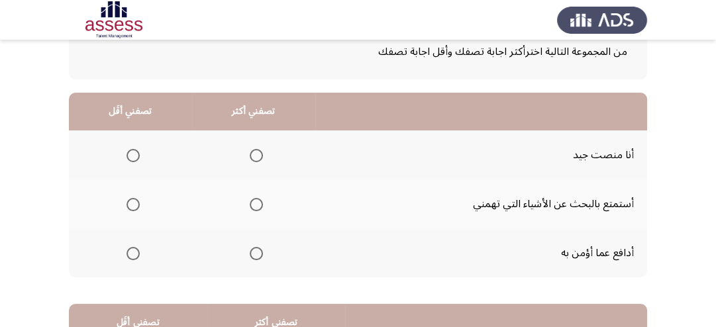
scroll to position [106, 0]
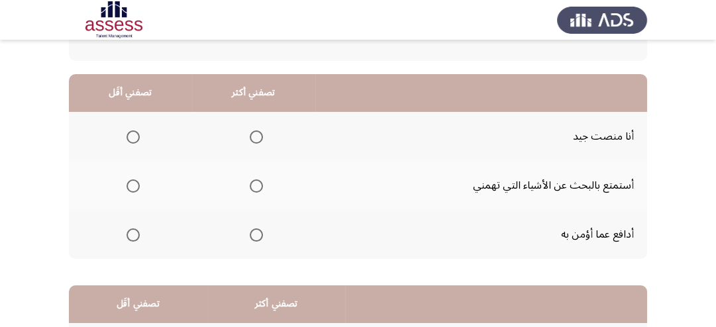
click at [255, 234] on span "Select an option" at bounding box center [256, 235] width 13 height 13
click at [255, 234] on input "Select an option" at bounding box center [256, 235] width 13 height 13
click at [134, 191] on span "Select an option" at bounding box center [133, 186] width 13 height 13
click at [134, 191] on input "Select an option" at bounding box center [133, 186] width 13 height 13
click at [250, 137] on span "Select an option" at bounding box center [256, 137] width 13 height 13
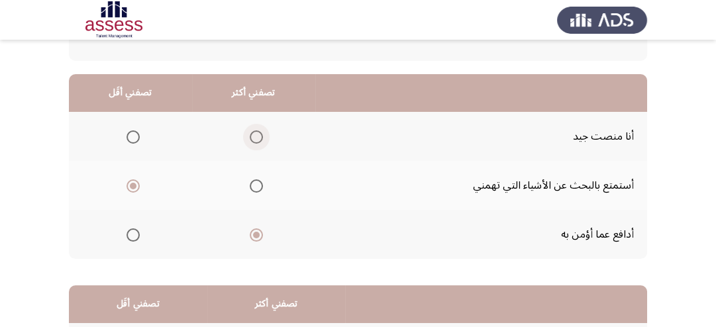
click at [250, 137] on input "Select an option" at bounding box center [256, 137] width 13 height 13
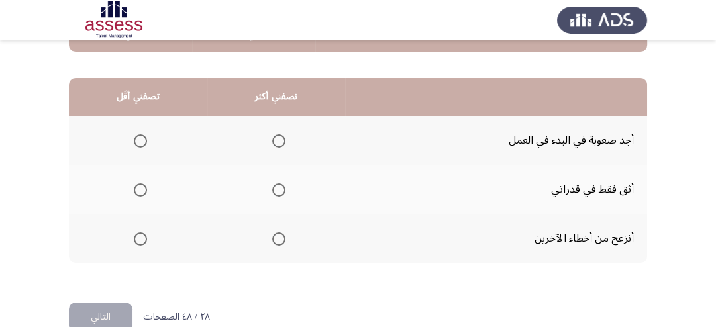
scroll to position [318, 0]
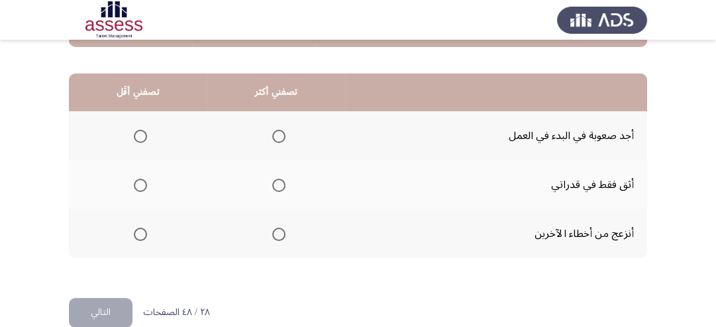
click at [136, 131] on span "Select an option" at bounding box center [140, 136] width 13 height 13
click at [136, 131] on input "Select an option" at bounding box center [140, 136] width 13 height 13
click at [280, 180] on span "Select an option" at bounding box center [278, 185] width 13 height 13
click at [280, 180] on input "Select an option" at bounding box center [278, 185] width 13 height 13
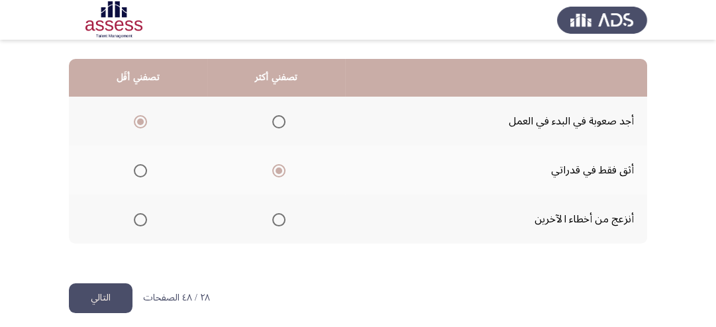
scroll to position [340, 0]
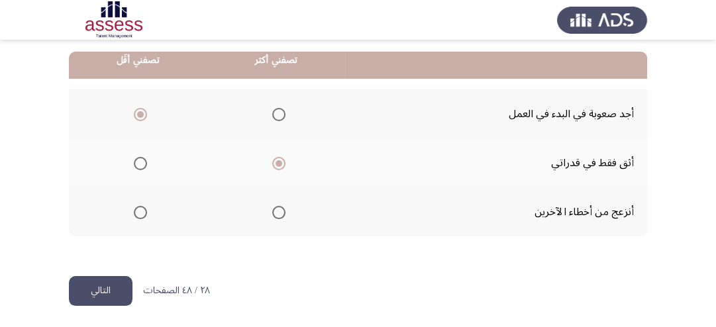
click at [117, 292] on button "التالي" at bounding box center [101, 291] width 64 height 30
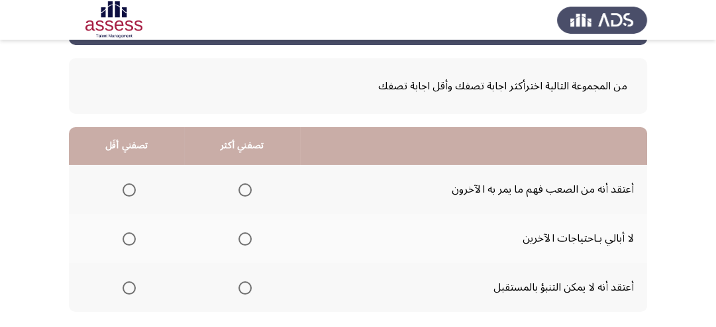
scroll to position [106, 0]
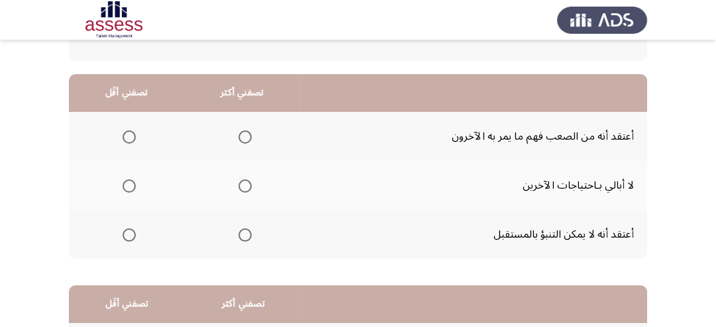
click at [129, 188] on span "Select an option" at bounding box center [129, 186] width 13 height 13
click at [129, 188] on input "Select an option" at bounding box center [129, 186] width 13 height 13
click at [239, 239] on span "Select an option" at bounding box center [245, 235] width 13 height 13
click at [239, 239] on input "Select an option" at bounding box center [245, 235] width 13 height 13
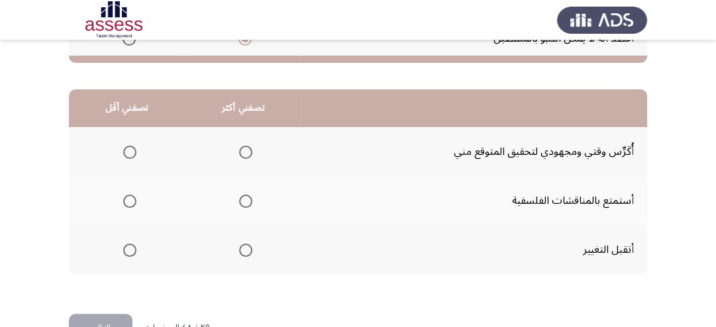
scroll to position [318, 0]
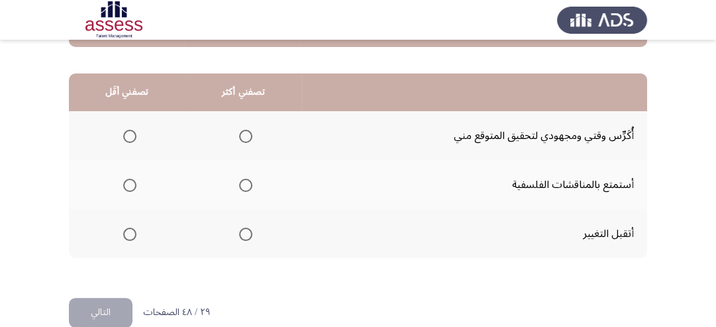
click at [247, 135] on span "Select an option" at bounding box center [245, 136] width 13 height 13
click at [247, 135] on input "Select an option" at bounding box center [245, 136] width 13 height 13
click at [244, 183] on span "Select an option" at bounding box center [245, 185] width 13 height 13
click at [244, 183] on input "Select an option" at bounding box center [245, 185] width 13 height 13
click at [129, 233] on span "Select an option" at bounding box center [129, 234] width 13 height 13
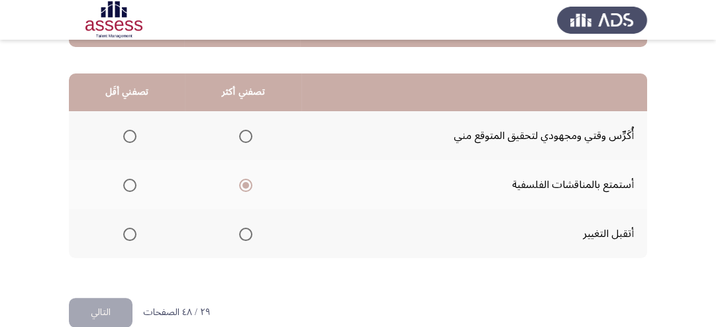
click at [129, 233] on input "Select an option" at bounding box center [129, 234] width 13 height 13
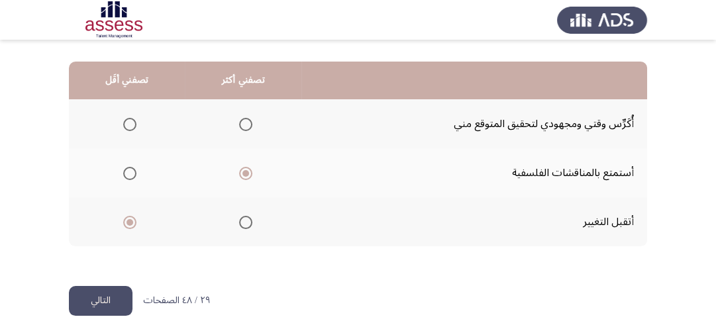
scroll to position [340, 0]
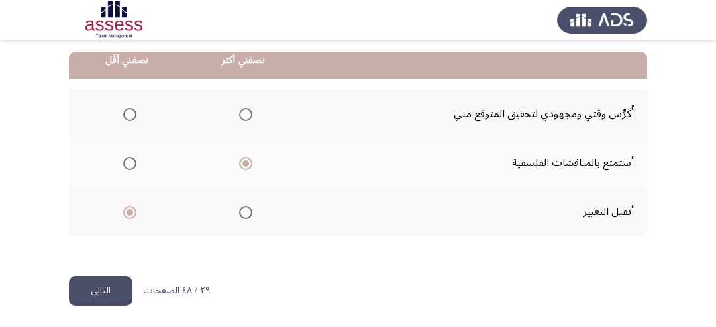
click at [110, 292] on button "التالي" at bounding box center [101, 291] width 64 height 30
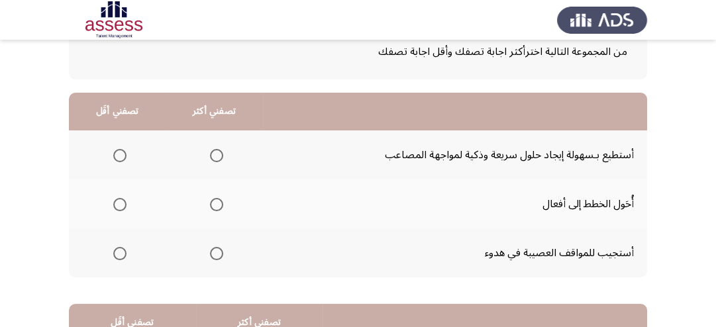
scroll to position [106, 0]
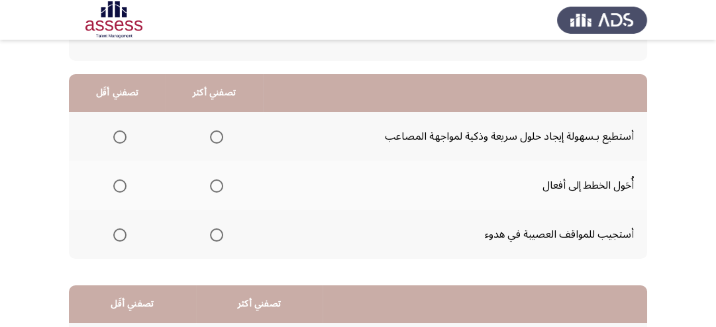
click at [214, 137] on span "Select an option" at bounding box center [216, 137] width 13 height 13
click at [214, 137] on input "Select an option" at bounding box center [216, 137] width 13 height 13
click at [119, 239] on span "Select an option" at bounding box center [119, 235] width 13 height 13
click at [119, 239] on input "Select an option" at bounding box center [119, 235] width 13 height 13
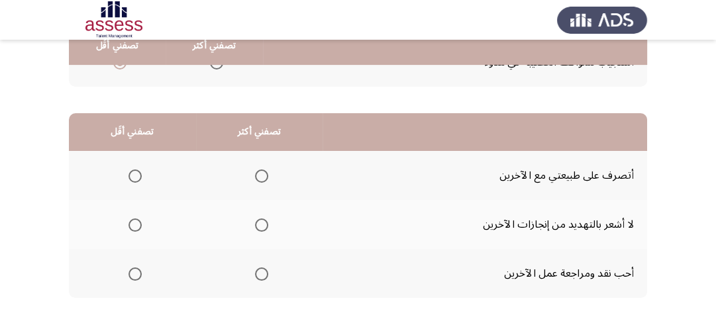
scroll to position [318, 0]
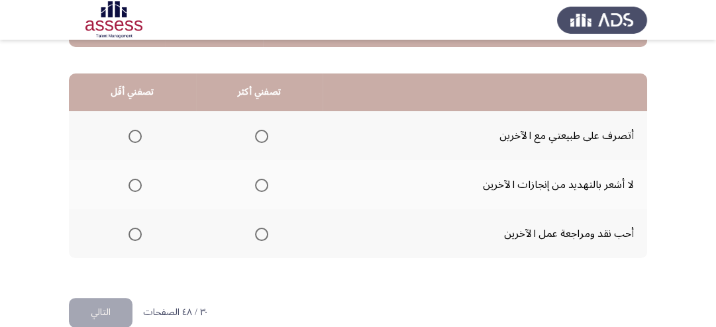
click at [258, 133] on span "Select an option" at bounding box center [261, 136] width 13 height 13
click at [258, 133] on input "Select an option" at bounding box center [261, 136] width 13 height 13
click at [129, 233] on span "Select an option" at bounding box center [135, 234] width 13 height 13
click at [129, 233] on input "Select an option" at bounding box center [135, 234] width 13 height 13
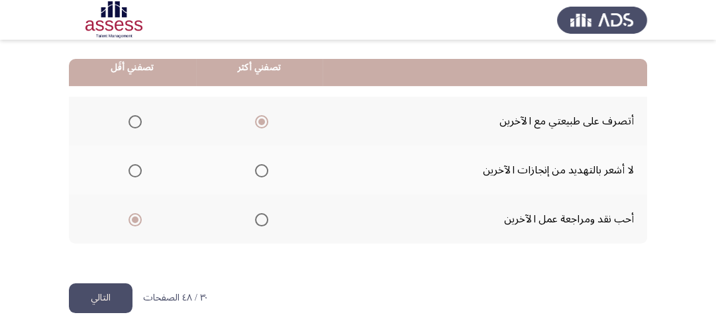
scroll to position [340, 0]
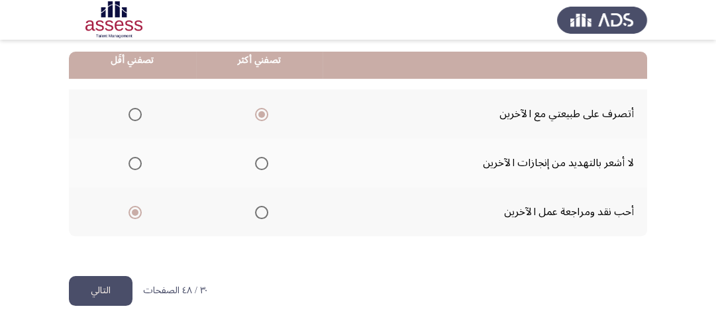
click at [117, 284] on button "التالي" at bounding box center [101, 291] width 64 height 30
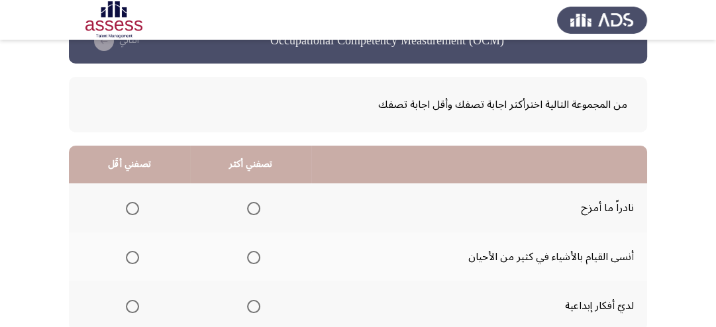
scroll to position [106, 0]
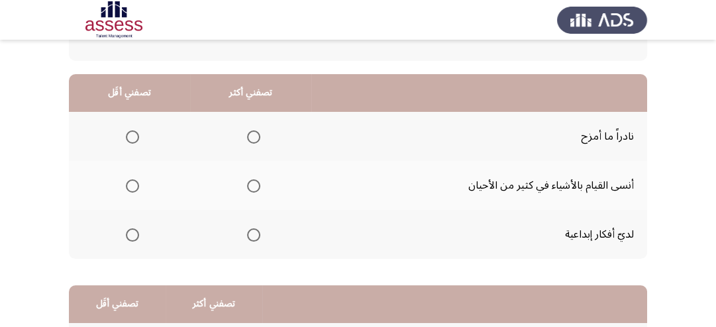
click at [251, 233] on span "Select an option" at bounding box center [253, 235] width 13 height 13
click at [251, 233] on input "Select an option" at bounding box center [253, 235] width 13 height 13
click at [133, 188] on span "Select an option" at bounding box center [132, 186] width 13 height 13
click at [133, 188] on input "Select an option" at bounding box center [132, 186] width 13 height 13
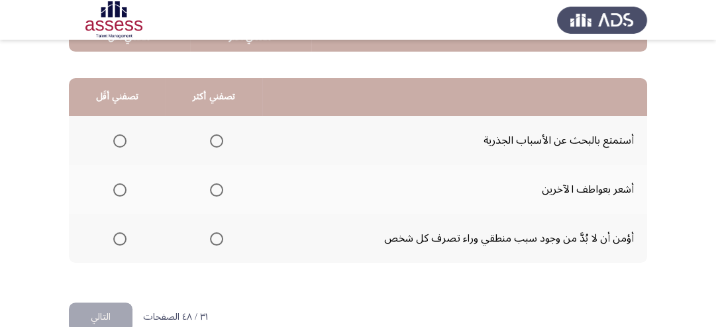
scroll to position [318, 0]
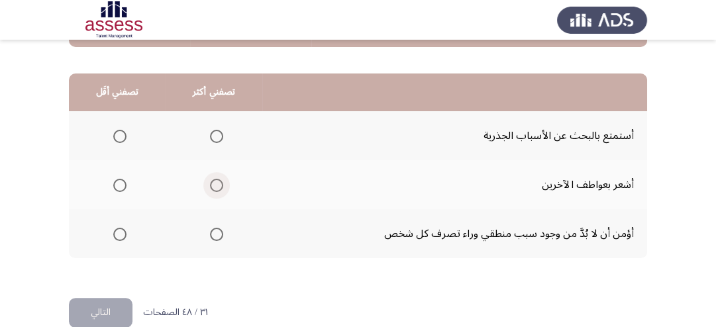
click at [212, 183] on span "Select an option" at bounding box center [216, 185] width 13 height 13
click at [212, 183] on input "Select an option" at bounding box center [216, 185] width 13 height 13
click at [115, 229] on span "Select an option" at bounding box center [119, 234] width 13 height 13
click at [115, 229] on input "Select an option" at bounding box center [119, 234] width 13 height 13
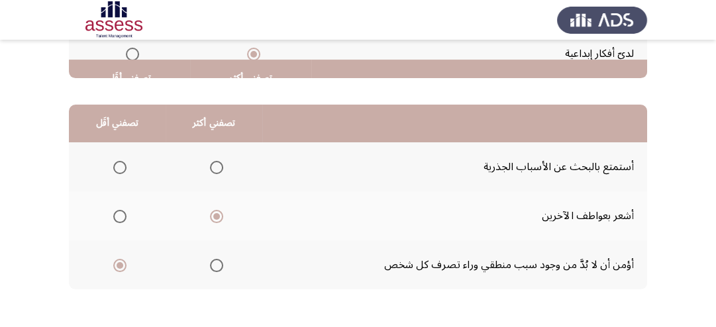
scroll to position [340, 0]
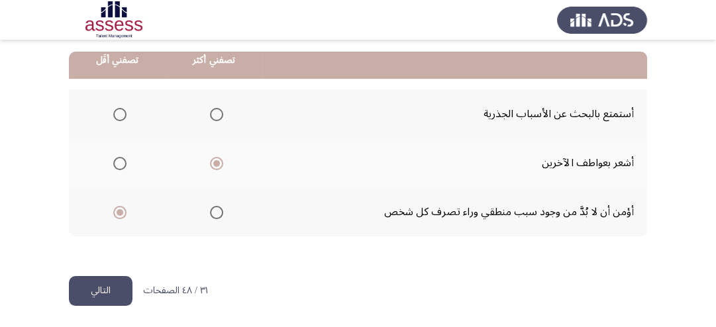
click at [109, 294] on button "التالي" at bounding box center [101, 291] width 64 height 30
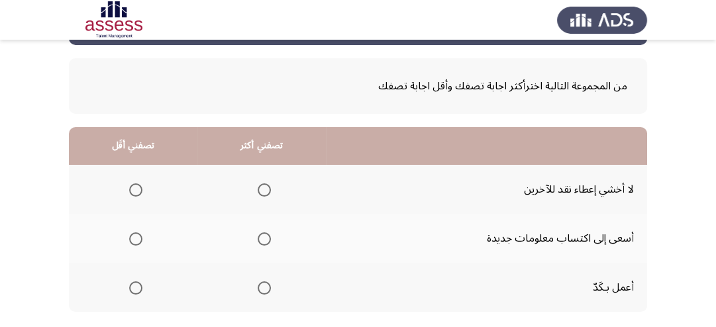
scroll to position [106, 0]
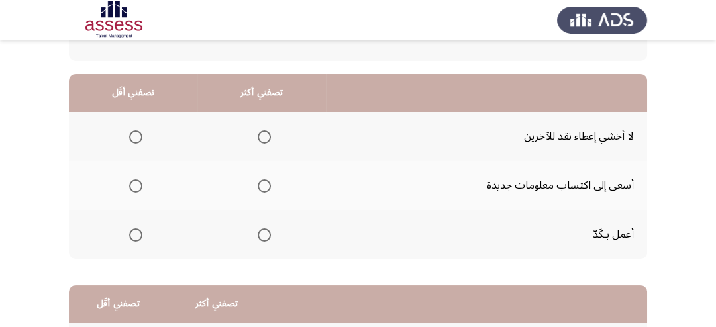
click at [264, 236] on span "Select an option" at bounding box center [264, 235] width 13 height 13
click at [264, 236] on input "Select an option" at bounding box center [264, 235] width 13 height 13
click at [134, 134] on span "Select an option" at bounding box center [135, 137] width 13 height 13
click at [134, 134] on input "Select an option" at bounding box center [135, 137] width 13 height 13
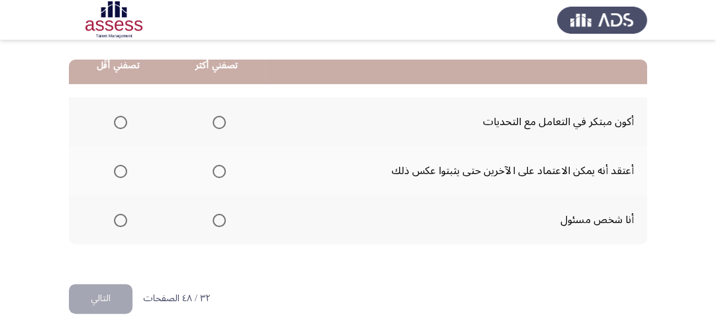
scroll to position [340, 0]
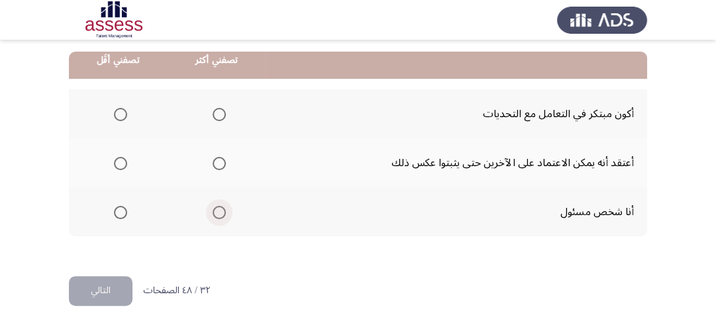
click at [219, 207] on span "Select an option" at bounding box center [219, 212] width 13 height 13
click at [219, 207] on input "Select an option" at bounding box center [219, 212] width 13 height 13
click at [123, 158] on span "Select an option" at bounding box center [120, 163] width 13 height 13
click at [123, 158] on input "Select an option" at bounding box center [120, 163] width 13 height 13
click at [109, 289] on button "التالي" at bounding box center [101, 291] width 64 height 30
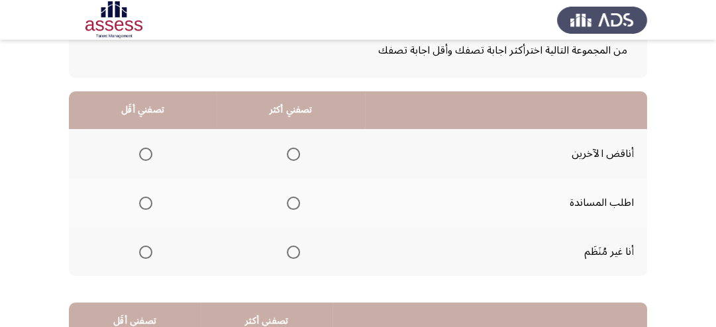
scroll to position [106, 0]
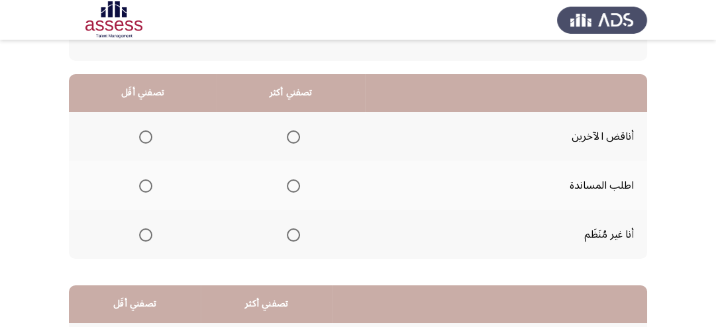
click at [148, 237] on span "Select an option" at bounding box center [145, 235] width 13 height 13
click at [148, 237] on input "Select an option" at bounding box center [145, 235] width 13 height 13
click at [288, 186] on span "Select an option" at bounding box center [293, 186] width 13 height 13
click at [288, 186] on input "Select an option" at bounding box center [293, 186] width 13 height 13
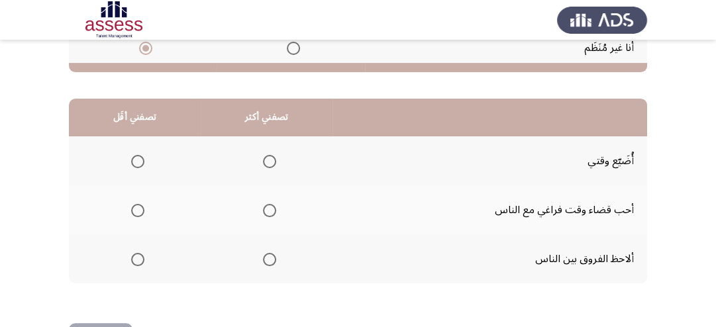
scroll to position [318, 0]
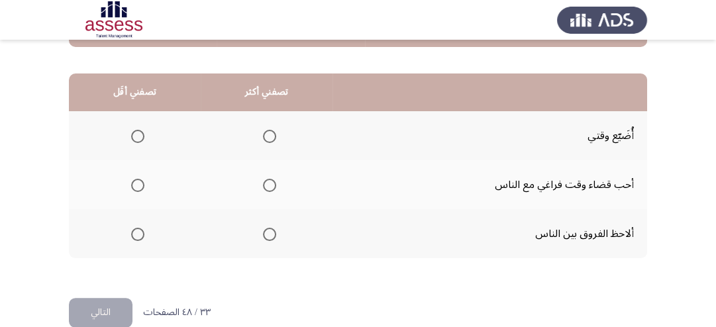
click at [135, 135] on span "Select an option" at bounding box center [137, 136] width 13 height 13
click at [135, 135] on input "Select an option" at bounding box center [137, 136] width 13 height 13
click at [269, 229] on span "Select an option" at bounding box center [269, 234] width 13 height 13
click at [269, 229] on input "Select an option" at bounding box center [269, 234] width 13 height 13
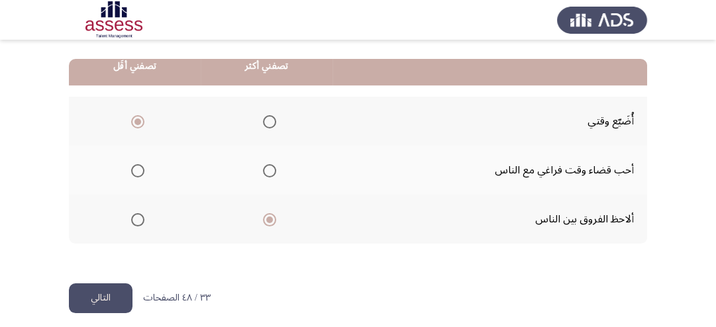
scroll to position [340, 0]
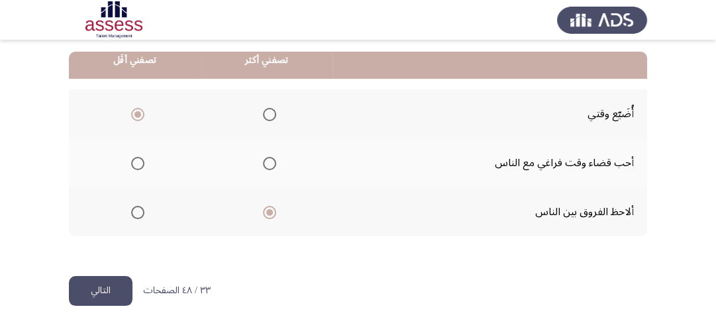
click at [111, 291] on button "التالي" at bounding box center [101, 291] width 64 height 30
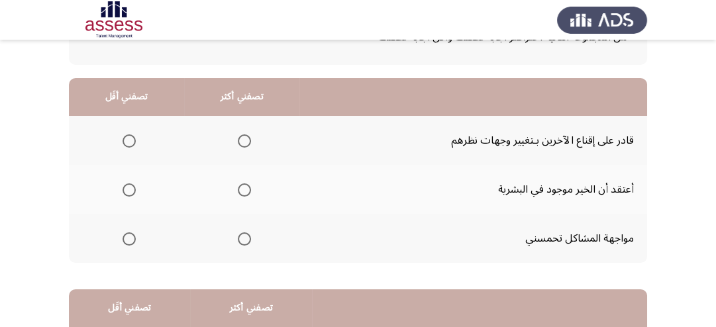
scroll to position [106, 0]
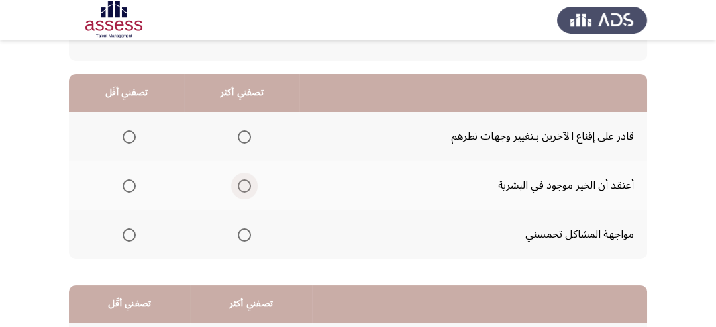
click at [242, 186] on span "Select an option" at bounding box center [244, 186] width 13 height 13
click at [242, 186] on input "Select an option" at bounding box center [244, 186] width 13 height 13
click at [125, 229] on span "Select an option" at bounding box center [129, 235] width 13 height 13
click at [125, 229] on input "Select an option" at bounding box center [129, 235] width 13 height 13
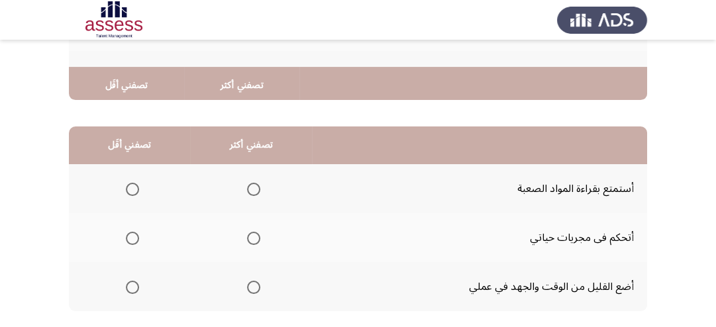
scroll to position [318, 0]
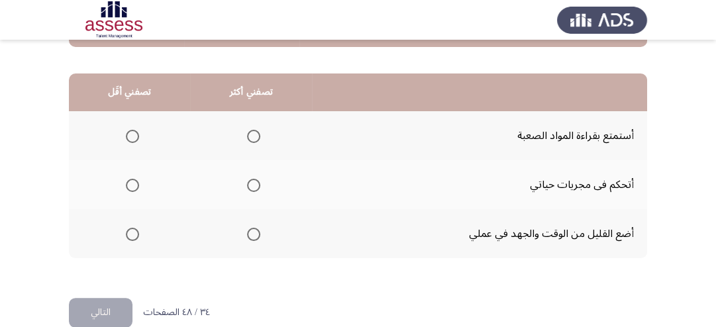
click at [127, 241] on mat-radio-group "Select an option" at bounding box center [130, 234] width 19 height 23
click at [129, 236] on span "Select an option" at bounding box center [132, 234] width 13 height 13
click at [129, 236] on input "Select an option" at bounding box center [132, 234] width 13 height 13
click at [249, 186] on span "Select an option" at bounding box center [253, 185] width 13 height 13
click at [249, 186] on input "Select an option" at bounding box center [253, 185] width 13 height 13
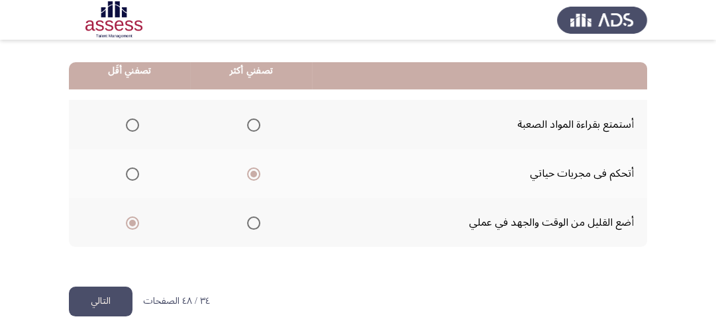
scroll to position [340, 0]
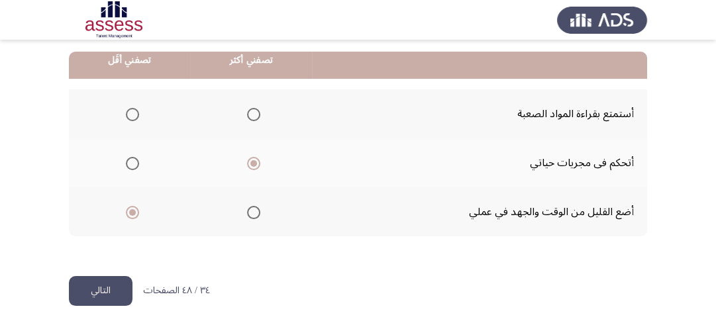
click at [120, 291] on button "التالي" at bounding box center [101, 291] width 64 height 30
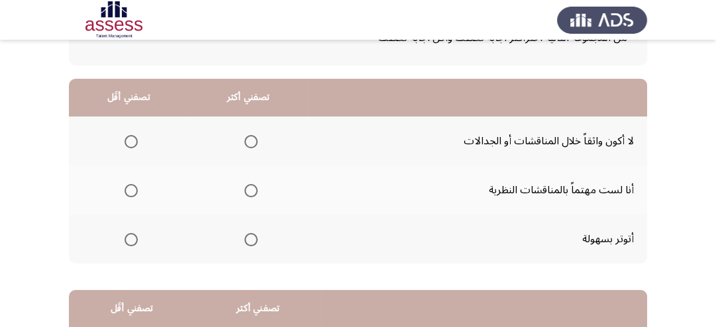
scroll to position [106, 0]
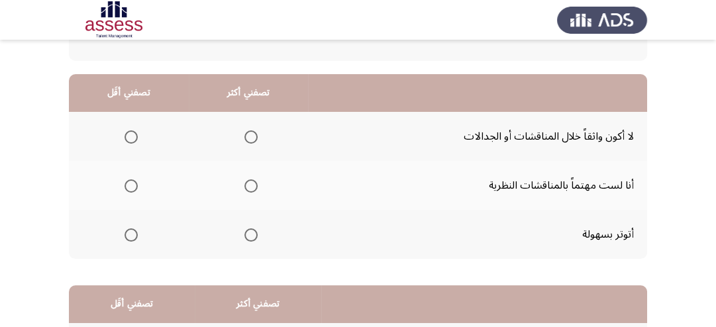
click at [130, 239] on span "Select an option" at bounding box center [131, 235] width 13 height 13
click at [130, 239] on input "Select an option" at bounding box center [131, 235] width 13 height 13
click at [245, 186] on span "Select an option" at bounding box center [251, 186] width 13 height 13
click at [245, 186] on input "Select an option" at bounding box center [251, 186] width 13 height 13
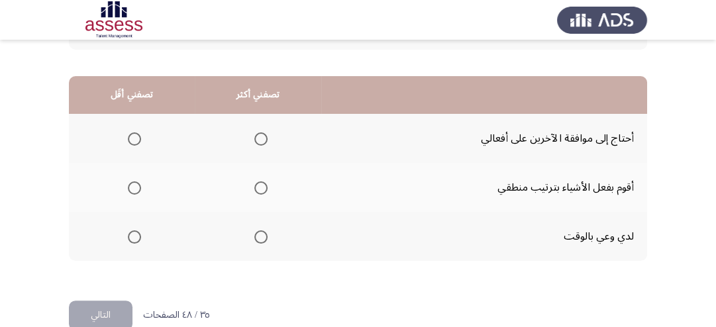
scroll to position [340, 0]
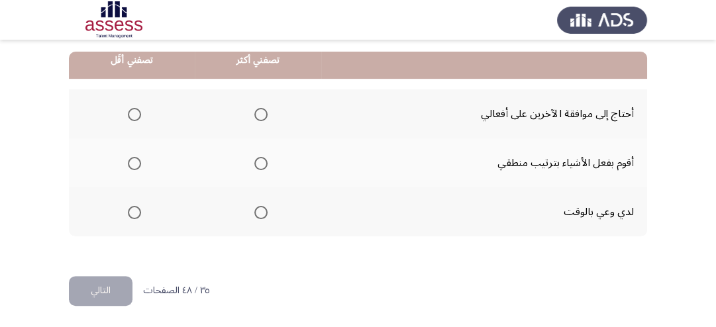
click at [260, 215] on span "Select an option" at bounding box center [261, 212] width 13 height 13
click at [260, 215] on input "Select an option" at bounding box center [261, 212] width 13 height 13
click at [135, 118] on span "Select an option" at bounding box center [134, 114] width 13 height 13
click at [135, 118] on input "Select an option" at bounding box center [134, 114] width 13 height 13
click at [111, 286] on button "التالي" at bounding box center [101, 291] width 64 height 30
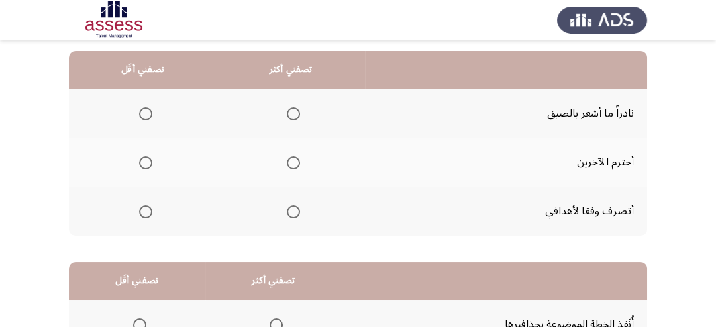
scroll to position [106, 0]
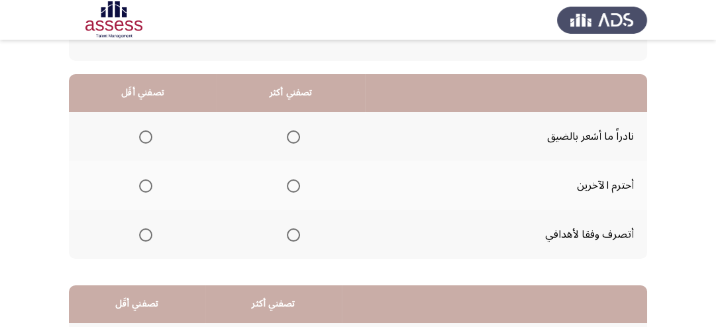
click at [294, 186] on span "Select an option" at bounding box center [293, 186] width 13 height 13
click at [294, 186] on input "Select an option" at bounding box center [293, 186] width 13 height 13
click at [141, 135] on span "Select an option" at bounding box center [145, 137] width 13 height 13
click at [141, 135] on input "Select an option" at bounding box center [145, 137] width 13 height 13
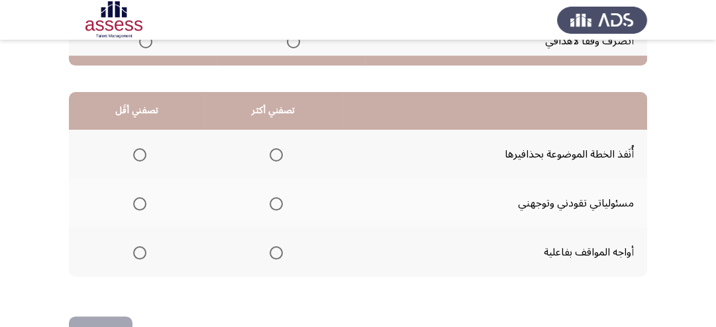
scroll to position [318, 0]
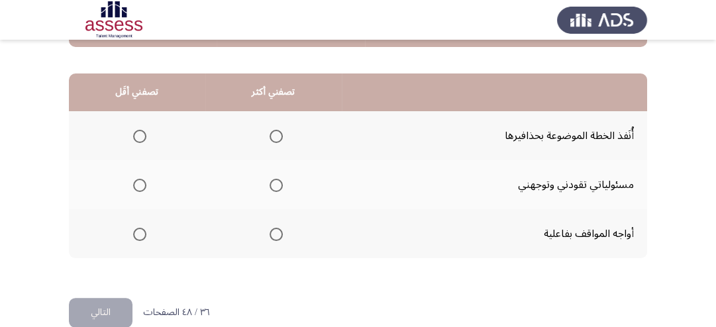
click at [274, 228] on span "Select an option" at bounding box center [276, 234] width 13 height 13
click at [274, 228] on input "Select an option" at bounding box center [276, 234] width 13 height 13
click at [276, 136] on span "Select an option" at bounding box center [276, 136] width 13 height 13
click at [276, 136] on input "Select an option" at bounding box center [276, 136] width 13 height 13
click at [144, 184] on span "Select an option" at bounding box center [139, 185] width 13 height 13
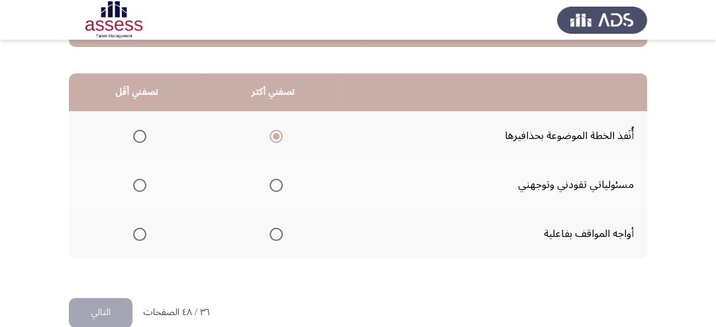
click at [144, 184] on input "Select an option" at bounding box center [139, 185] width 13 height 13
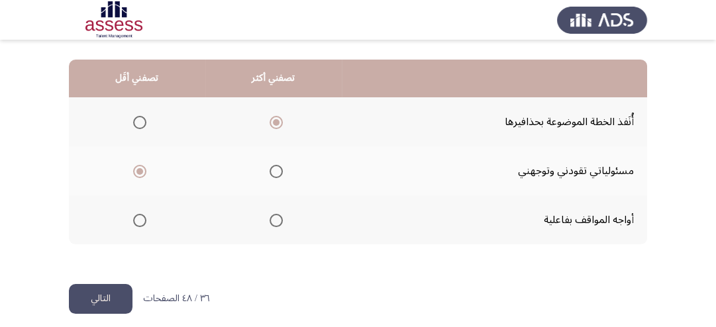
scroll to position [340, 0]
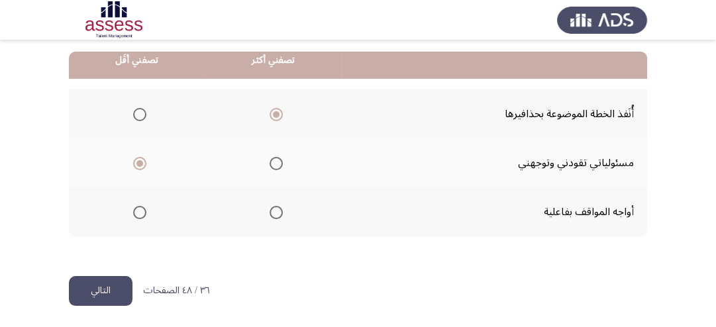
click at [134, 286] on div "٣٦ / ٤٨ الصفحات التالي" at bounding box center [139, 291] width 141 height 30
click at [117, 292] on button "التالي" at bounding box center [101, 291] width 64 height 30
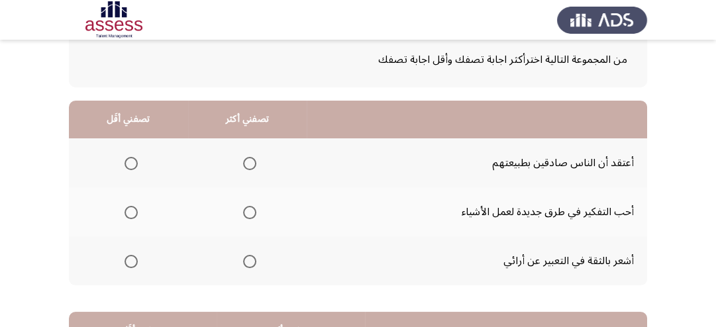
scroll to position [106, 0]
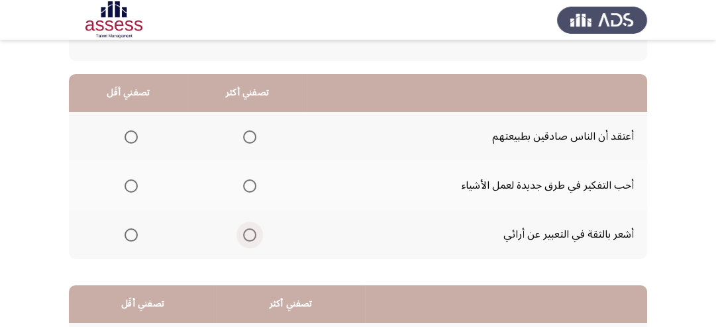
click at [247, 235] on span "Select an option" at bounding box center [249, 235] width 13 height 13
click at [247, 235] on input "Select an option" at bounding box center [249, 235] width 13 height 13
click at [129, 187] on span "Select an option" at bounding box center [131, 186] width 13 height 13
click at [129, 187] on input "Select an option" at bounding box center [131, 186] width 13 height 13
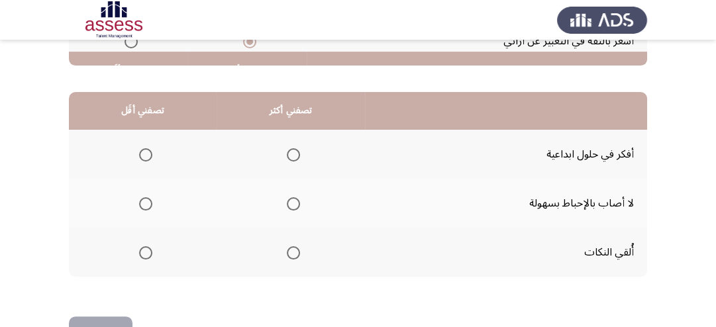
scroll to position [318, 0]
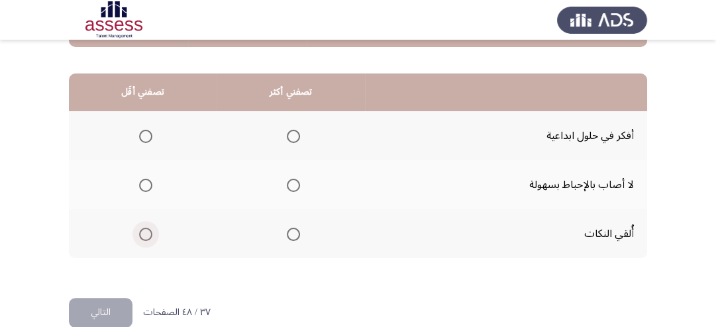
click at [143, 235] on span "Select an option" at bounding box center [145, 234] width 13 height 13
click at [143, 235] on input "Select an option" at bounding box center [145, 234] width 13 height 13
click at [296, 180] on span "Select an option" at bounding box center [293, 185] width 13 height 13
click at [296, 180] on input "Select an option" at bounding box center [293, 185] width 13 height 13
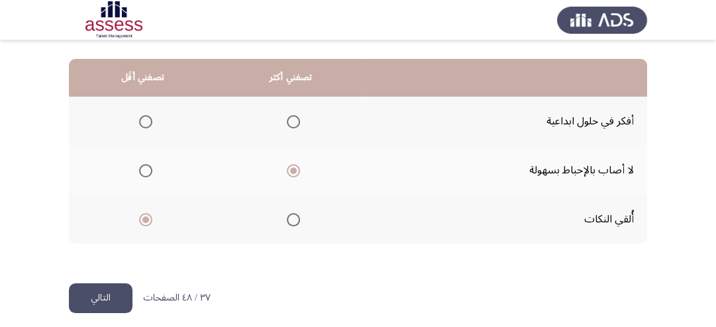
scroll to position [340, 0]
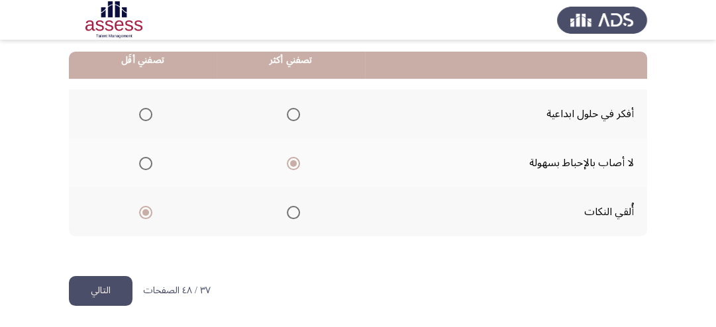
click at [109, 294] on button "التالي" at bounding box center [101, 291] width 64 height 30
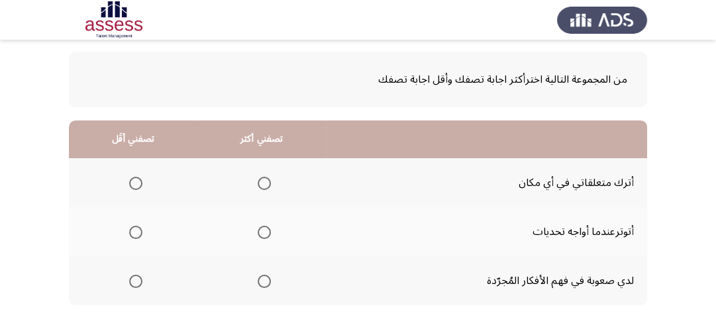
scroll to position [106, 0]
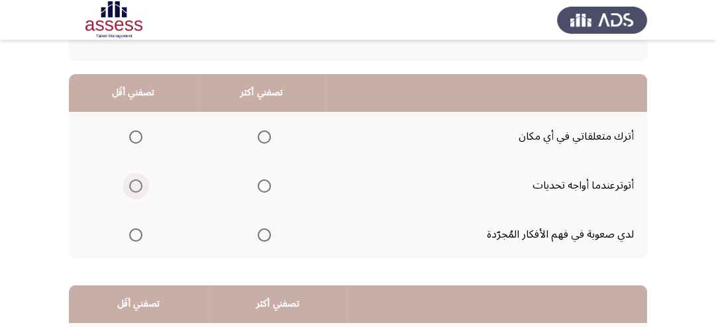
click at [135, 188] on span "Select an option" at bounding box center [135, 186] width 13 height 13
click at [135, 188] on input "Select an option" at bounding box center [135, 186] width 13 height 13
click at [261, 235] on span "Select an option" at bounding box center [264, 235] width 13 height 13
click at [261, 235] on input "Select an option" at bounding box center [264, 235] width 13 height 13
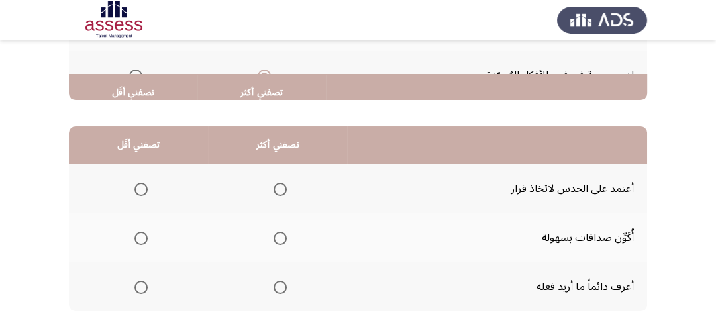
scroll to position [318, 0]
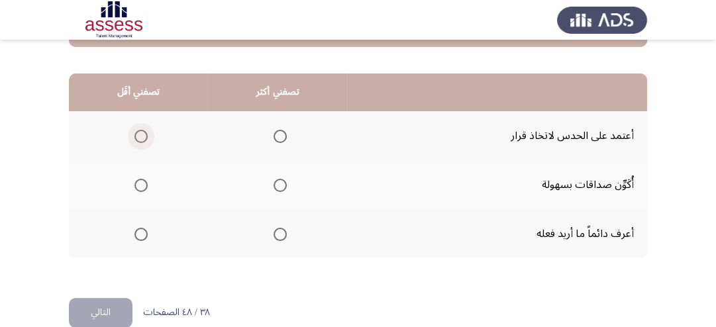
click at [144, 138] on span "Select an option" at bounding box center [141, 136] width 13 height 13
click at [144, 138] on input "Select an option" at bounding box center [141, 136] width 13 height 13
click at [282, 186] on span "Select an option" at bounding box center [280, 185] width 13 height 13
click at [282, 186] on input "Select an option" at bounding box center [280, 185] width 13 height 13
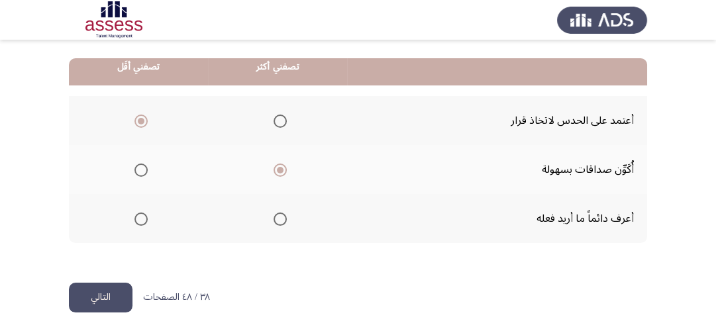
scroll to position [340, 0]
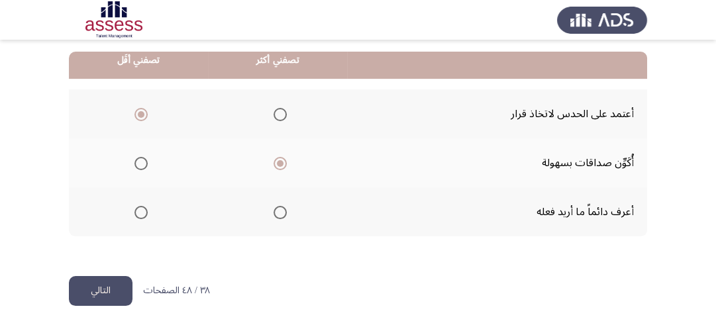
click at [98, 289] on button "التالي" at bounding box center [101, 291] width 64 height 30
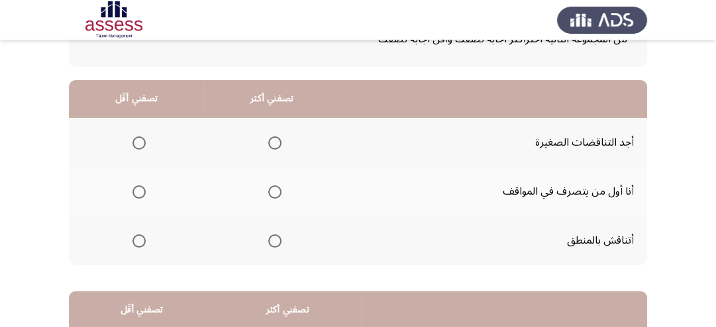
scroll to position [106, 0]
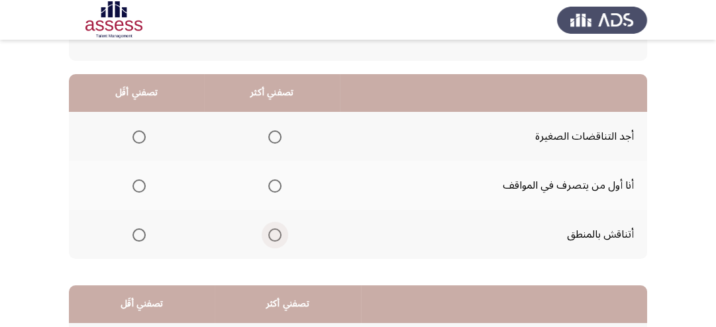
click at [268, 233] on span "Select an option" at bounding box center [274, 235] width 13 height 13
click at [268, 233] on input "Select an option" at bounding box center [274, 235] width 13 height 13
click at [134, 140] on span "Select an option" at bounding box center [139, 137] width 13 height 13
click at [134, 140] on input "Select an option" at bounding box center [139, 137] width 13 height 13
click at [276, 183] on span "Select an option" at bounding box center [274, 186] width 13 height 13
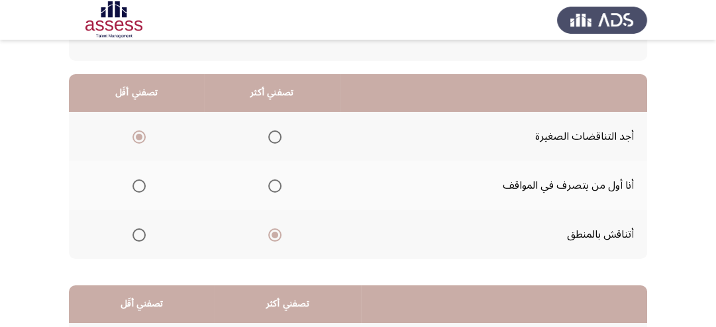
click at [276, 183] on input "Select an option" at bounding box center [274, 186] width 13 height 13
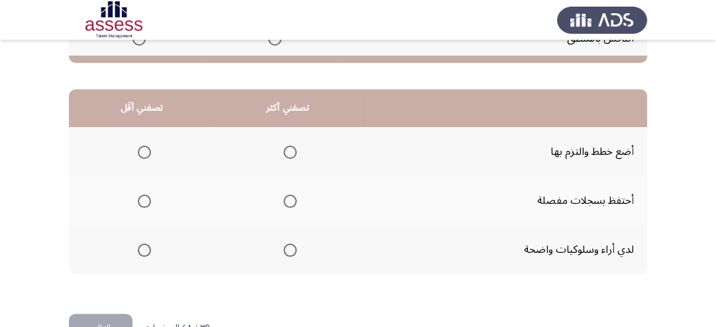
scroll to position [318, 0]
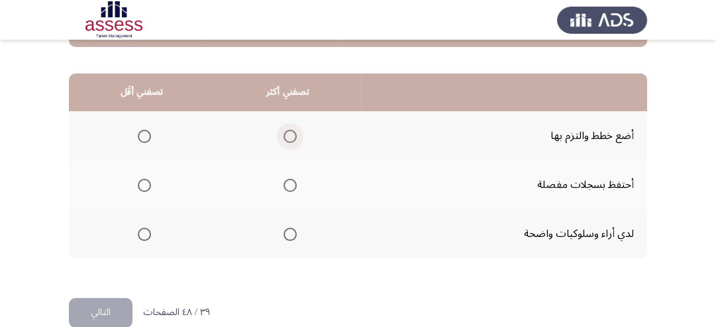
click at [286, 141] on span "Select an option" at bounding box center [290, 136] width 13 height 13
click at [286, 141] on input "Select an option" at bounding box center [290, 136] width 13 height 13
click at [146, 182] on span "Select an option" at bounding box center [144, 185] width 13 height 13
click at [146, 182] on input "Select an option" at bounding box center [144, 185] width 13 height 13
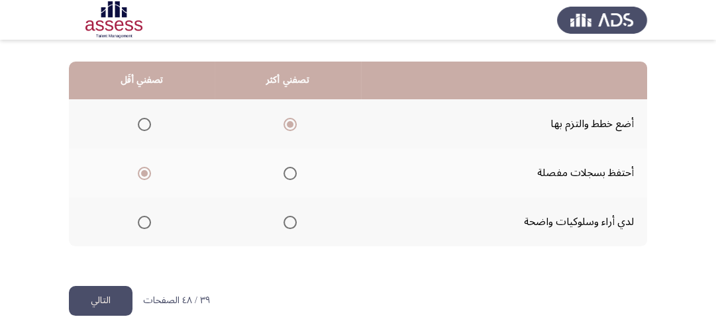
scroll to position [340, 0]
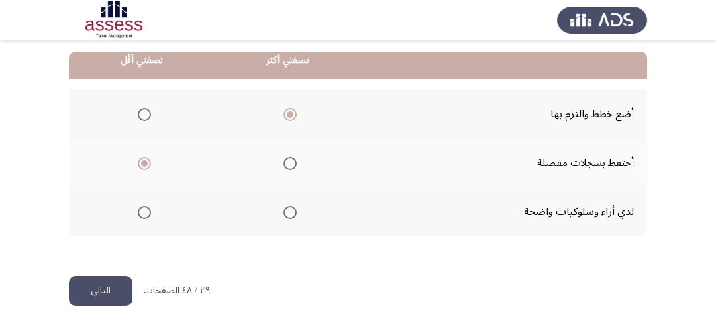
click at [105, 300] on button "التالي" at bounding box center [101, 291] width 64 height 30
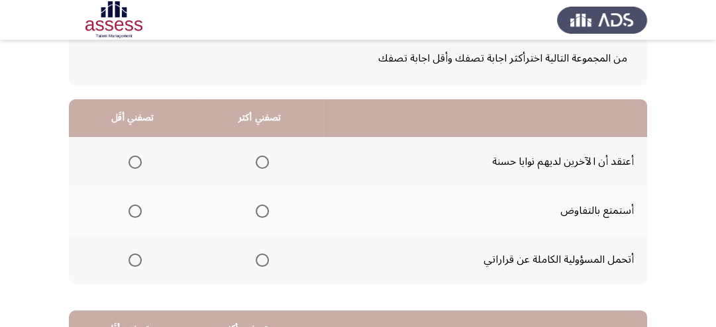
scroll to position [106, 0]
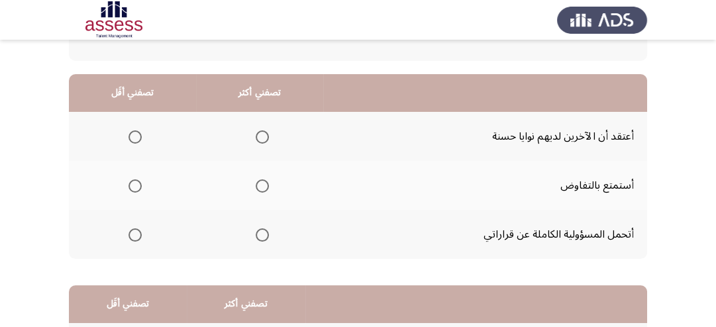
click at [260, 135] on span "Select an option" at bounding box center [262, 137] width 13 height 13
click at [260, 135] on input "Select an option" at bounding box center [262, 137] width 13 height 13
click at [264, 238] on span "Select an option" at bounding box center [262, 235] width 13 height 13
click at [264, 238] on input "Select an option" at bounding box center [262, 235] width 13 height 13
click at [132, 187] on span "Select an option" at bounding box center [135, 186] width 13 height 13
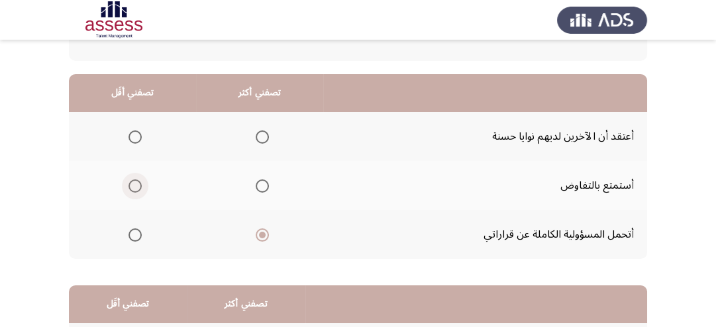
click at [132, 187] on input "Select an option" at bounding box center [135, 186] width 13 height 13
click at [260, 138] on span "Select an option" at bounding box center [262, 137] width 13 height 13
click at [260, 138] on input "Select an option" at bounding box center [262, 137] width 13 height 13
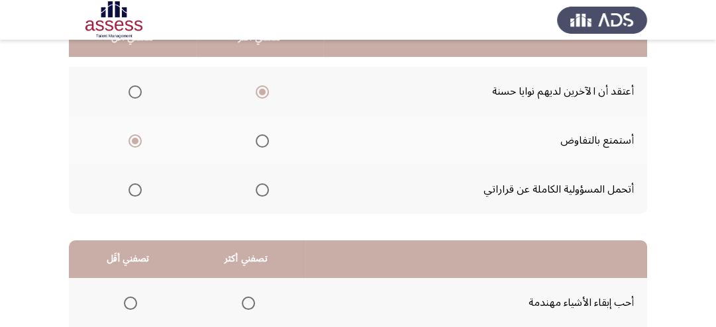
scroll to position [128, 0]
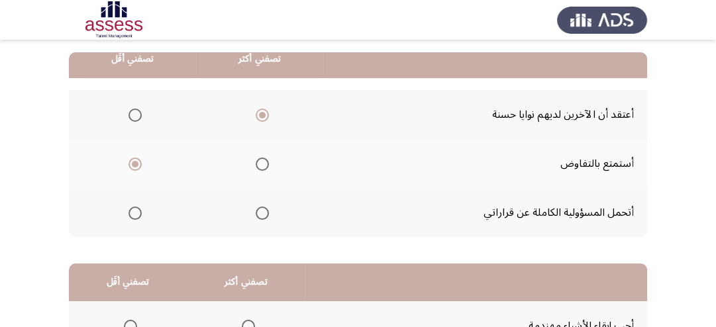
click at [127, 207] on label "Select an option" at bounding box center [132, 213] width 19 height 13
click at [129, 207] on input "Select an option" at bounding box center [135, 213] width 13 height 13
click at [257, 215] on span "Select an option" at bounding box center [262, 213] width 13 height 13
click at [257, 215] on input "Select an option" at bounding box center [262, 213] width 13 height 13
click at [135, 164] on span "Select an option" at bounding box center [135, 164] width 13 height 13
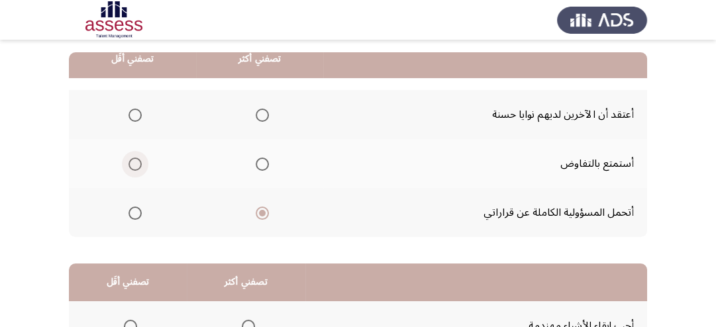
click at [135, 164] on input "Select an option" at bounding box center [135, 164] width 13 height 13
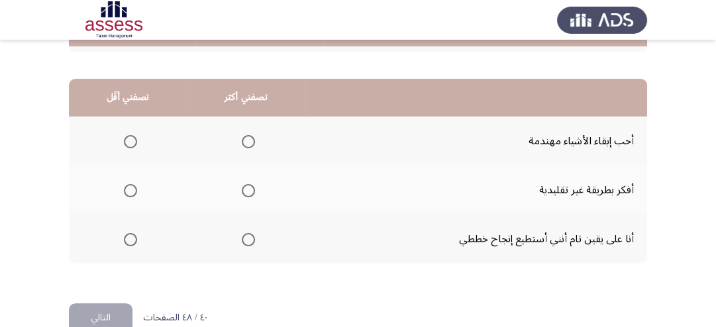
scroll to position [340, 0]
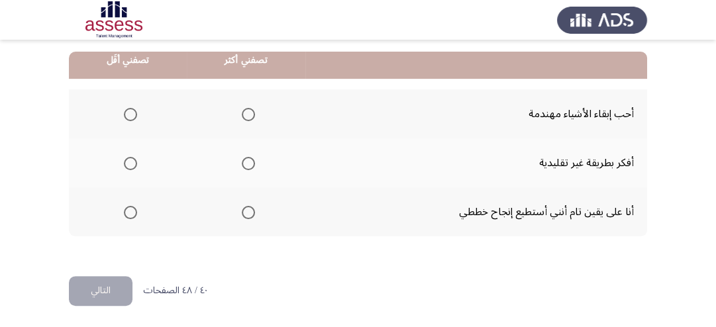
click at [247, 210] on span "Select an option" at bounding box center [248, 212] width 13 height 13
click at [247, 210] on input "Select an option" at bounding box center [248, 212] width 13 height 13
click at [131, 164] on span "Select an option" at bounding box center [130, 163] width 13 height 13
click at [131, 164] on input "Select an option" at bounding box center [130, 163] width 13 height 13
click at [109, 292] on button "التالي" at bounding box center [101, 291] width 64 height 30
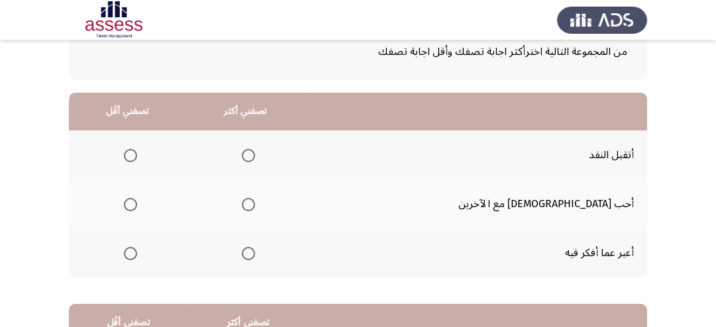
scroll to position [106, 0]
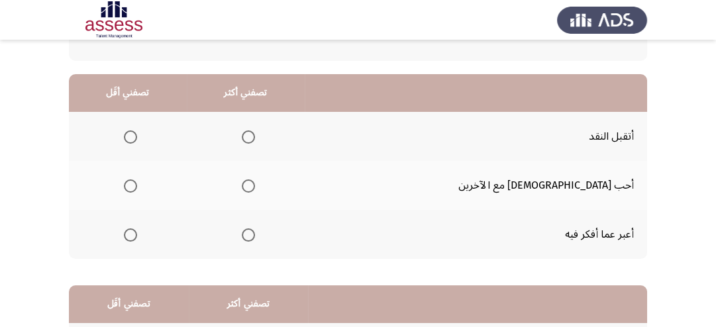
click at [255, 136] on span "Select an option" at bounding box center [248, 137] width 13 height 13
click at [255, 136] on input "Select an option" at bounding box center [248, 137] width 13 height 13
click at [137, 233] on span "Select an option" at bounding box center [130, 235] width 13 height 13
click at [137, 233] on input "Select an option" at bounding box center [130, 235] width 13 height 13
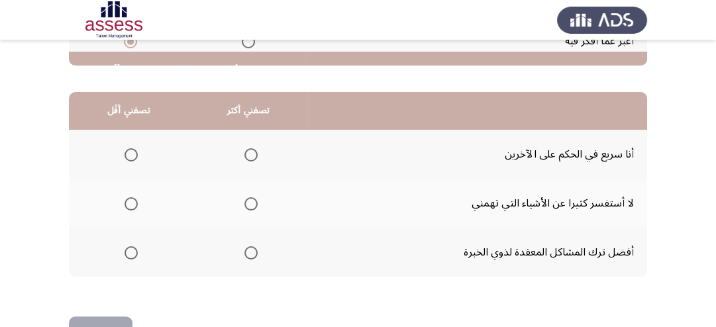
scroll to position [318, 0]
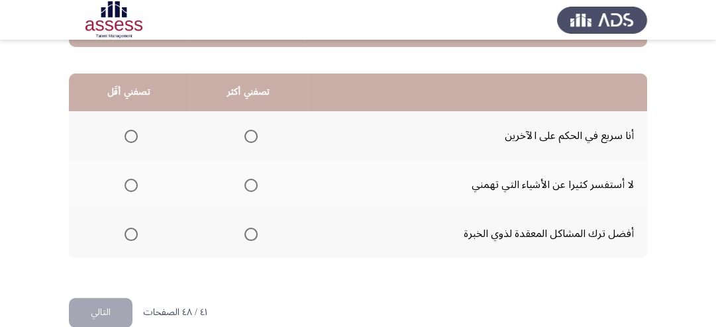
click at [133, 236] on span "Select an option" at bounding box center [131, 234] width 13 height 13
click at [133, 236] on input "Select an option" at bounding box center [131, 234] width 13 height 13
click at [250, 183] on span "Select an option" at bounding box center [251, 185] width 13 height 13
click at [250, 183] on input "Select an option" at bounding box center [251, 185] width 13 height 13
click at [253, 139] on span "Select an option" at bounding box center [251, 136] width 13 height 13
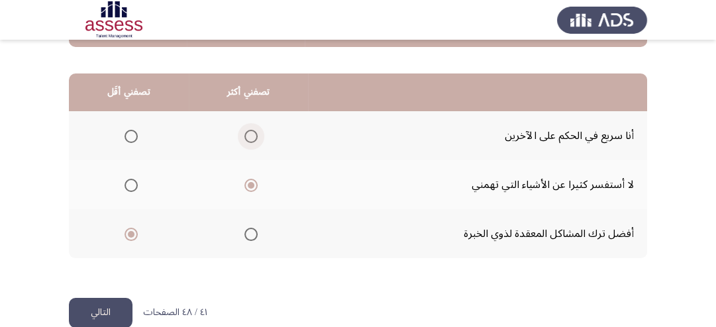
click at [253, 139] on input "Select an option" at bounding box center [251, 136] width 13 height 13
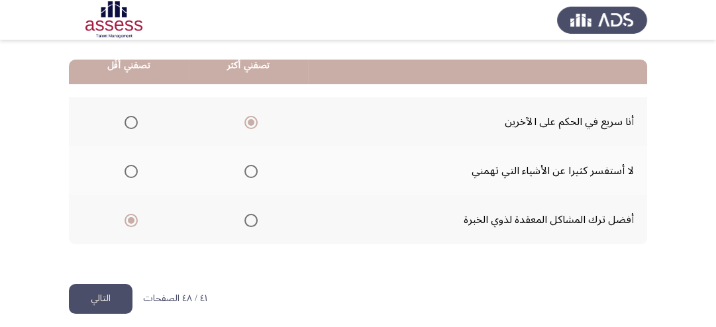
scroll to position [340, 0]
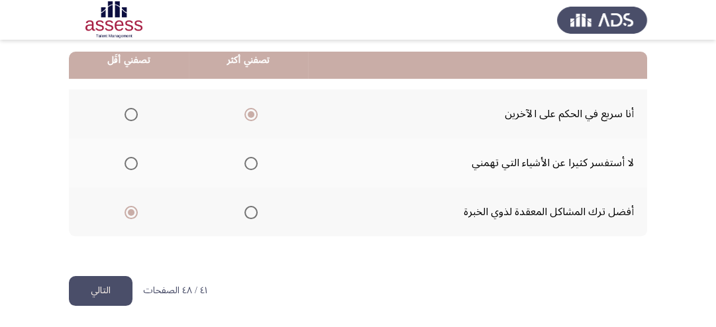
click at [122, 296] on button "التالي" at bounding box center [101, 291] width 64 height 30
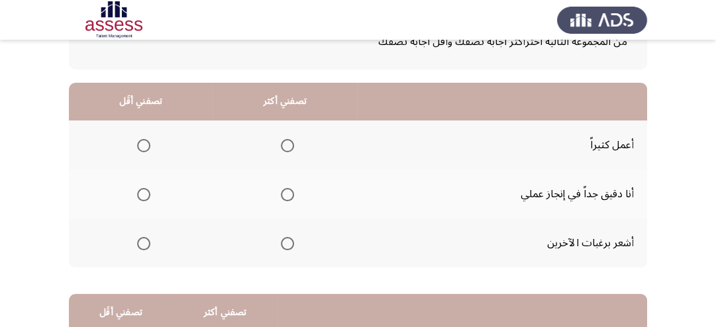
scroll to position [106, 0]
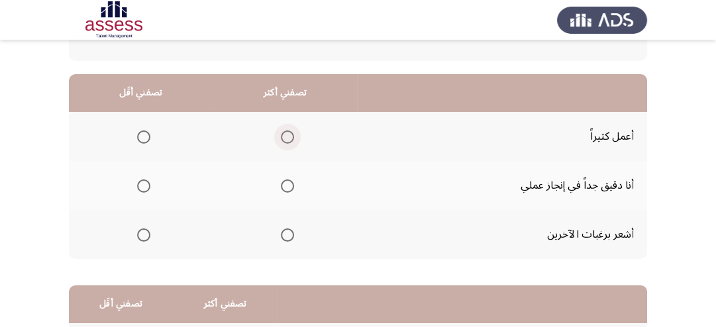
click at [289, 138] on span "Select an option" at bounding box center [287, 137] width 13 height 13
click at [289, 138] on input "Select an option" at bounding box center [287, 137] width 13 height 13
click at [143, 236] on span "Select an option" at bounding box center [143, 235] width 13 height 13
click at [143, 236] on input "Select an option" at bounding box center [143, 235] width 13 height 13
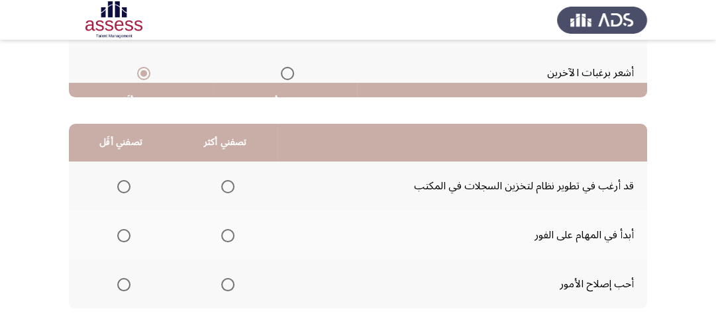
scroll to position [318, 0]
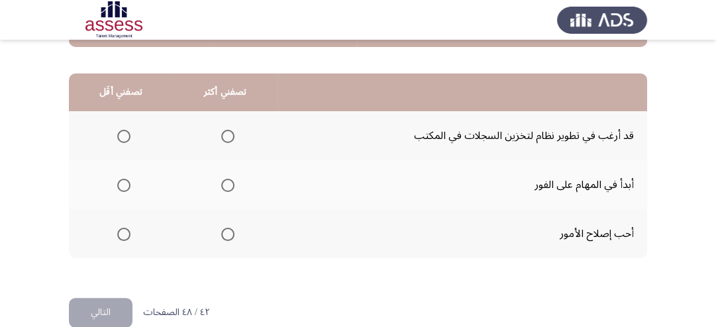
click at [122, 135] on span "Select an option" at bounding box center [123, 136] width 13 height 13
click at [122, 135] on input "Select an option" at bounding box center [123, 136] width 13 height 13
click at [228, 235] on span "Select an option" at bounding box center [227, 234] width 13 height 13
click at [228, 235] on input "Select an option" at bounding box center [227, 234] width 13 height 13
click at [223, 184] on span "Select an option" at bounding box center [227, 185] width 13 height 13
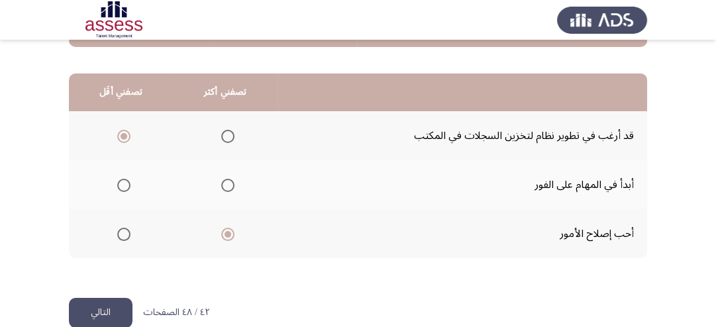
click at [223, 184] on input "Select an option" at bounding box center [227, 185] width 13 height 13
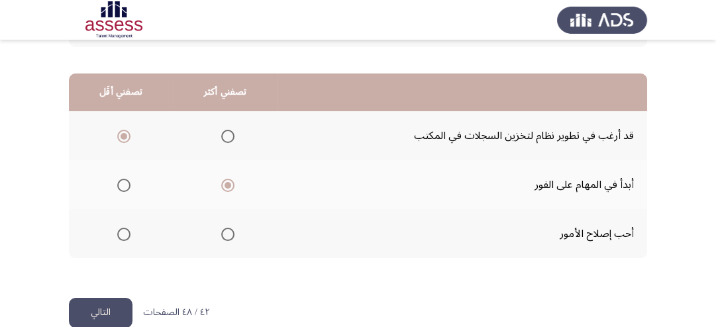
scroll to position [340, 0]
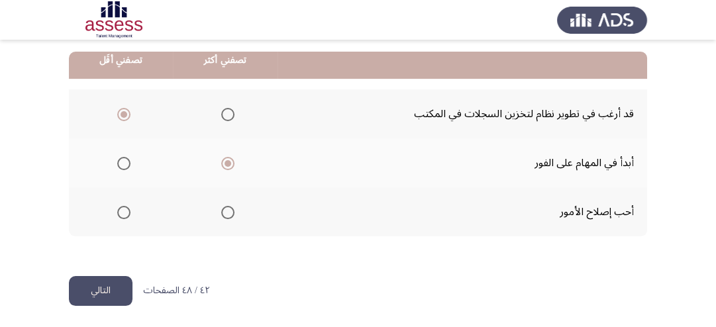
click at [121, 286] on button "التالي" at bounding box center [101, 291] width 64 height 30
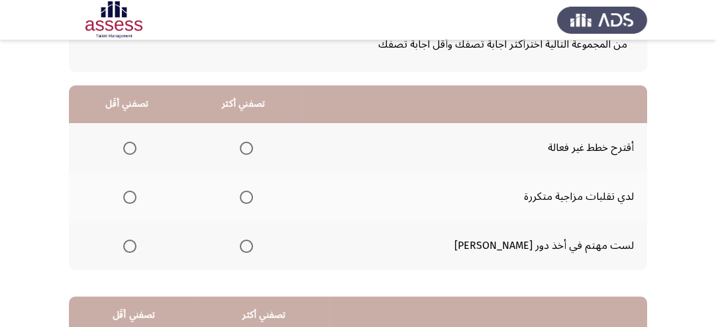
scroll to position [106, 0]
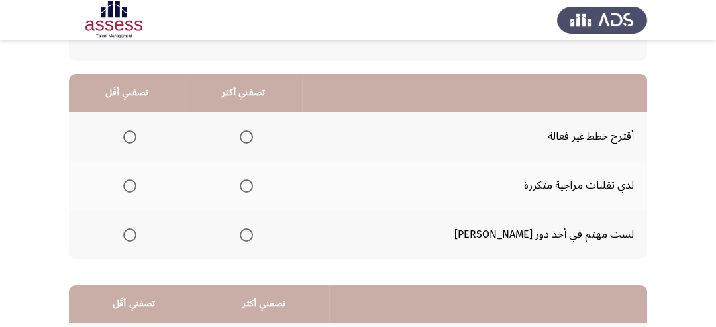
click at [253, 137] on span "Select an option" at bounding box center [246, 137] width 13 height 13
click at [253, 137] on input "Select an option" at bounding box center [246, 137] width 13 height 13
click at [133, 186] on span "Select an option" at bounding box center [129, 186] width 13 height 13
click at [133, 186] on input "Select an option" at bounding box center [129, 186] width 13 height 13
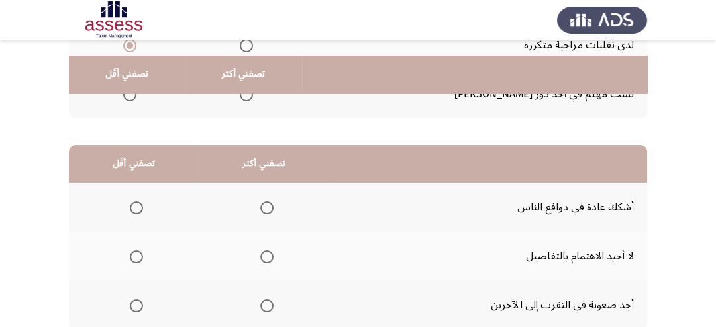
scroll to position [265, 0]
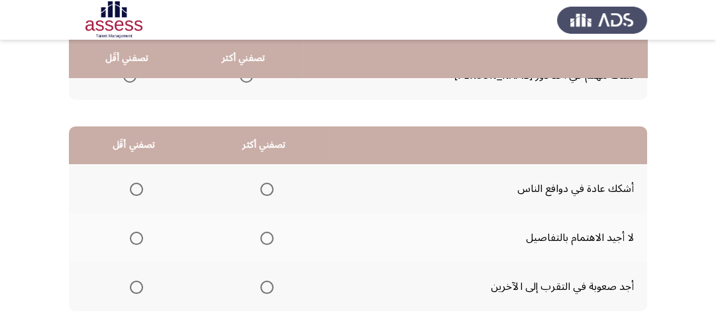
click at [135, 183] on span "Select an option" at bounding box center [136, 189] width 13 height 13
click at [135, 183] on input "Select an option" at bounding box center [136, 189] width 13 height 13
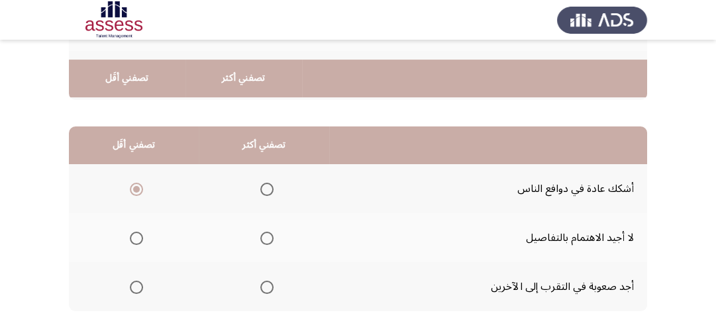
scroll to position [318, 0]
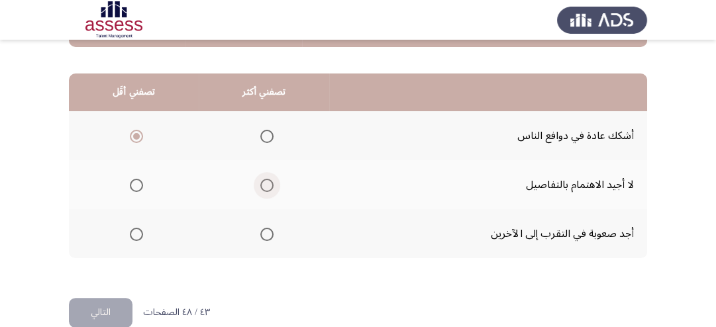
click at [265, 186] on span "Select an option" at bounding box center [266, 185] width 13 height 13
click at [265, 186] on input "Select an option" at bounding box center [266, 185] width 13 height 13
click at [112, 307] on button "التالي" at bounding box center [101, 313] width 64 height 30
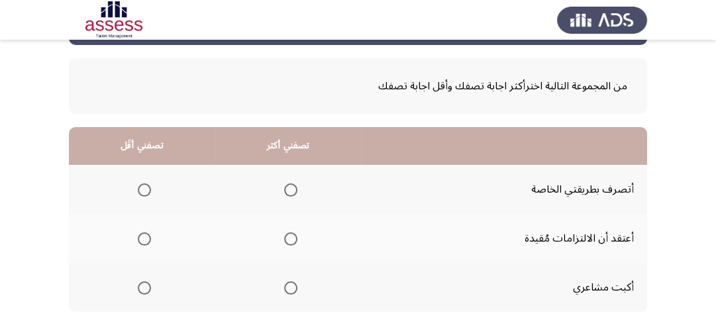
scroll to position [106, 0]
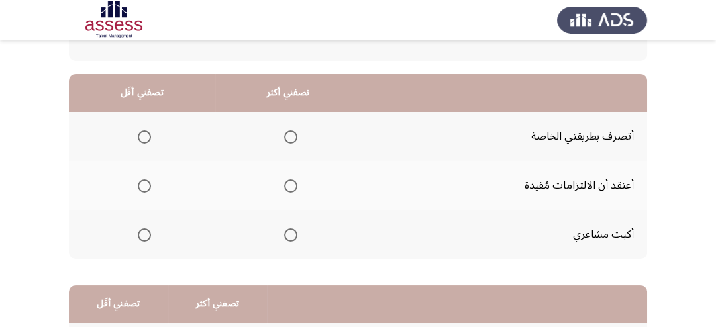
click at [146, 184] on span "Select an option" at bounding box center [144, 186] width 13 height 13
click at [146, 184] on input "Select an option" at bounding box center [144, 186] width 13 height 13
click at [294, 133] on span "Select an option" at bounding box center [290, 137] width 13 height 13
click at [294, 133] on input "Select an option" at bounding box center [290, 137] width 13 height 13
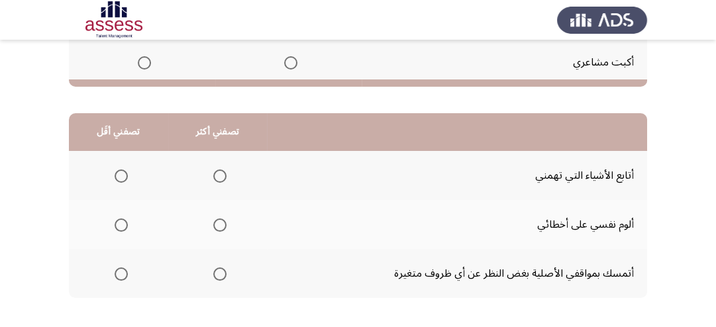
scroll to position [318, 0]
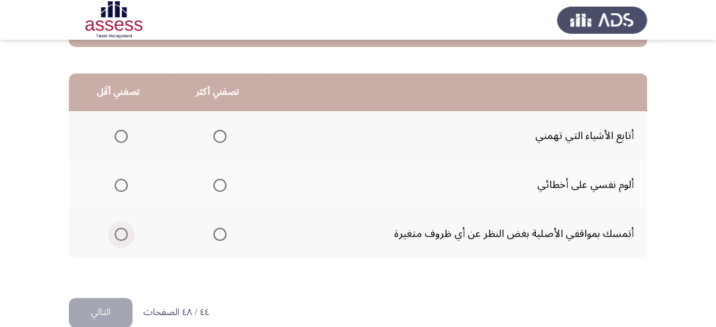
click at [121, 234] on span "Select an option" at bounding box center [121, 234] width 13 height 13
click at [121, 234] on input "Select an option" at bounding box center [121, 234] width 13 height 13
click at [223, 139] on span "Select an option" at bounding box center [219, 136] width 13 height 13
click at [223, 139] on input "Select an option" at bounding box center [219, 136] width 13 height 13
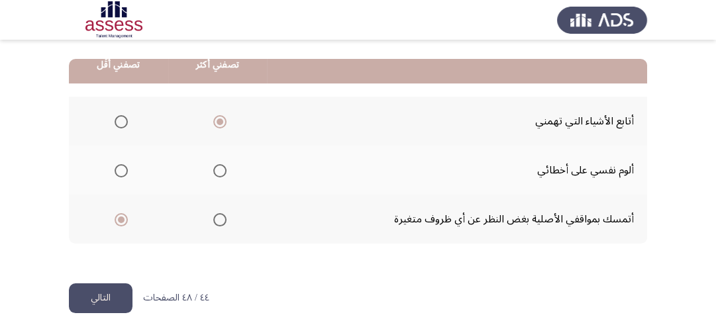
scroll to position [340, 0]
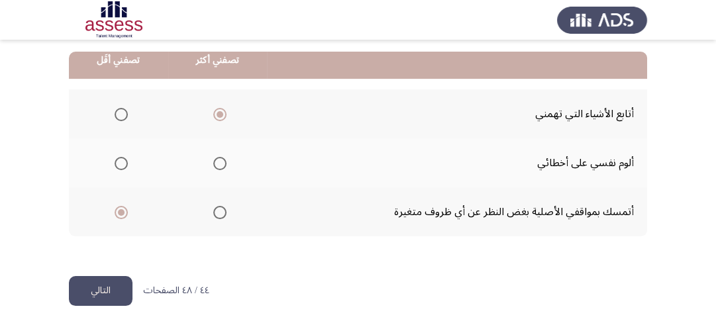
click at [101, 285] on button "التالي" at bounding box center [101, 291] width 64 height 30
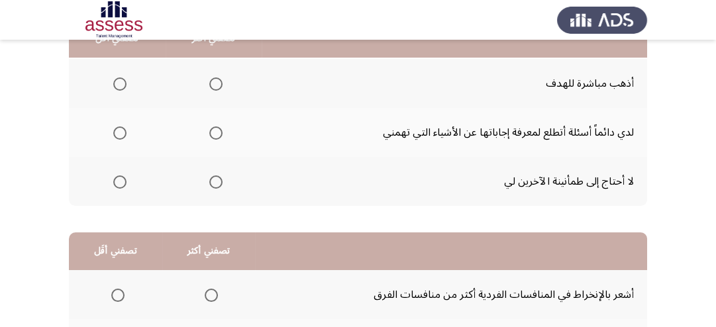
scroll to position [106, 0]
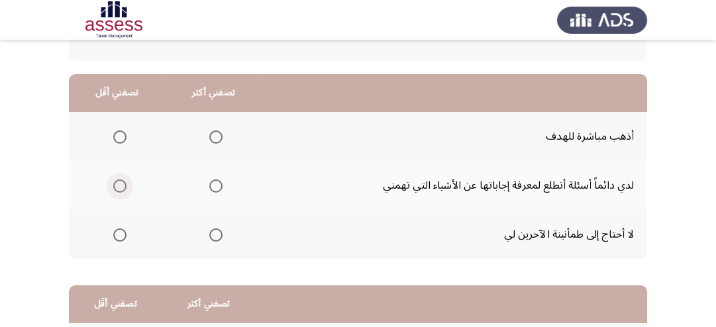
click at [122, 185] on span "Select an option" at bounding box center [119, 186] width 13 height 13
click at [122, 185] on input "Select an option" at bounding box center [119, 186] width 13 height 13
click at [209, 135] on span "Select an option" at bounding box center [215, 137] width 13 height 13
click at [209, 135] on input "Select an option" at bounding box center [215, 137] width 13 height 13
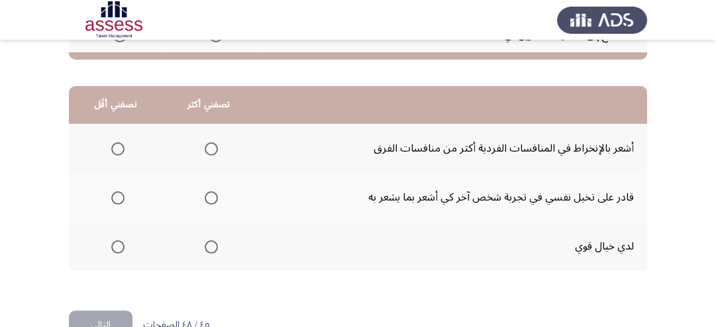
scroll to position [318, 0]
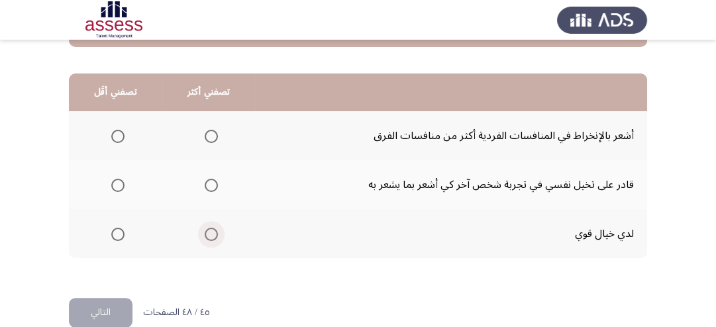
click at [207, 233] on span "Select an option" at bounding box center [211, 234] width 13 height 13
click at [207, 233] on input "Select an option" at bounding box center [211, 234] width 13 height 13
click at [117, 138] on span "Select an option" at bounding box center [117, 136] width 13 height 13
click at [117, 138] on input "Select an option" at bounding box center [117, 136] width 13 height 13
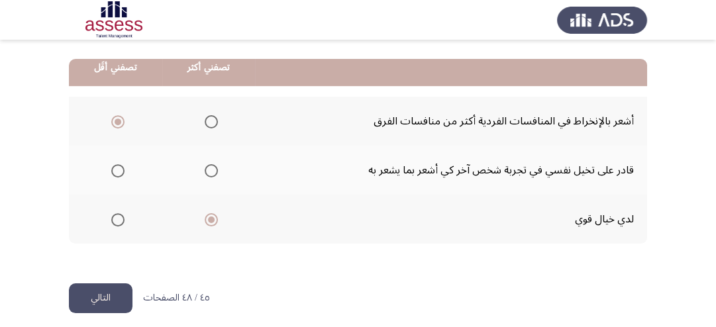
scroll to position [340, 0]
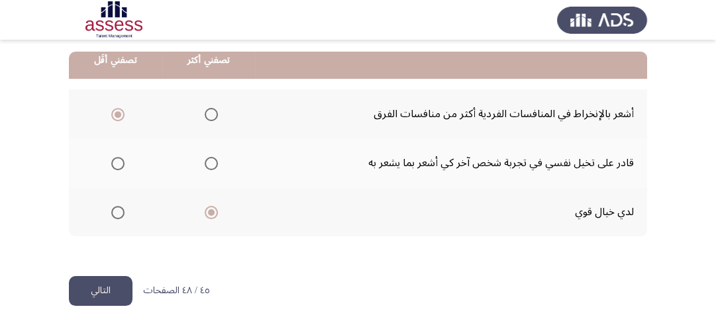
click at [212, 162] on span "Select an option" at bounding box center [211, 163] width 13 height 13
click at [212, 162] on input "Select an option" at bounding box center [211, 163] width 13 height 13
click at [115, 276] on button "التالي" at bounding box center [101, 291] width 64 height 30
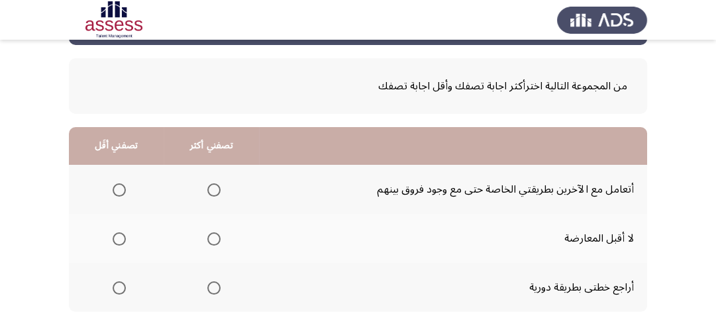
scroll to position [106, 0]
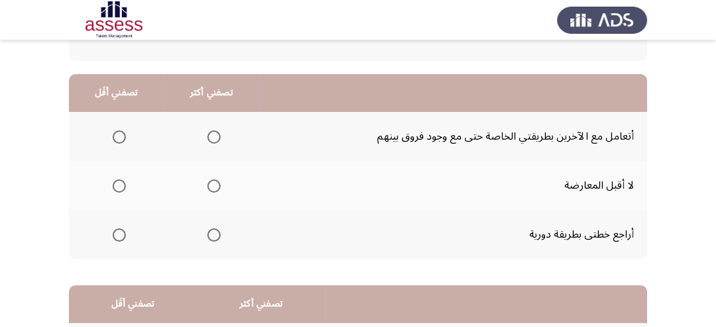
click at [219, 234] on span "Select an option" at bounding box center [213, 235] width 13 height 13
click at [219, 234] on input "Select an option" at bounding box center [213, 235] width 13 height 13
click at [120, 188] on span "Select an option" at bounding box center [119, 186] width 13 height 13
click at [120, 188] on input "Select an option" at bounding box center [119, 186] width 13 height 13
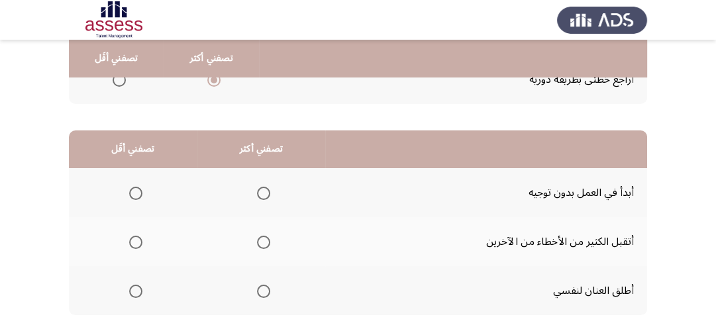
scroll to position [318, 0]
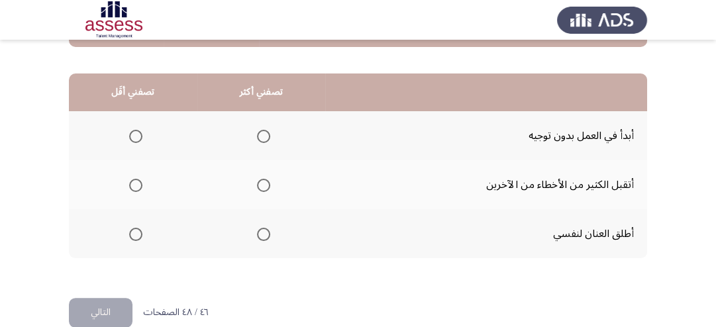
click at [262, 185] on span "Select an option" at bounding box center [263, 185] width 13 height 13
click at [262, 185] on input "Select an option" at bounding box center [263, 185] width 13 height 13
click at [136, 133] on span "Select an option" at bounding box center [135, 136] width 13 height 13
click at [136, 133] on input "Select an option" at bounding box center [135, 136] width 13 height 13
click at [262, 231] on span "Select an option" at bounding box center [263, 234] width 13 height 13
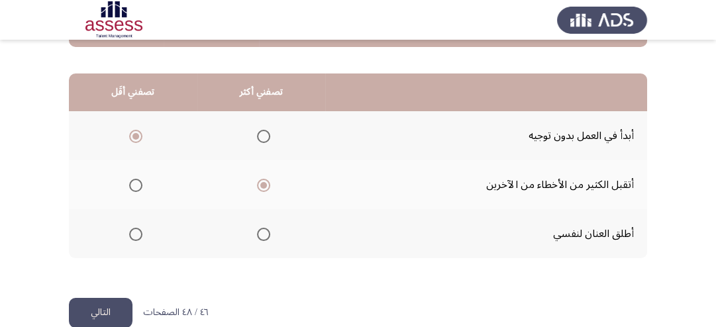
click at [262, 231] on input "Select an option" at bounding box center [263, 234] width 13 height 13
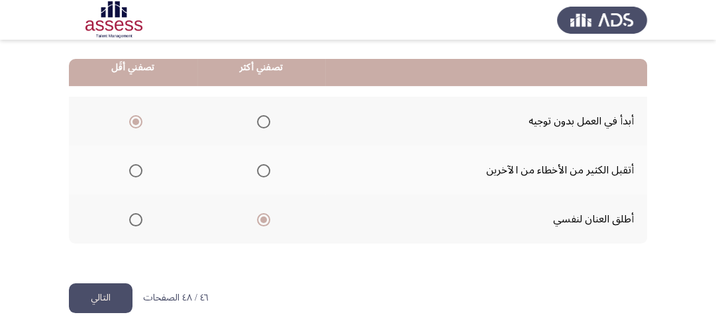
scroll to position [340, 0]
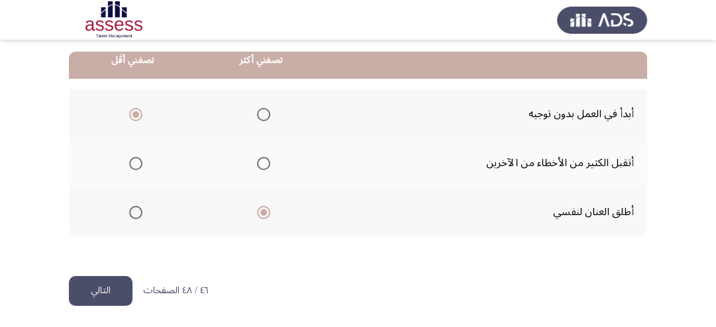
click at [106, 294] on button "التالي" at bounding box center [101, 291] width 64 height 30
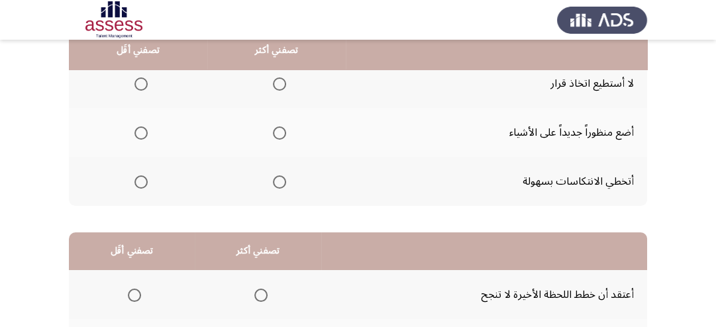
scroll to position [106, 0]
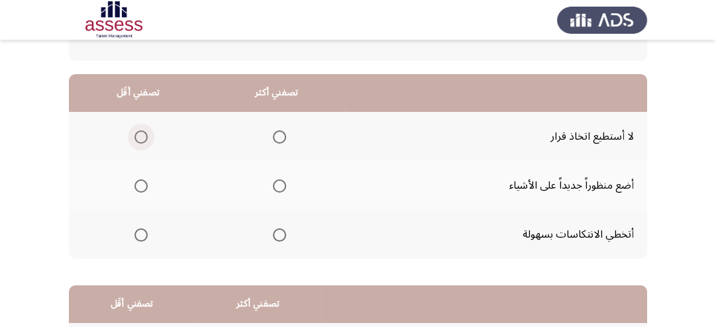
click at [141, 133] on span "Select an option" at bounding box center [141, 137] width 13 height 13
click at [141, 133] on input "Select an option" at bounding box center [141, 137] width 13 height 13
click at [273, 237] on span "Select an option" at bounding box center [279, 235] width 13 height 13
click at [273, 237] on input "Select an option" at bounding box center [279, 235] width 13 height 13
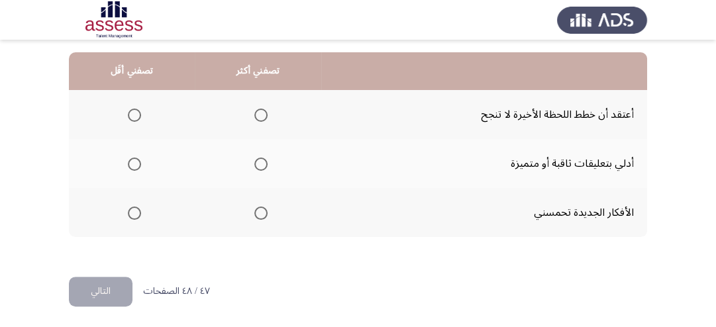
scroll to position [340, 0]
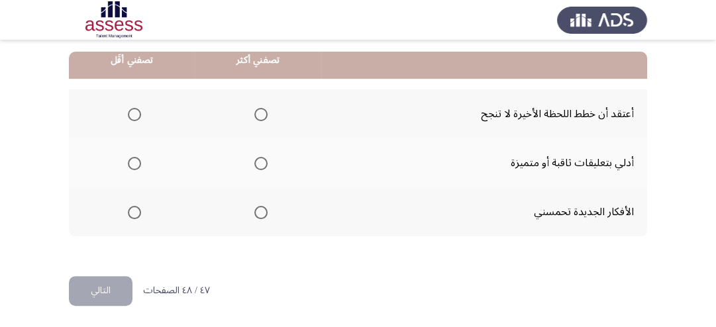
click at [257, 161] on span "Select an option" at bounding box center [261, 163] width 13 height 13
click at [257, 161] on input "Select an option" at bounding box center [261, 163] width 13 height 13
click at [135, 210] on span "Select an option" at bounding box center [134, 212] width 13 height 13
click at [135, 210] on input "Select an option" at bounding box center [134, 212] width 13 height 13
click at [133, 114] on span "Select an option" at bounding box center [134, 114] width 13 height 13
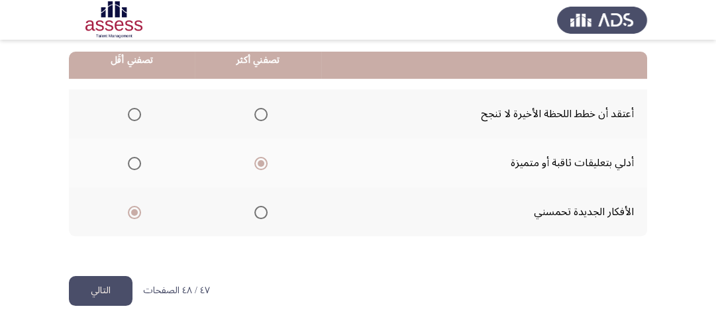
click at [133, 114] on input "Select an option" at bounding box center [134, 114] width 13 height 13
click at [123, 288] on button "التالي" at bounding box center [101, 291] width 64 height 30
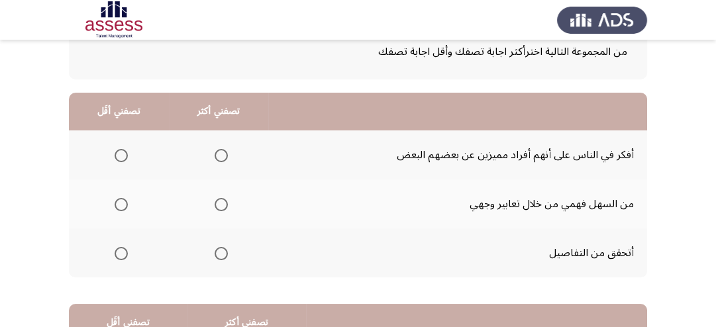
scroll to position [106, 0]
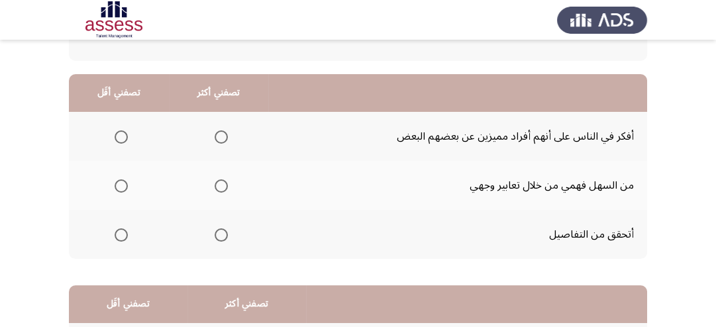
click at [117, 188] on span "Select an option" at bounding box center [121, 186] width 13 height 13
click at [117, 188] on input "Select an option" at bounding box center [121, 186] width 13 height 13
click at [222, 137] on span "Select an option" at bounding box center [221, 137] width 13 height 13
click at [222, 137] on input "Select an option" at bounding box center [221, 137] width 13 height 13
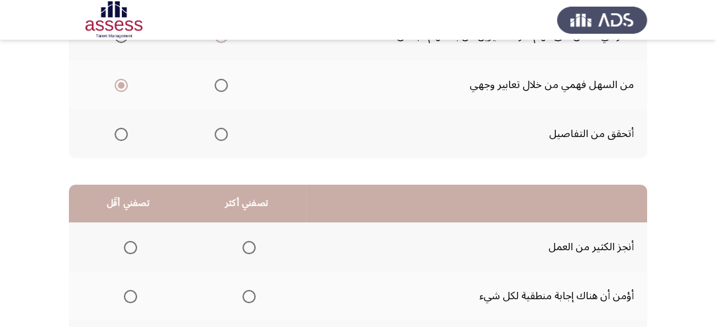
scroll to position [265, 0]
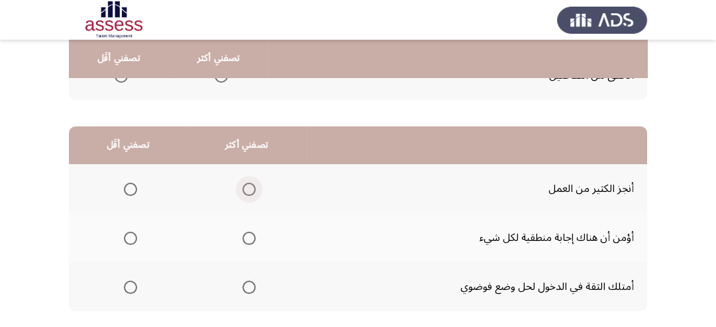
click at [245, 193] on span "Select an option" at bounding box center [249, 189] width 13 height 13
click at [245, 193] on input "Select an option" at bounding box center [249, 189] width 13 height 13
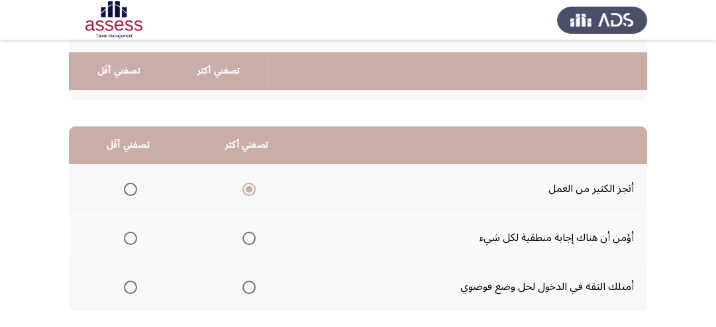
scroll to position [318, 0]
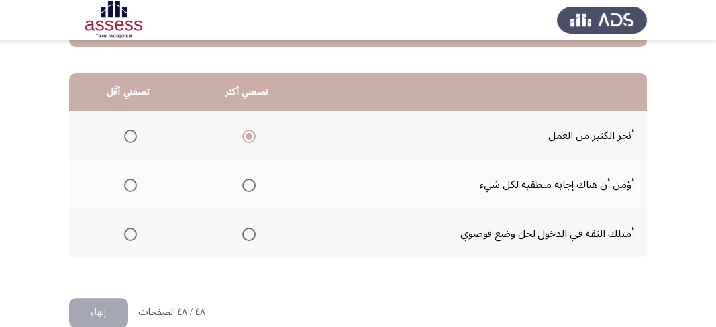
click at [126, 186] on span "Select an option" at bounding box center [130, 185] width 13 height 13
click at [126, 186] on input "Select an option" at bounding box center [130, 185] width 13 height 13
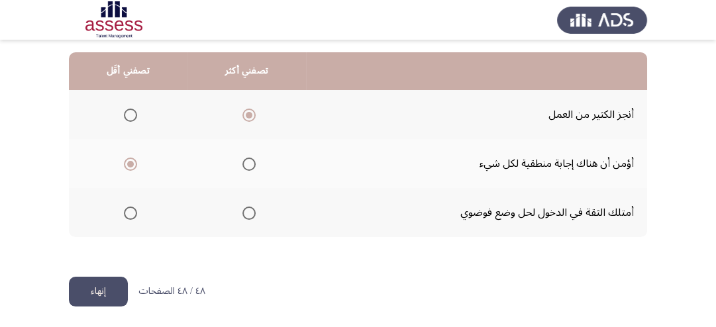
scroll to position [340, 0]
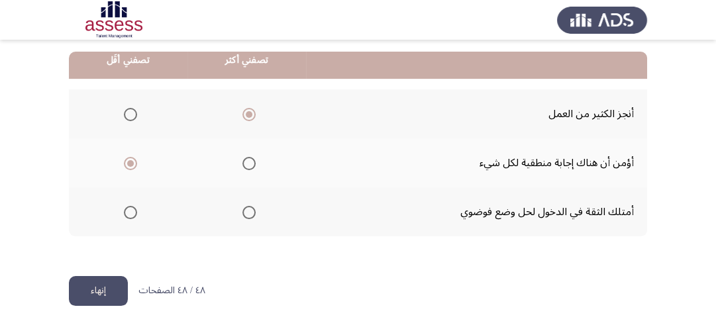
click at [97, 288] on button "إنهاء" at bounding box center [98, 291] width 59 height 30
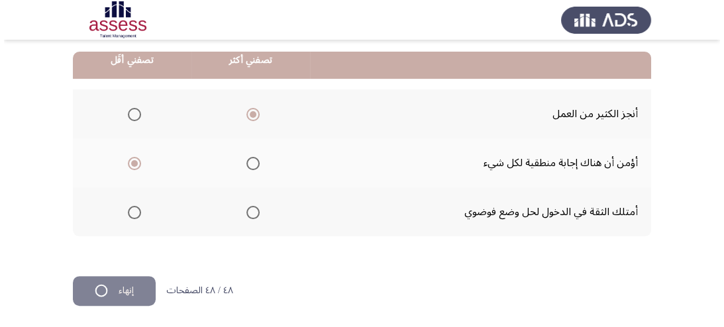
scroll to position [0, 0]
